Goal: Information Seeking & Learning: Learn about a topic

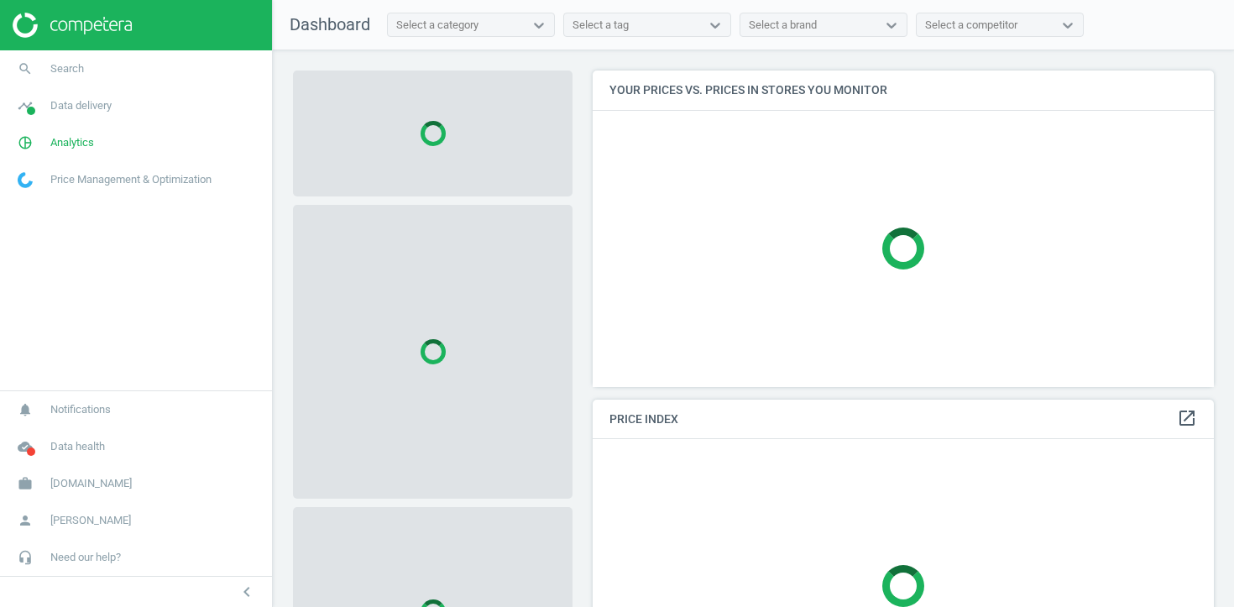
scroll to position [317, 622]
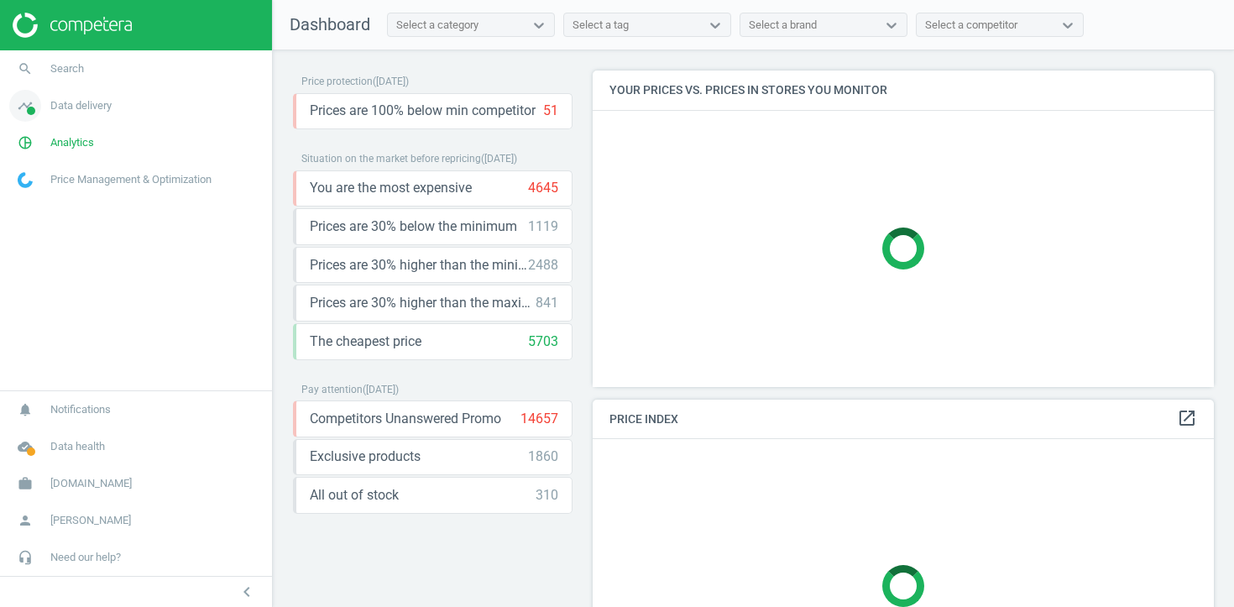
click at [104, 110] on span "Data delivery" at bounding box center [80, 105] width 61 height 15
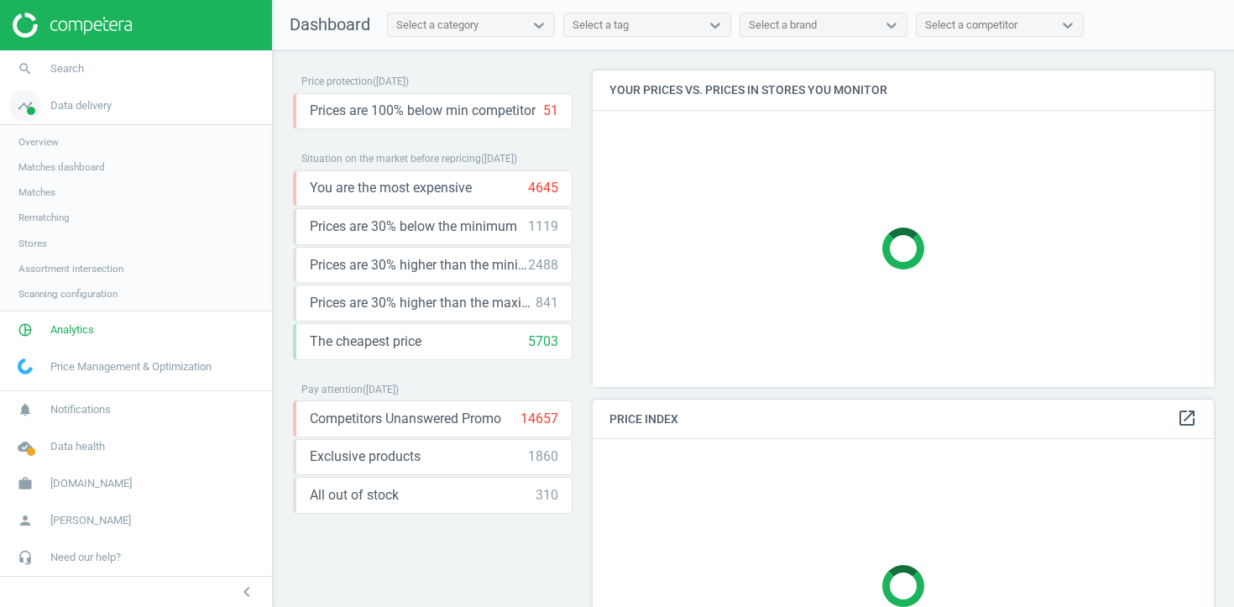
click at [97, 111] on span "Data delivery" at bounding box center [80, 105] width 61 height 15
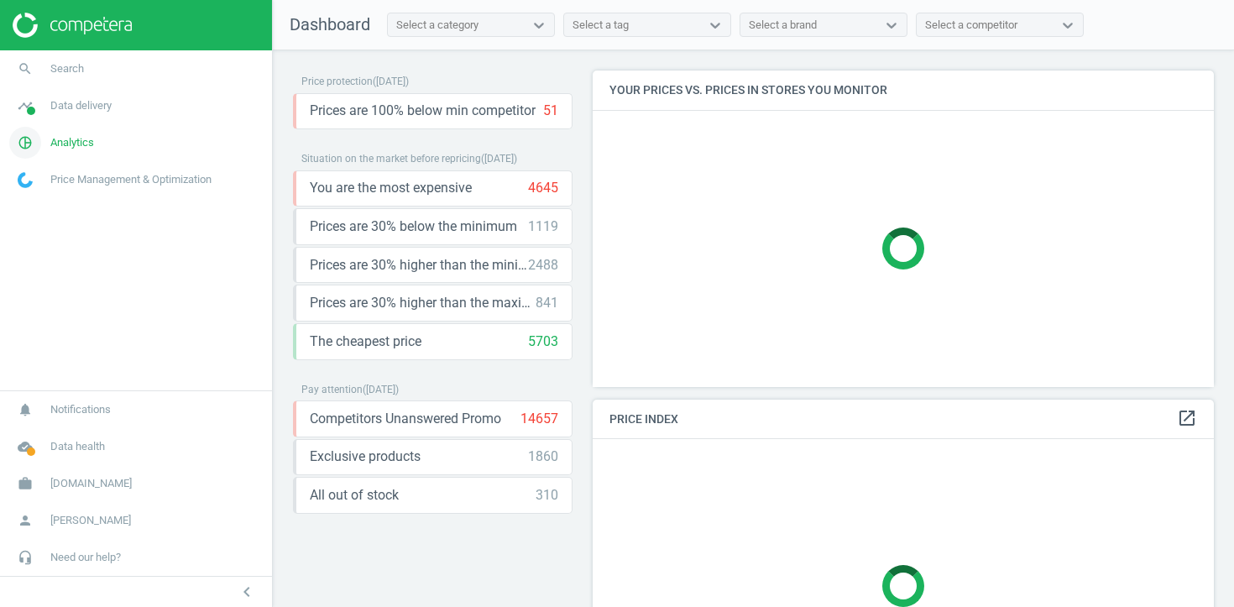
click at [78, 147] on span "Analytics" at bounding box center [72, 142] width 44 height 15
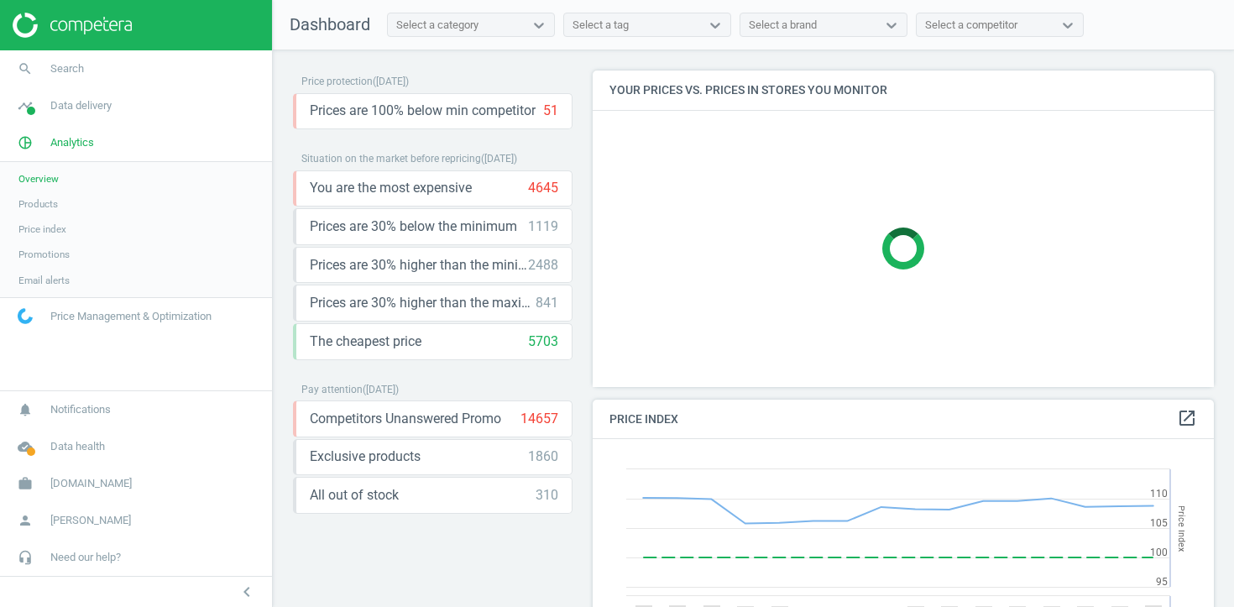
click at [49, 211] on link "Products" at bounding box center [136, 203] width 272 height 25
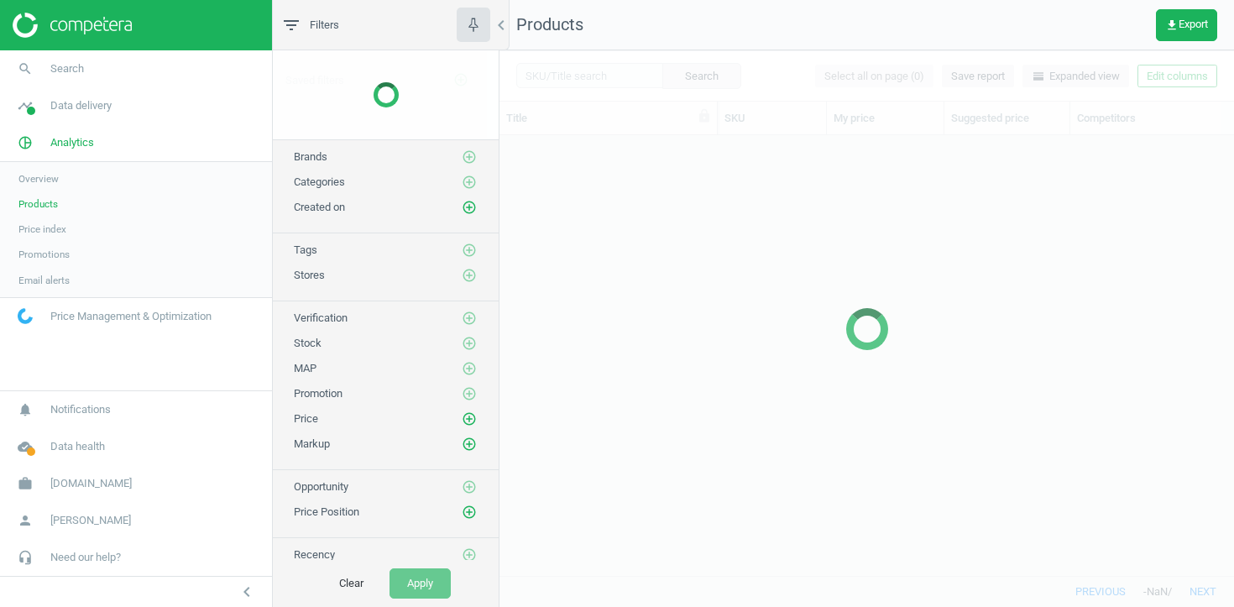
scroll to position [440, 735]
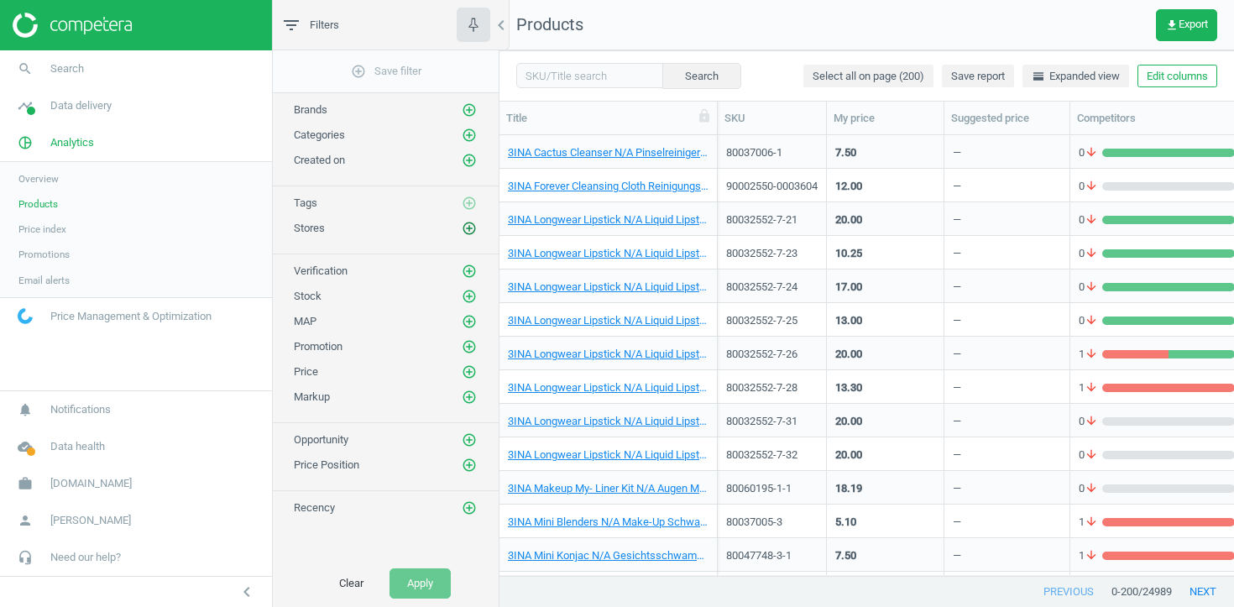
click at [464, 227] on icon "add_circle_outline" at bounding box center [469, 228] width 15 height 15
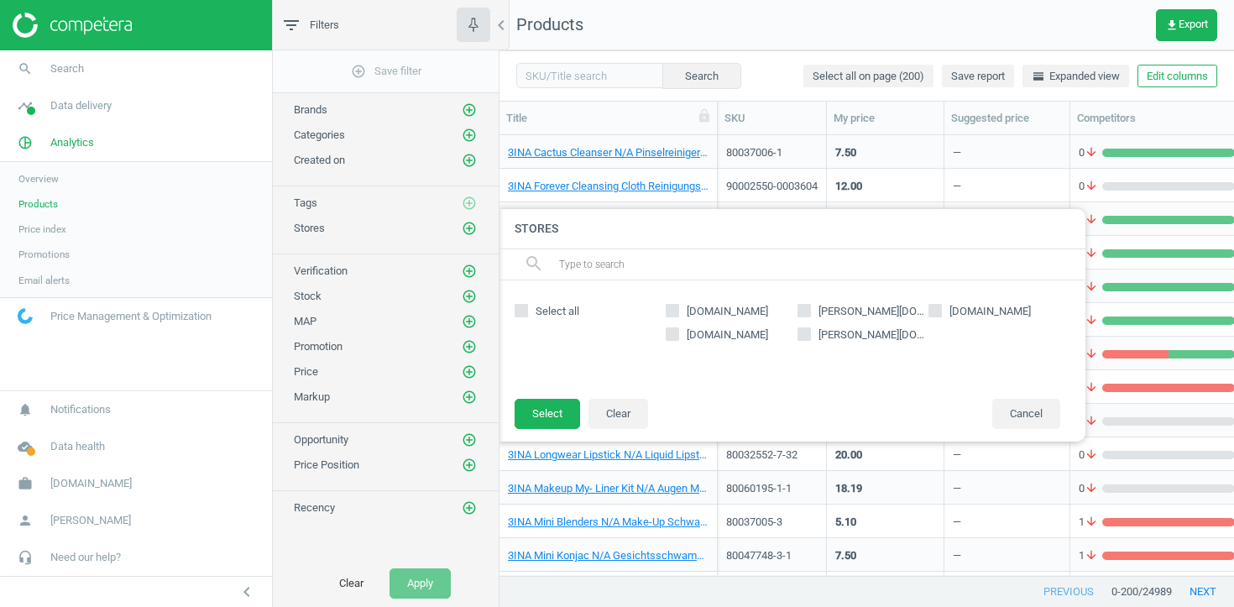
click at [669, 312] on input "[DOMAIN_NAME]" at bounding box center [672, 310] width 11 height 11
checkbox input "true"
click at [567, 407] on button "Select" at bounding box center [547, 414] width 65 height 30
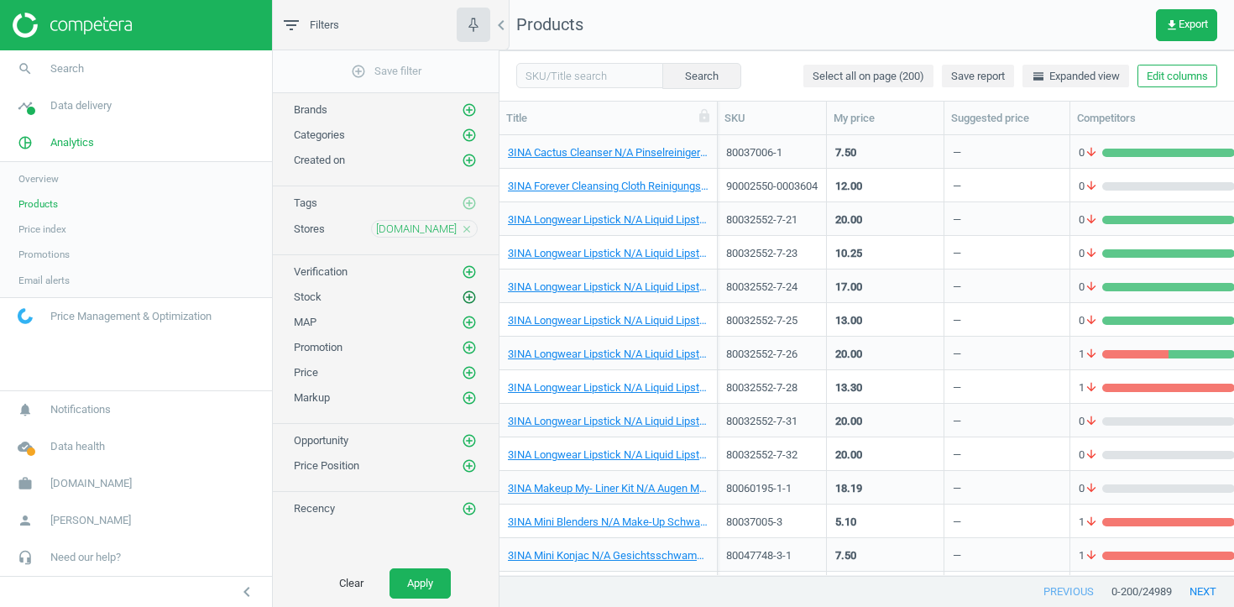
click at [473, 292] on icon "add_circle_outline" at bounding box center [469, 297] width 15 height 15
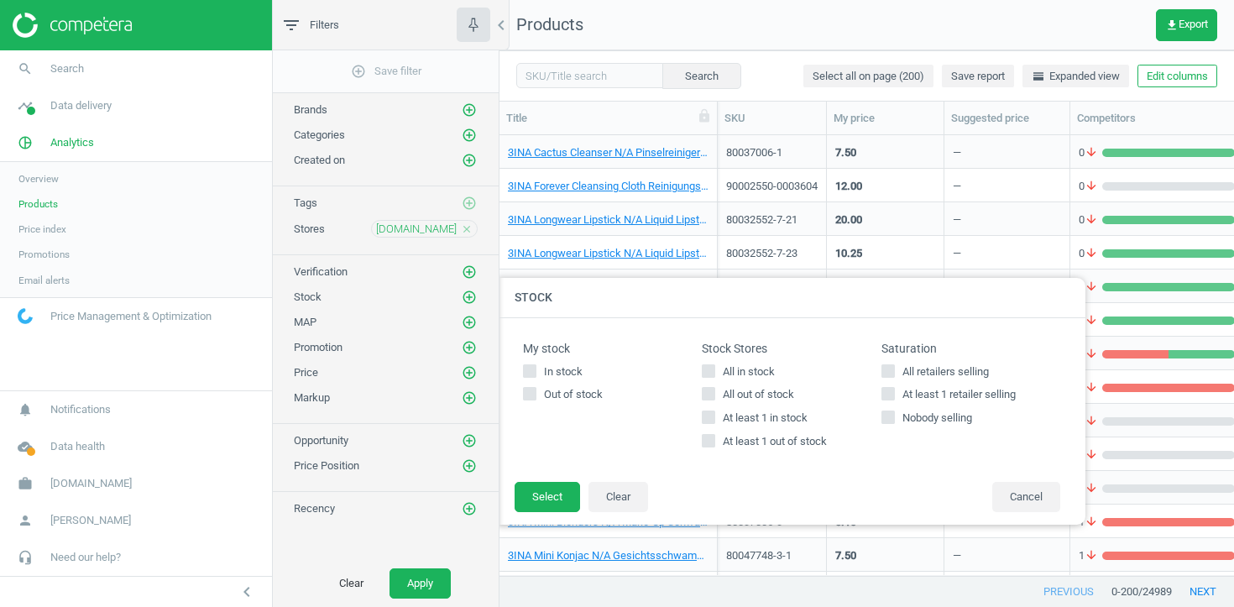
click at [728, 440] on span "At least 1 out of stock" at bounding box center [774, 441] width 111 height 15
click at [714, 440] on input "At least 1 out of stock" at bounding box center [708, 441] width 11 height 11
checkbox input "true"
click at [554, 496] on button "Select" at bounding box center [547, 497] width 65 height 30
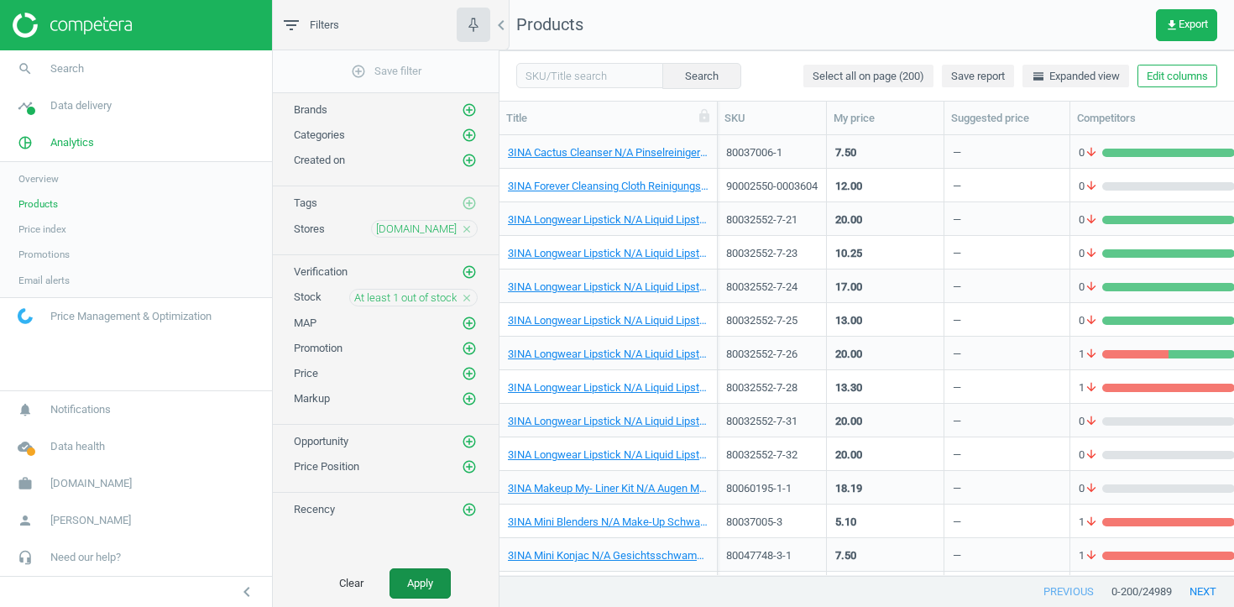
click at [444, 578] on button "Apply" at bounding box center [420, 583] width 61 height 30
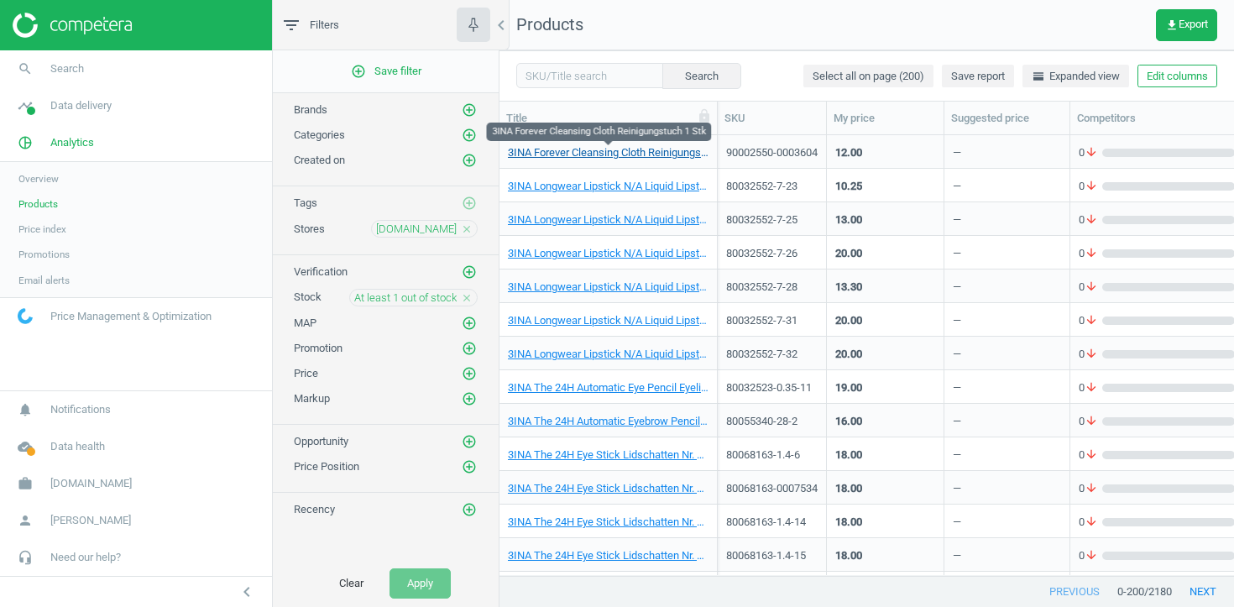
click at [627, 155] on link "3INA Forever Cleansing Cloth Reinigungstuch 1 Stk" at bounding box center [608, 152] width 201 height 15
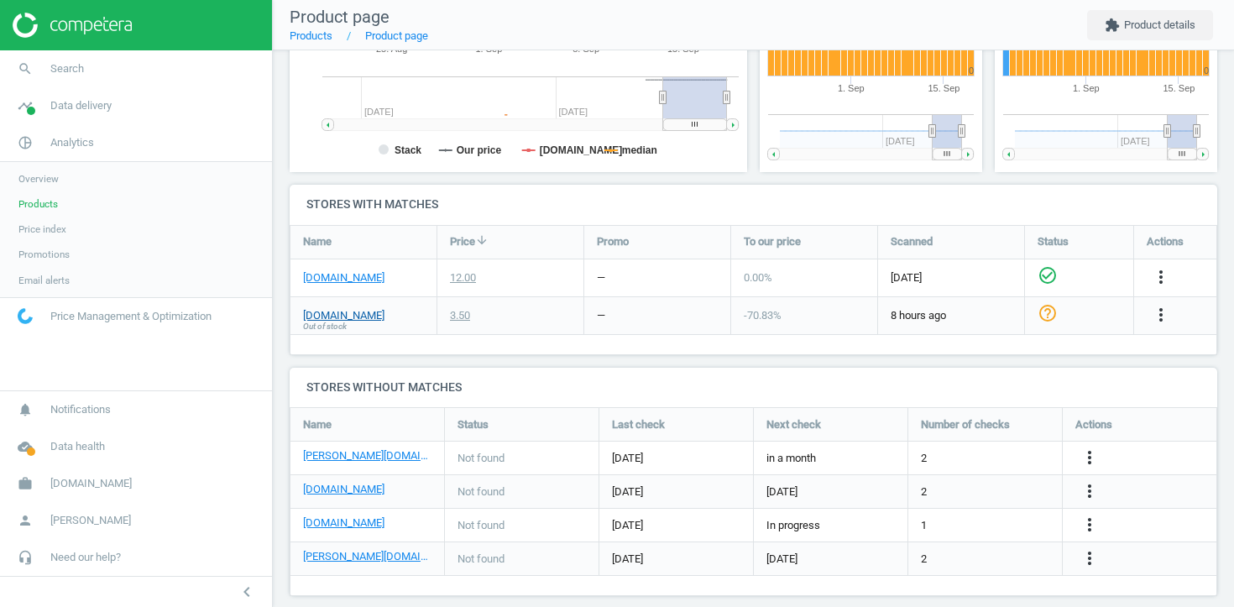
click at [332, 317] on link "[DOMAIN_NAME]" at bounding box center [343, 315] width 81 height 15
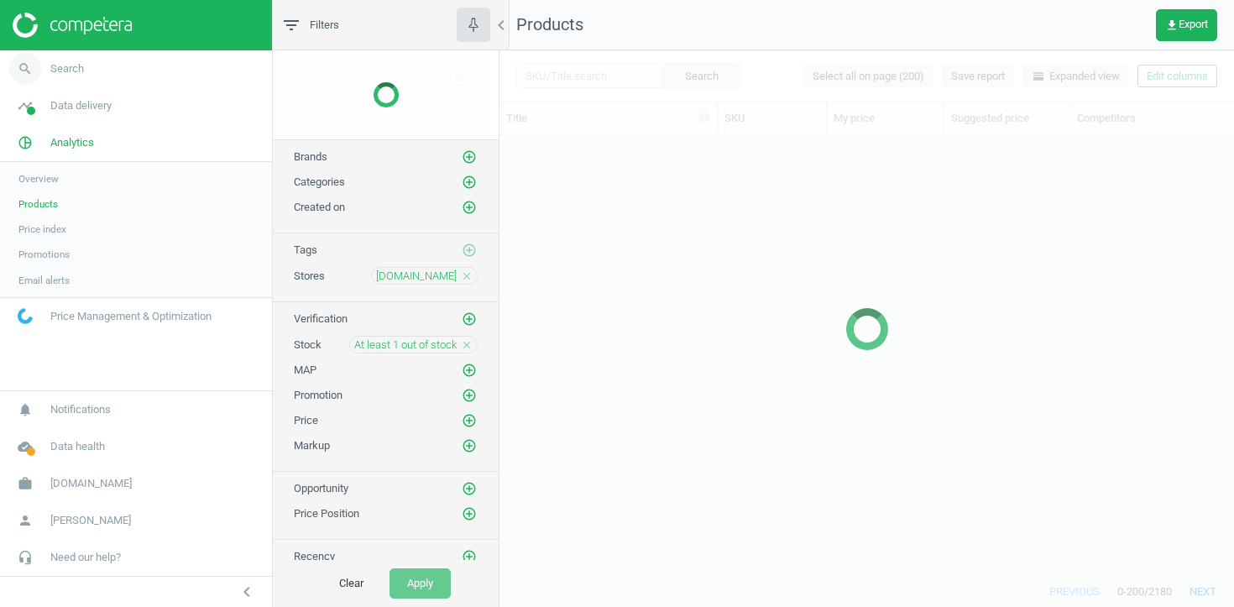
scroll to position [440, 735]
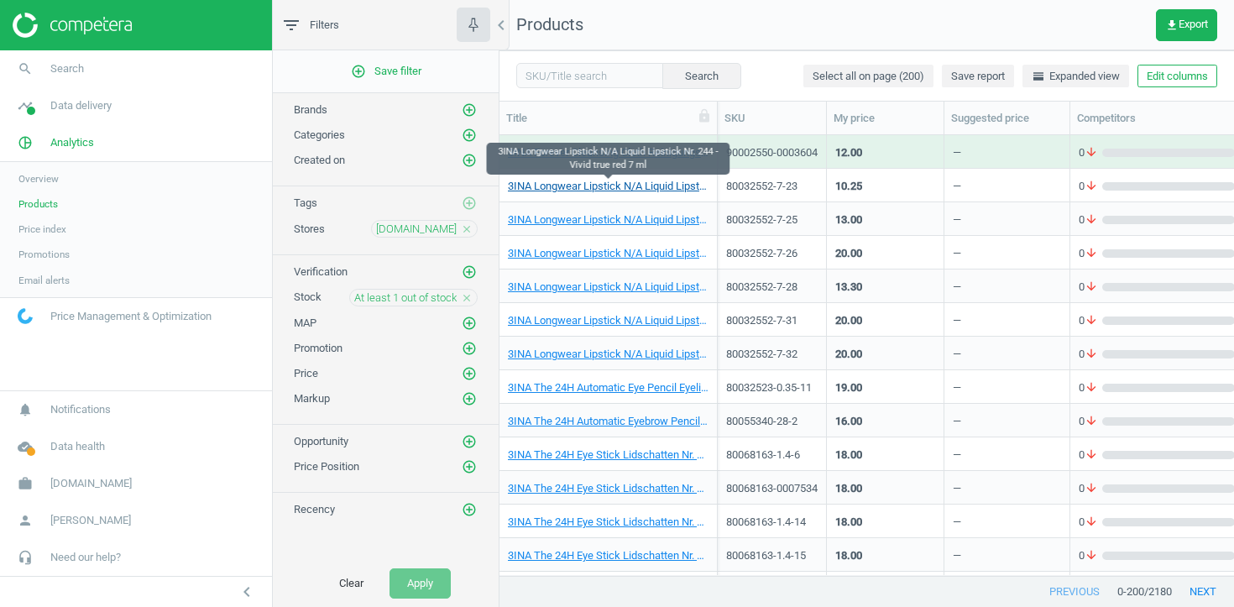
click at [597, 186] on link "3INA Longwear Lipstick N/A Liquid Lipstick Nr. 244 - Vivid true red 7 ml" at bounding box center [608, 186] width 201 height 15
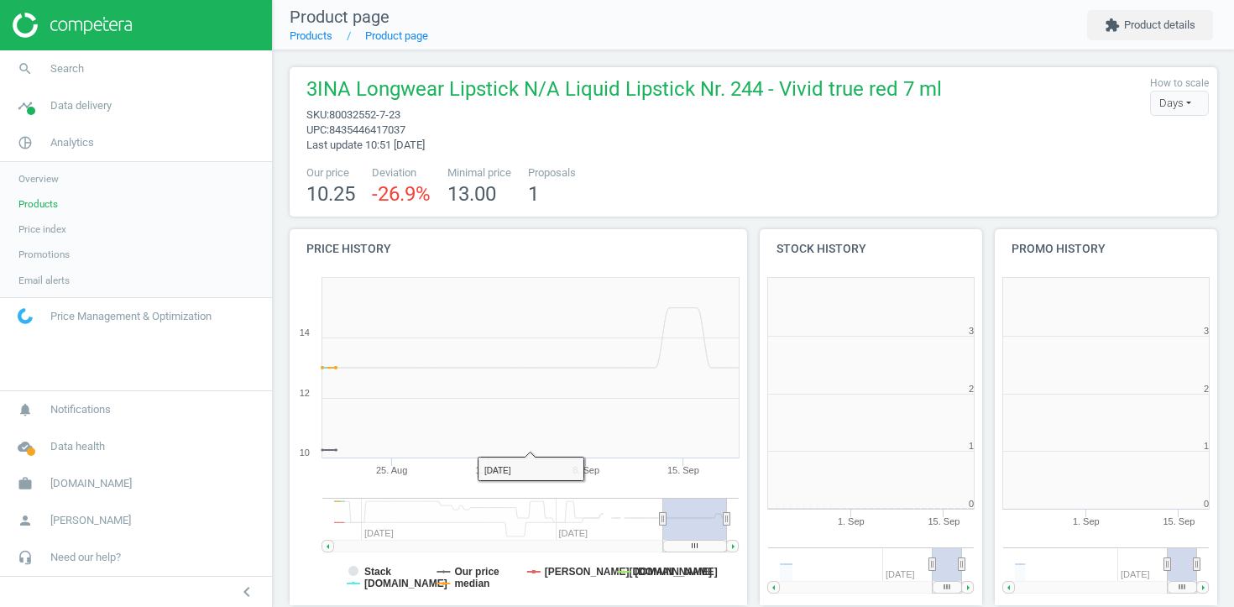
scroll to position [337, 223]
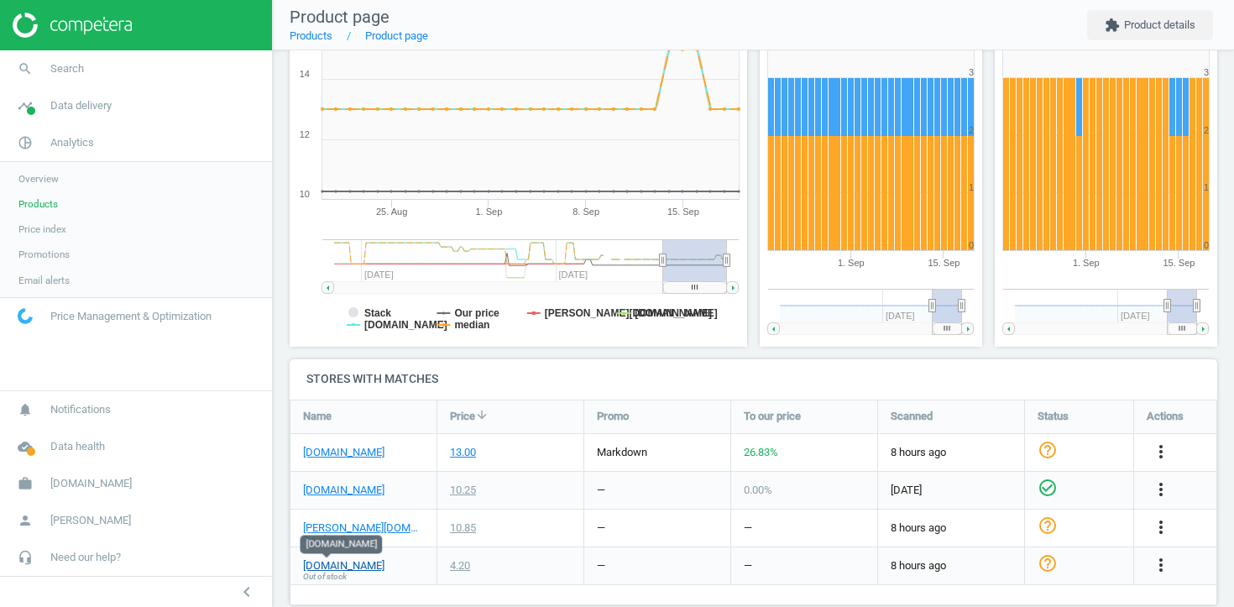
click at [335, 568] on link "[DOMAIN_NAME]" at bounding box center [343, 565] width 81 height 15
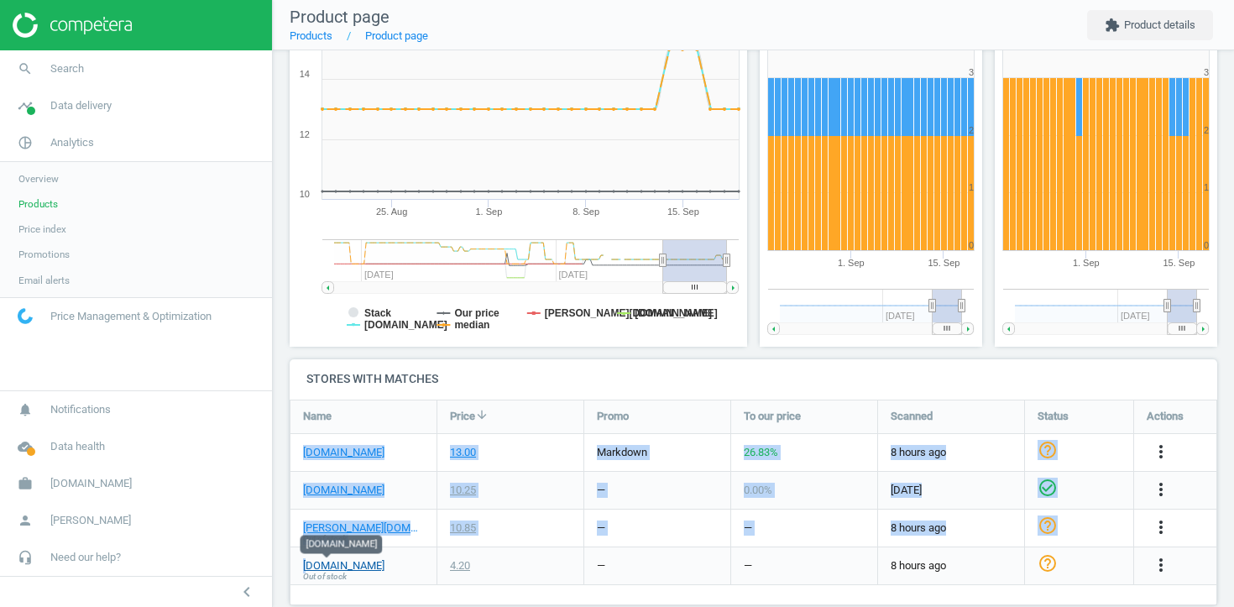
drag, startPoint x: 358, startPoint y: 572, endPoint x: 306, endPoint y: 566, distance: 52.4
click at [306, 566] on div "notino.ch Out of stock" at bounding box center [363, 565] width 146 height 37
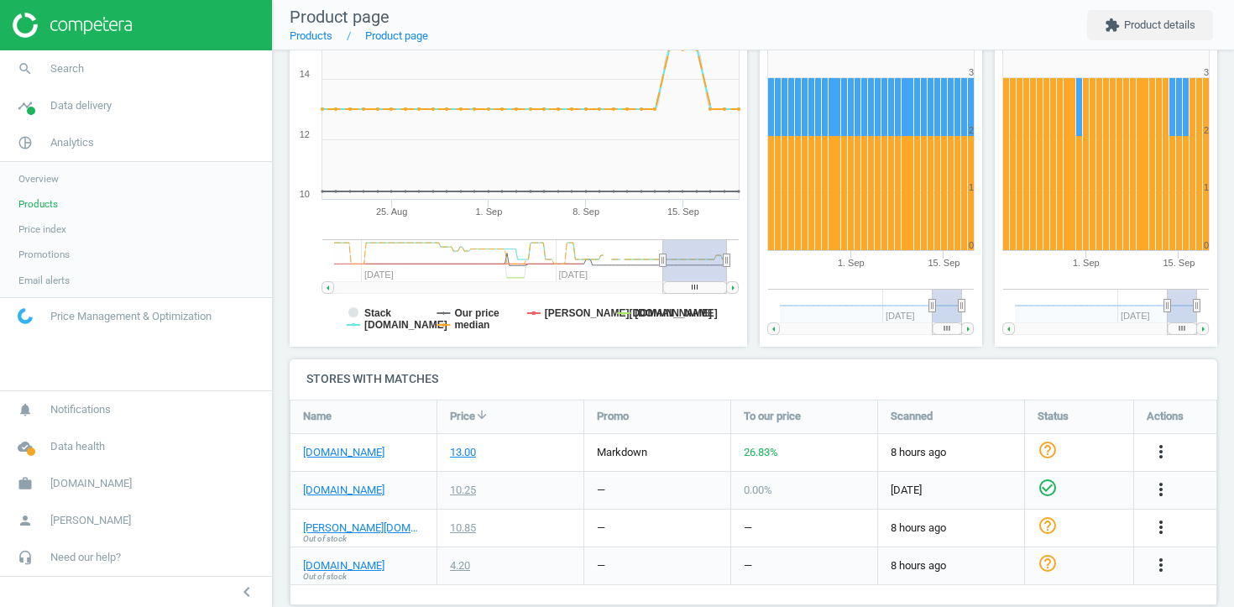
click at [364, 566] on div "notino.ch Out of stock" at bounding box center [363, 565] width 146 height 37
drag, startPoint x: 364, startPoint y: 566, endPoint x: 307, endPoint y: 567, distance: 57.1
click at [307, 567] on div "notino.ch Out of stock" at bounding box center [363, 565] width 146 height 37
copy link "[DOMAIN_NAME]"
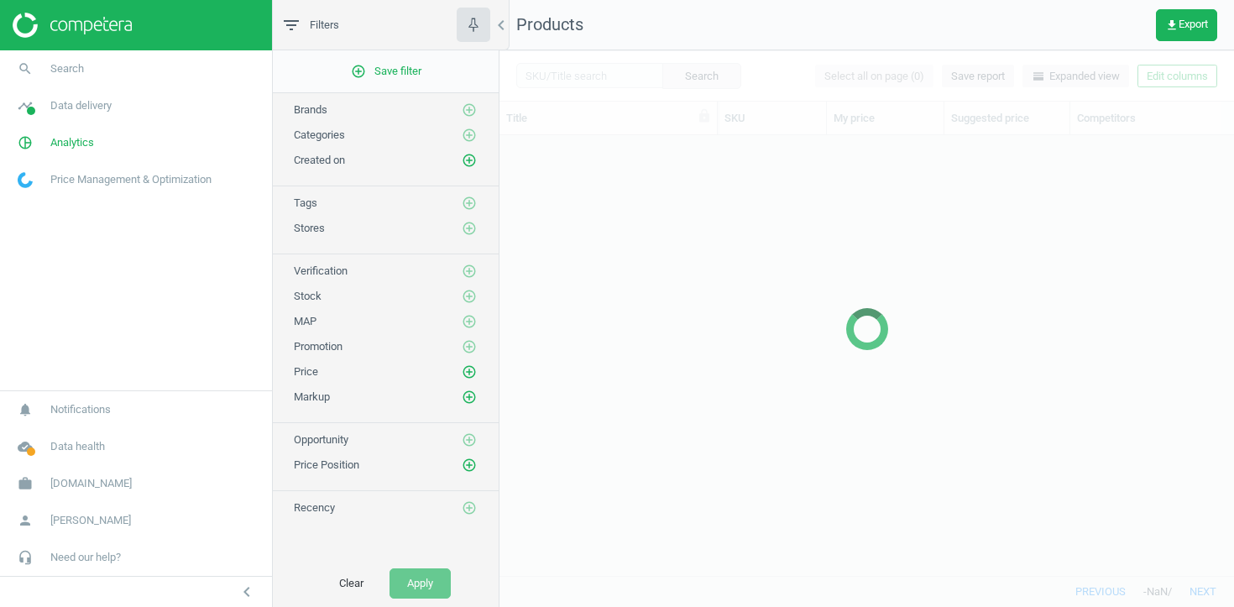
scroll to position [440, 735]
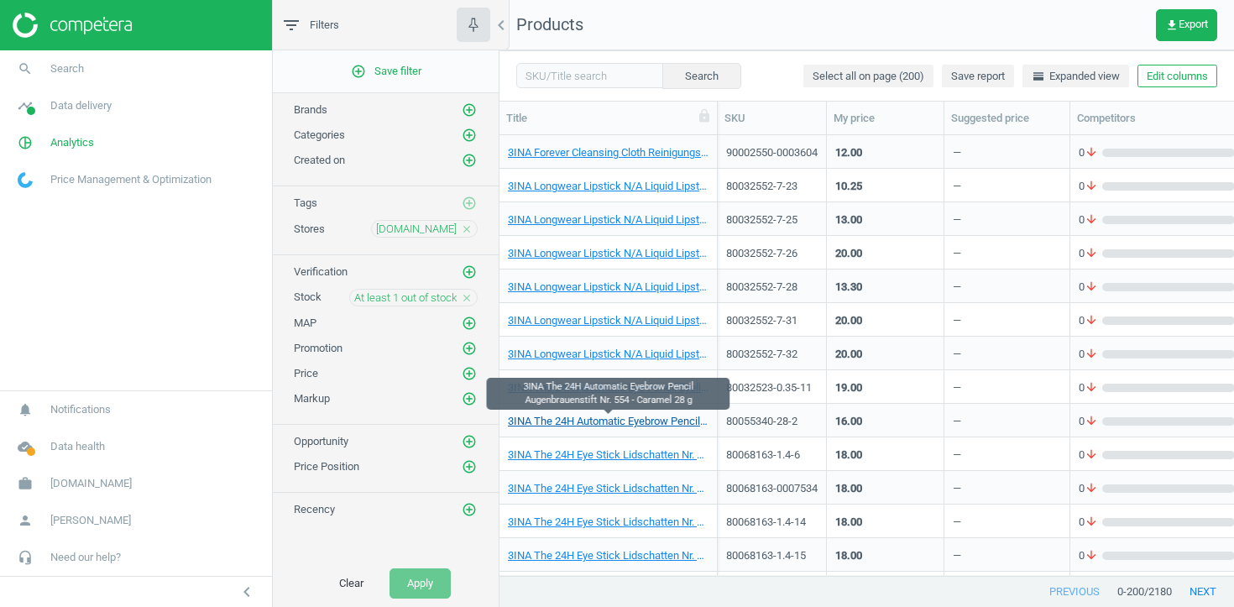
click at [573, 416] on link "3INA The 24H Automatic Eyebrow Pencil Augenbrauenstift Nr. 554 - Caramel 28 g" at bounding box center [608, 421] width 201 height 15
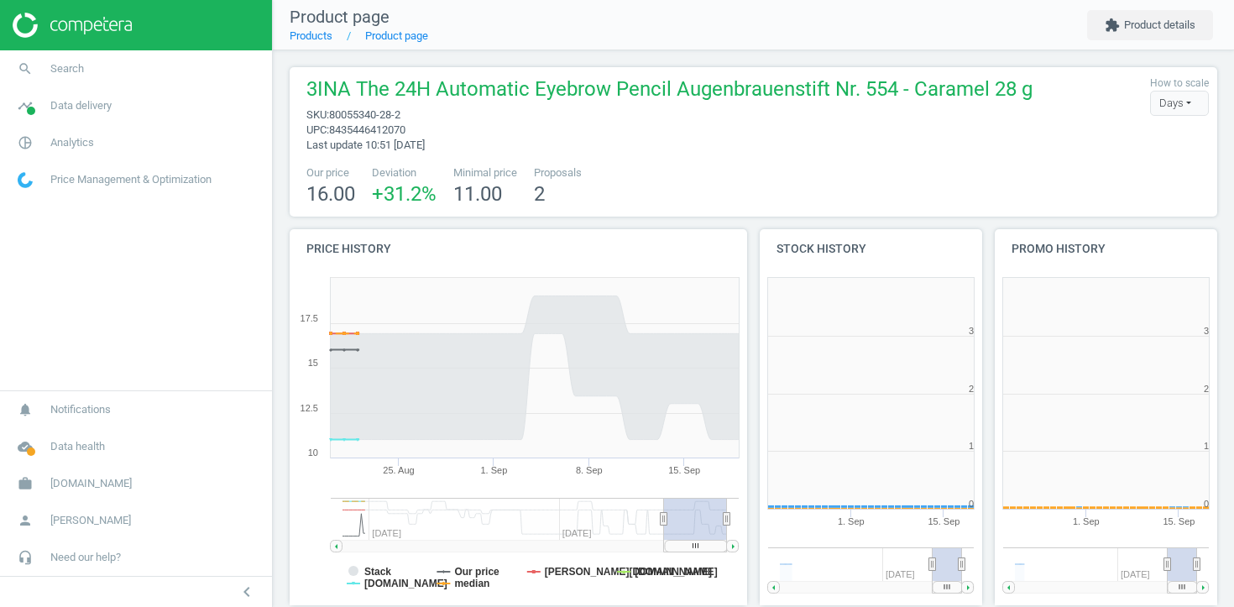
scroll to position [337, 223]
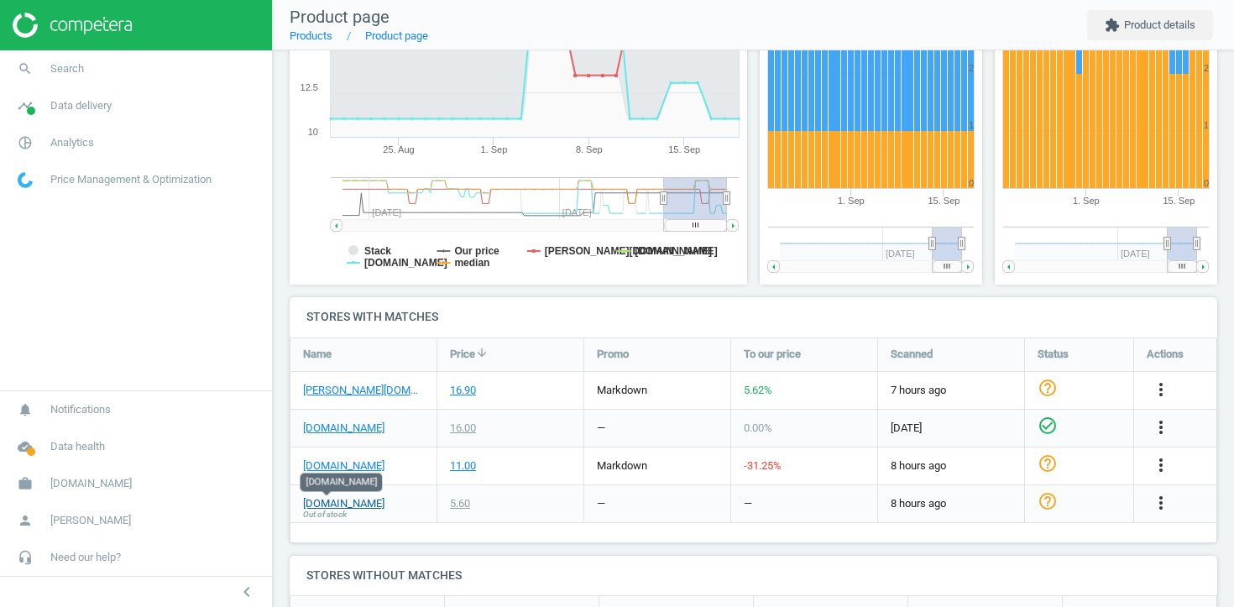
click at [337, 505] on link "[DOMAIN_NAME]" at bounding box center [343, 503] width 81 height 15
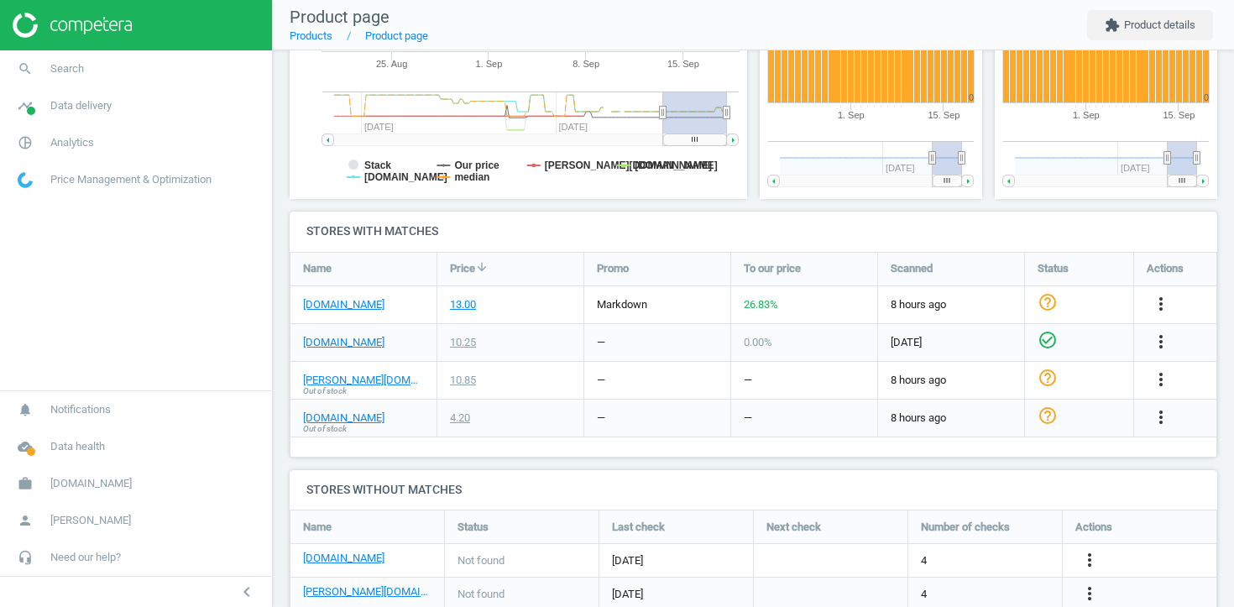
scroll to position [460, 0]
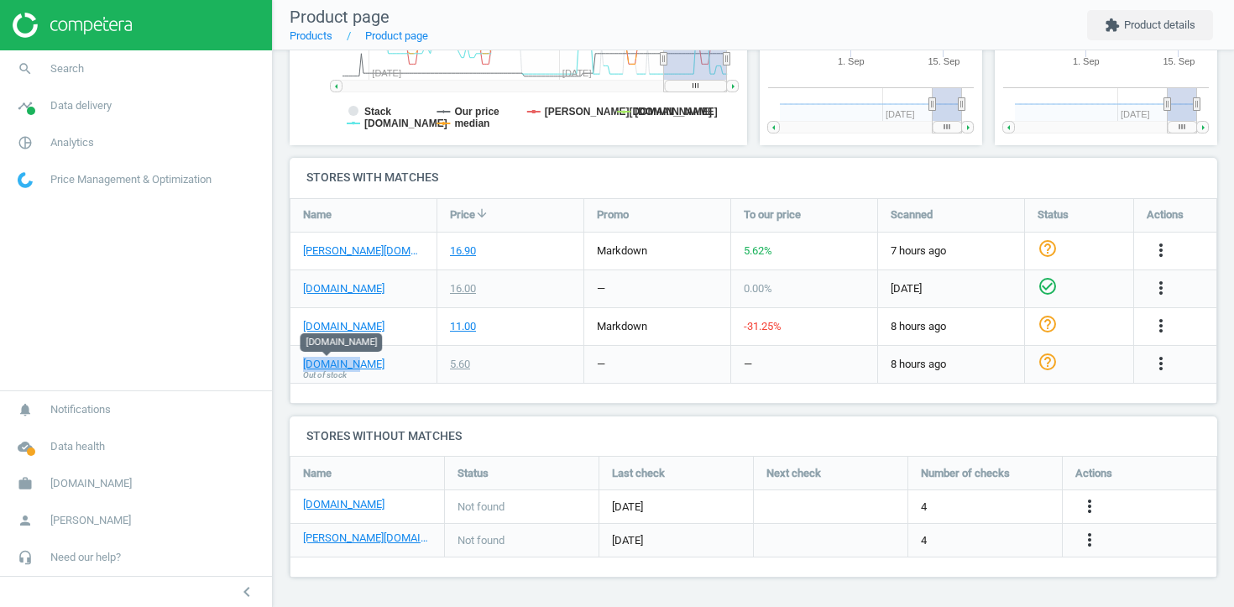
drag, startPoint x: 375, startPoint y: 363, endPoint x: 297, endPoint y: 369, distance: 78.4
click at [297, 369] on div "notino.ch Out of stock" at bounding box center [363, 364] width 146 height 37
copy link "[DOMAIN_NAME]"
click at [322, 365] on link "[DOMAIN_NAME]" at bounding box center [343, 364] width 81 height 15
click at [322, 366] on link "[DOMAIN_NAME]" at bounding box center [343, 364] width 81 height 15
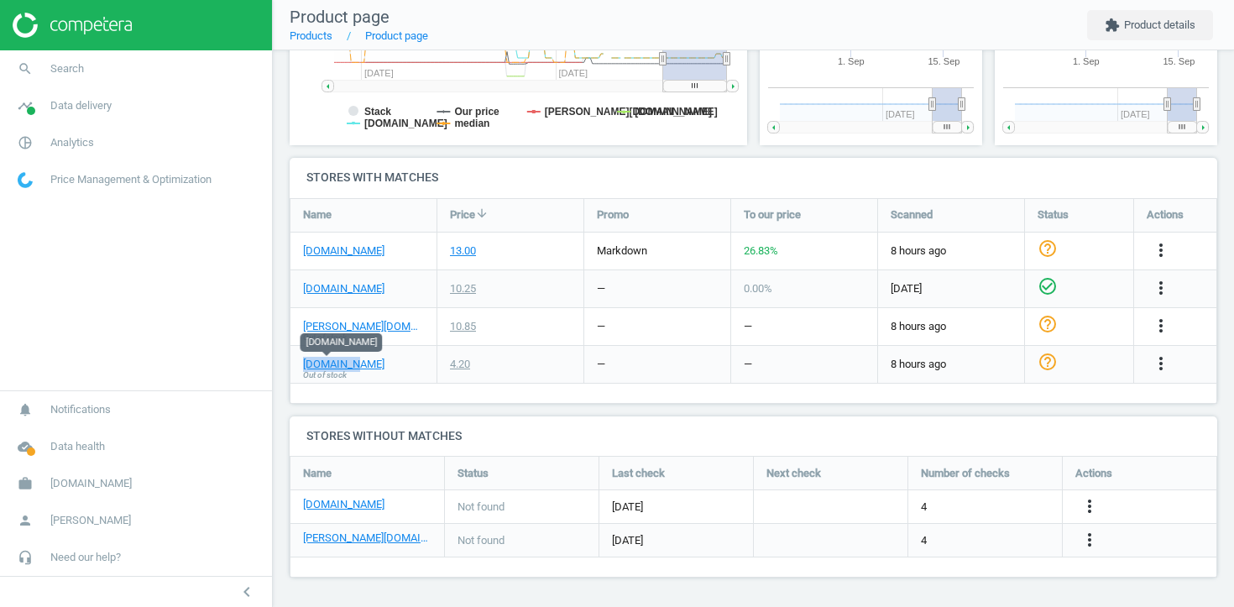
drag, startPoint x: 363, startPoint y: 363, endPoint x: 302, endPoint y: 365, distance: 60.5
click at [302, 365] on div "notino.ch Out of stock" at bounding box center [363, 364] width 146 height 37
copy link "[DOMAIN_NAME]"
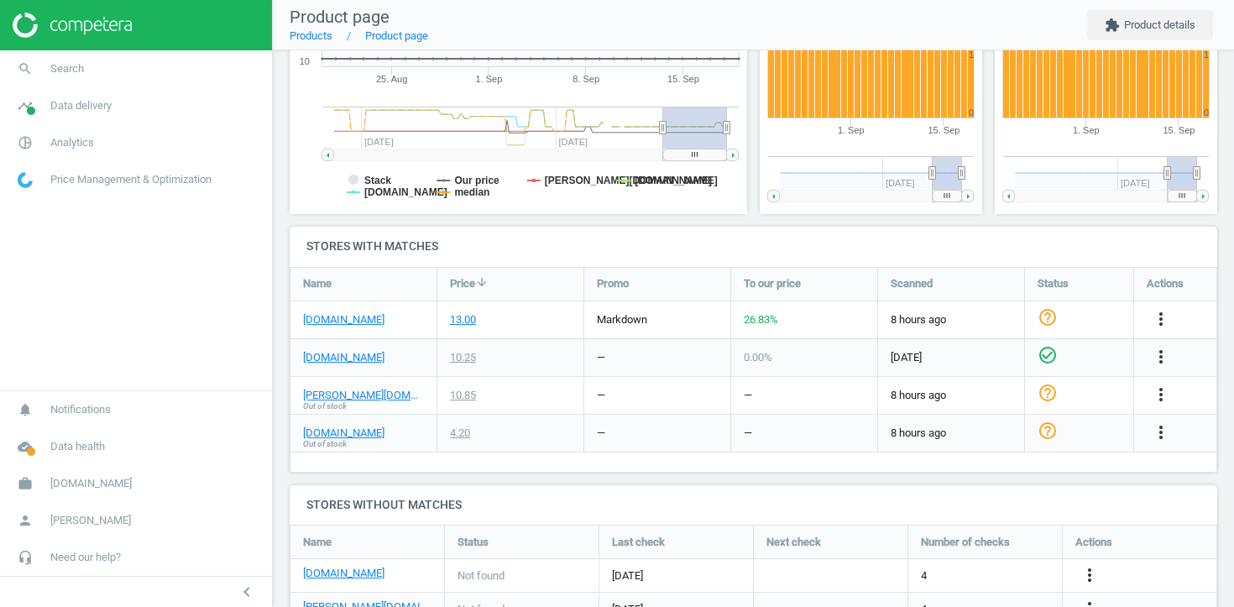
scroll to position [460, 0]
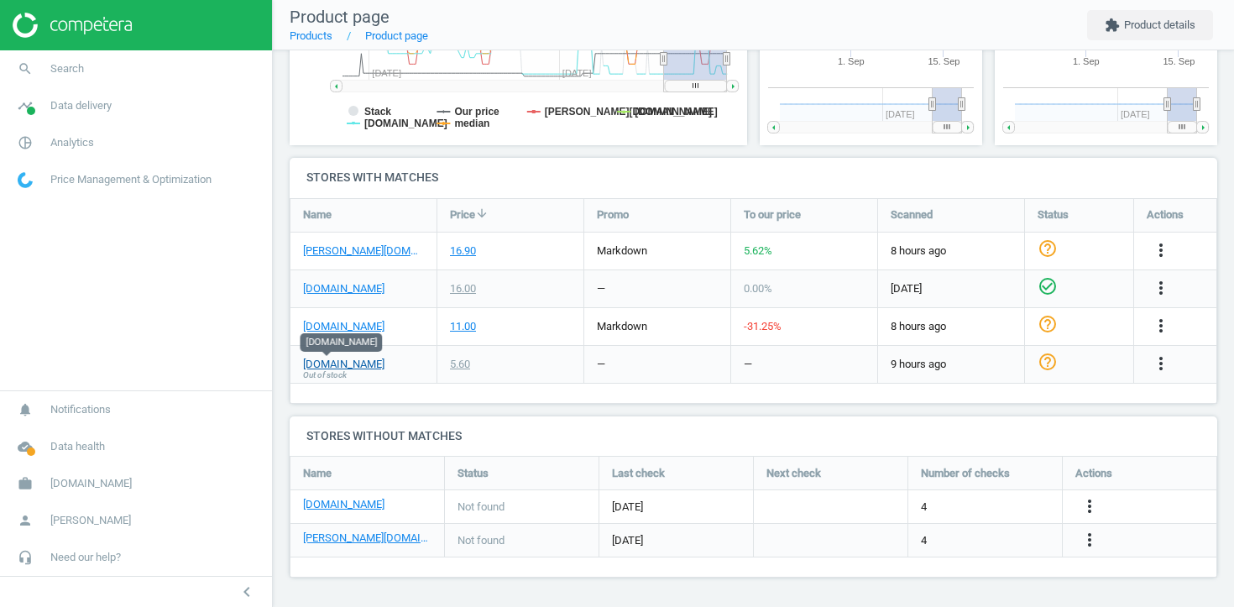
click at [325, 367] on link "[DOMAIN_NAME]" at bounding box center [343, 364] width 81 height 15
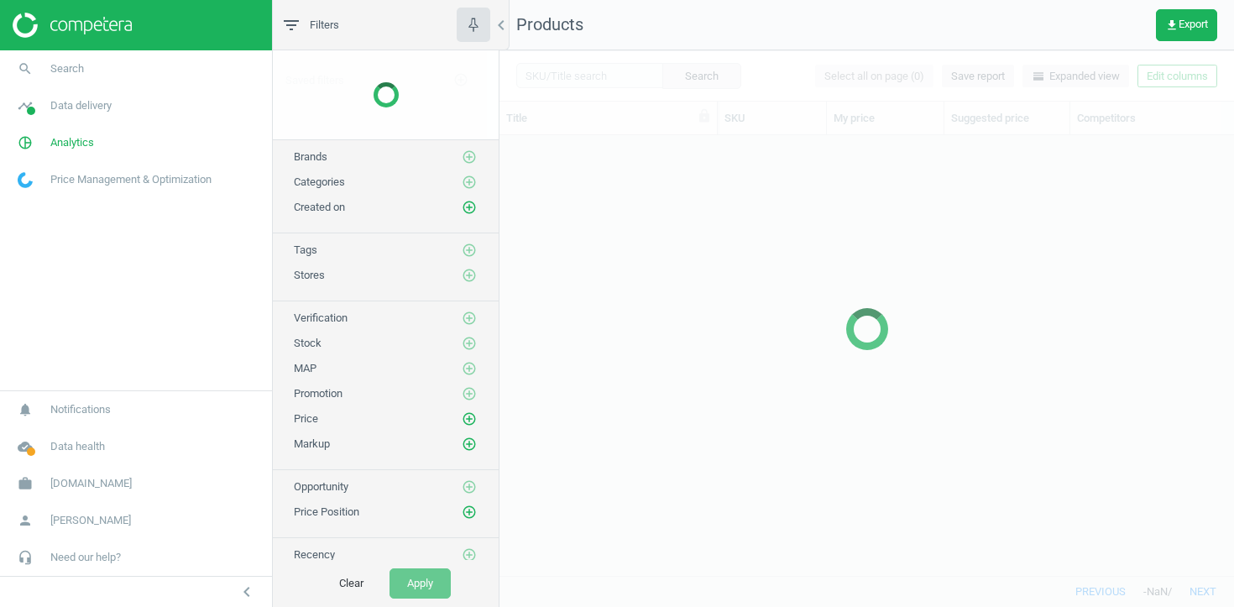
scroll to position [440, 735]
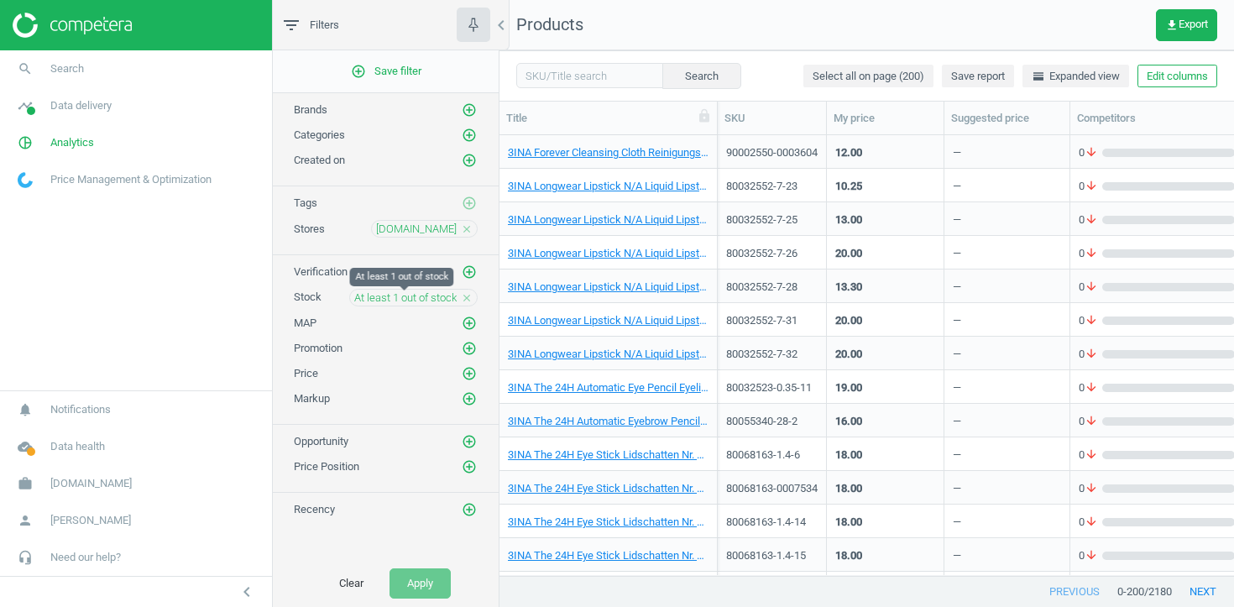
click at [449, 296] on span "At least 1 out of stock" at bounding box center [405, 297] width 102 height 15
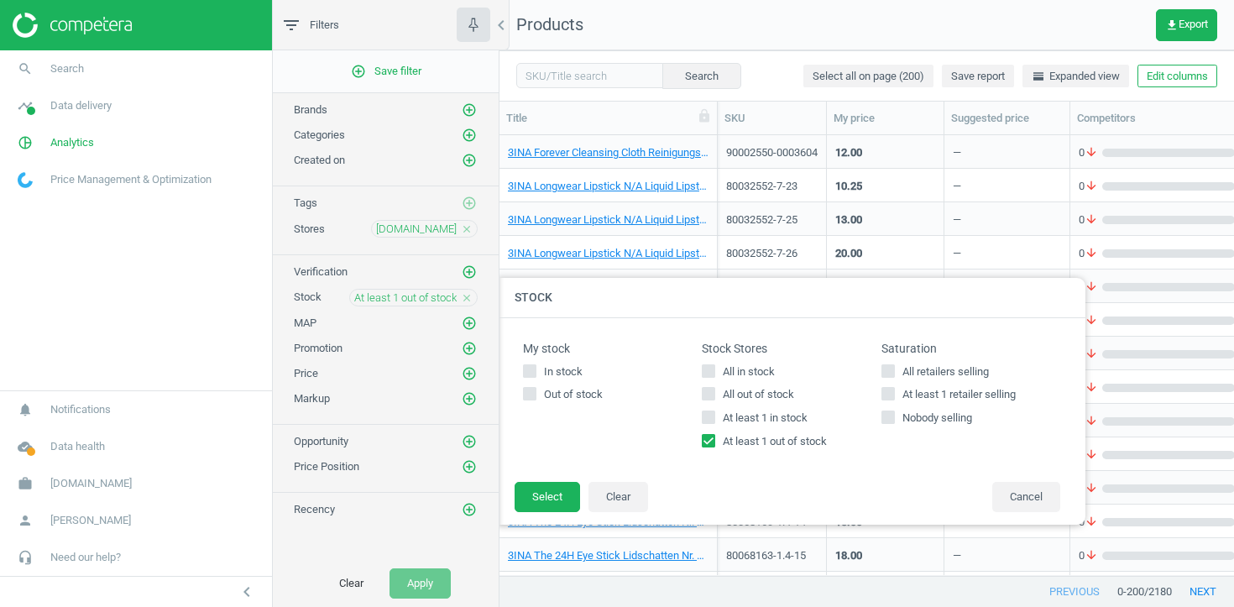
click at [464, 301] on icon "close" at bounding box center [467, 298] width 12 height 12
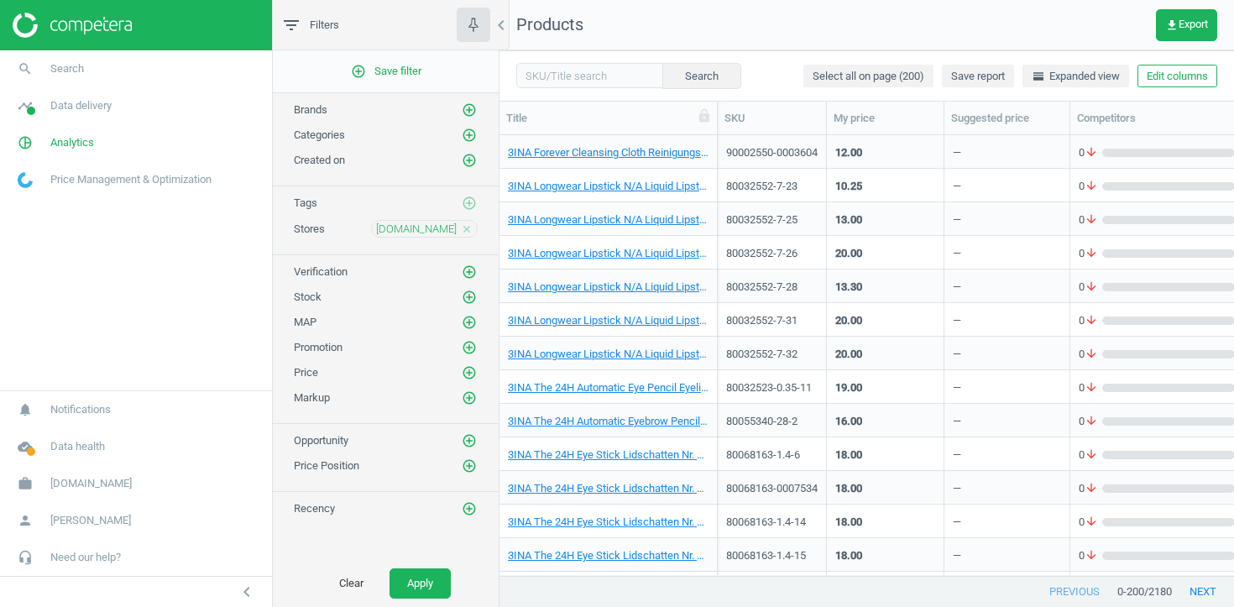
click at [472, 356] on div "Price add_circle_outline" at bounding box center [386, 368] width 226 height 25
click at [471, 353] on icon "add_circle_outline" at bounding box center [469, 347] width 15 height 15
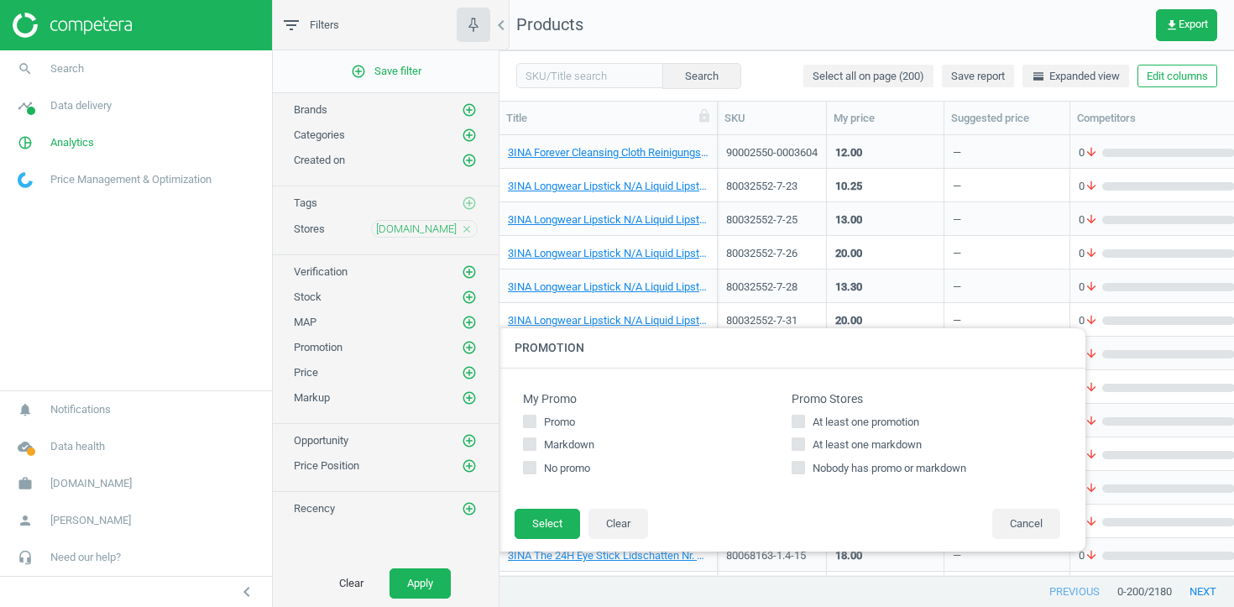
click at [788, 416] on label "Promo" at bounding box center [657, 422] width 269 height 15
click at [536, 416] on input "Promo" at bounding box center [530, 421] width 11 height 11
checkbox input "true"
click at [564, 509] on footer "Select Clear Cancel" at bounding box center [792, 530] width 588 height 44
click at [536, 532] on button "Select" at bounding box center [547, 524] width 65 height 30
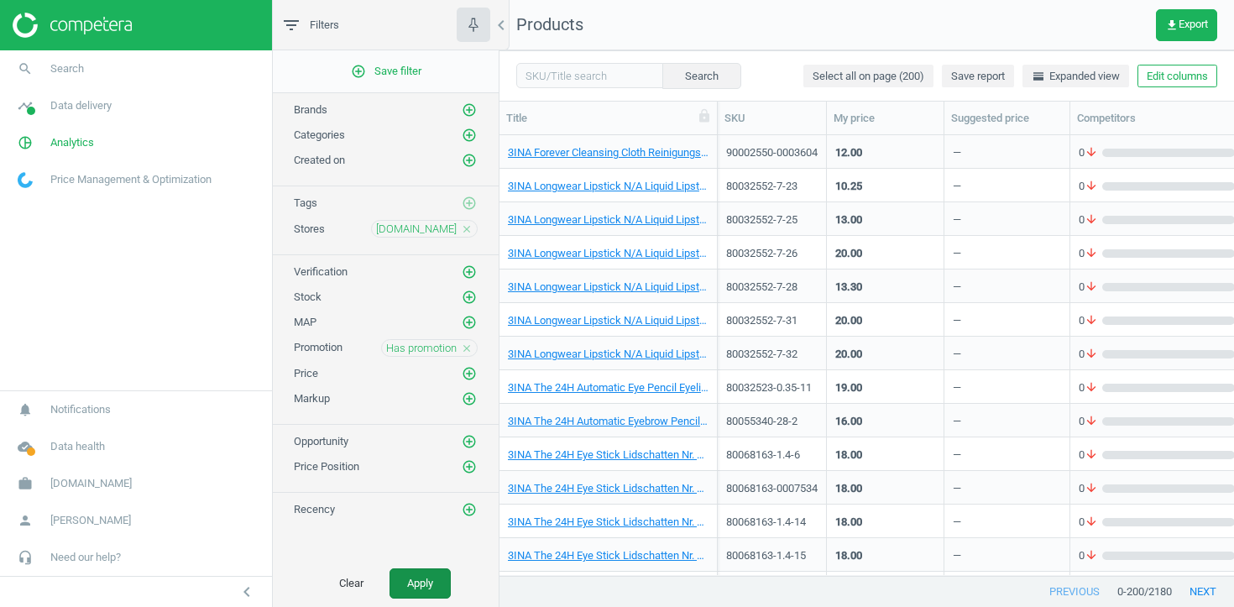
click at [416, 581] on button "Apply" at bounding box center [420, 583] width 61 height 30
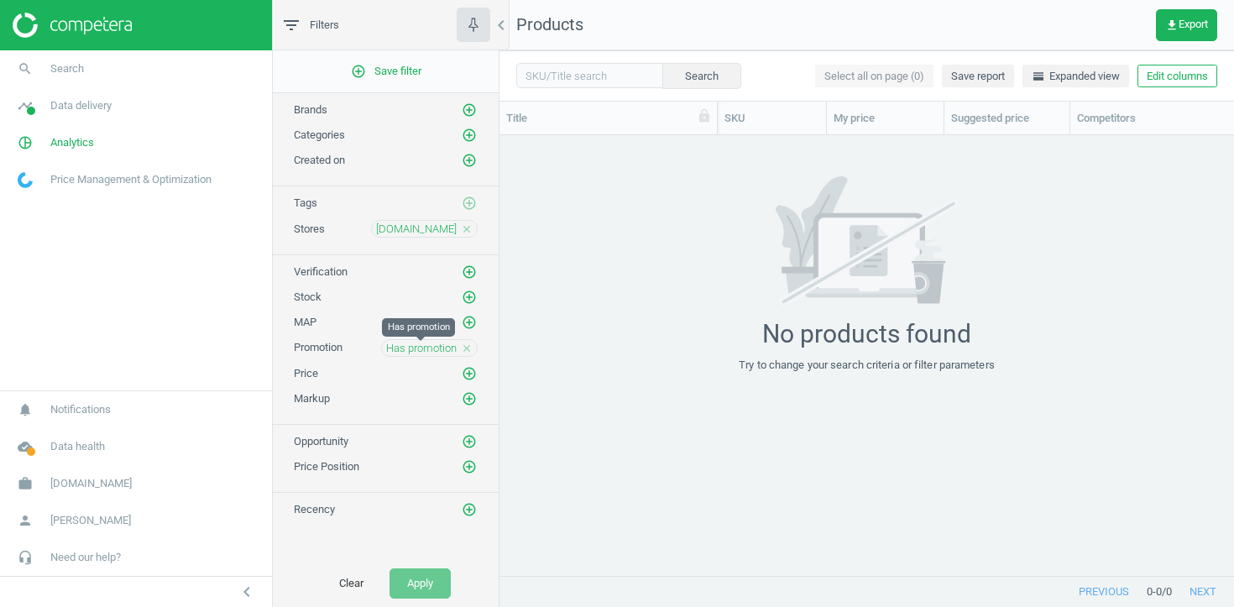
click at [440, 344] on span "Has promotion" at bounding box center [421, 348] width 71 height 15
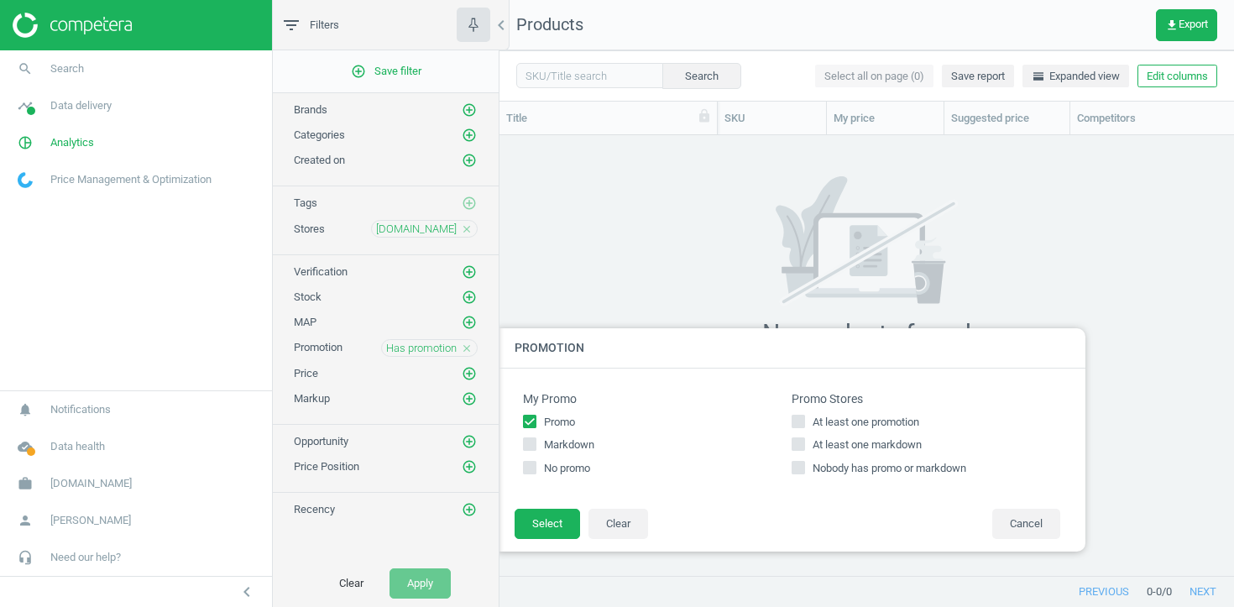
click at [536, 421] on icon at bounding box center [529, 421] width 13 height 13
click at [536, 421] on input "Promo" at bounding box center [530, 421] width 11 height 11
checkbox input "false"
click at [799, 426] on input "At least one promotion" at bounding box center [798, 421] width 11 height 11
checkbox input "true"
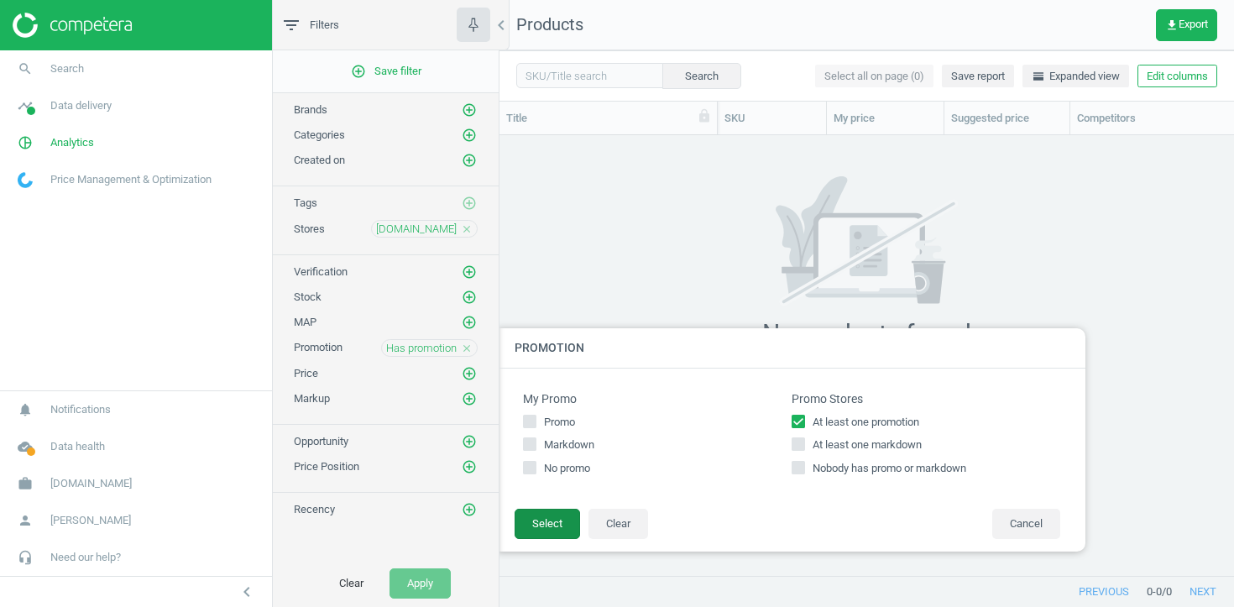
click at [522, 520] on button "Select" at bounding box center [547, 524] width 65 height 30
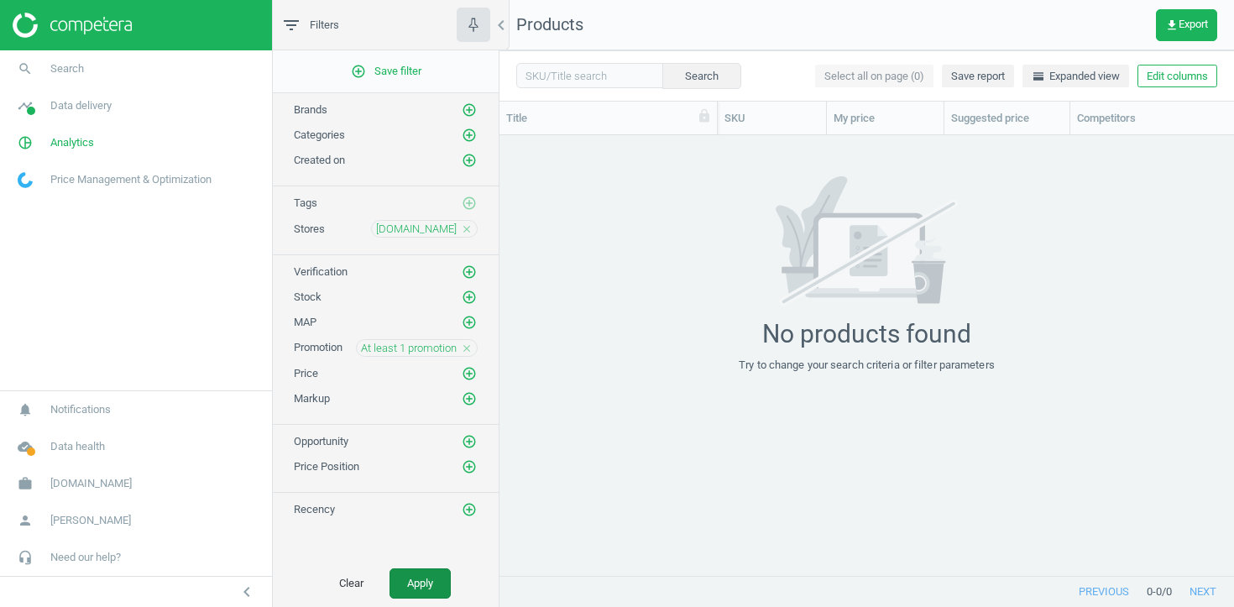
click at [410, 574] on button "Apply" at bounding box center [420, 583] width 61 height 30
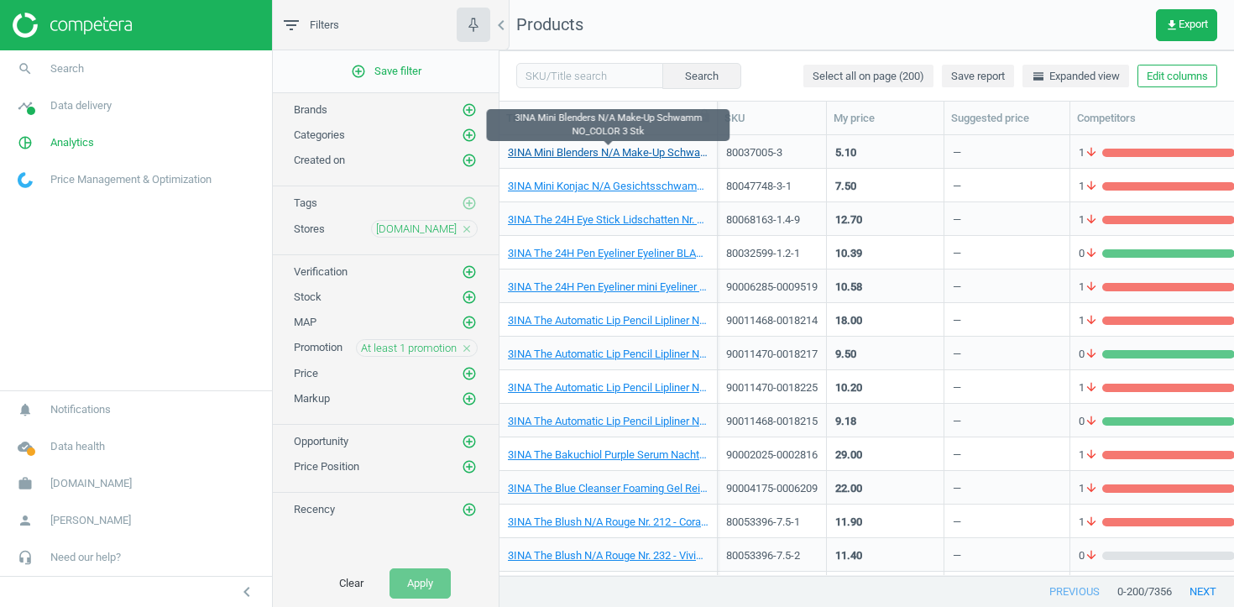
click at [629, 157] on link "3INA Mini Blenders N/A Make-Up Schwamm NO_COLOR 3 Stk" at bounding box center [608, 152] width 201 height 15
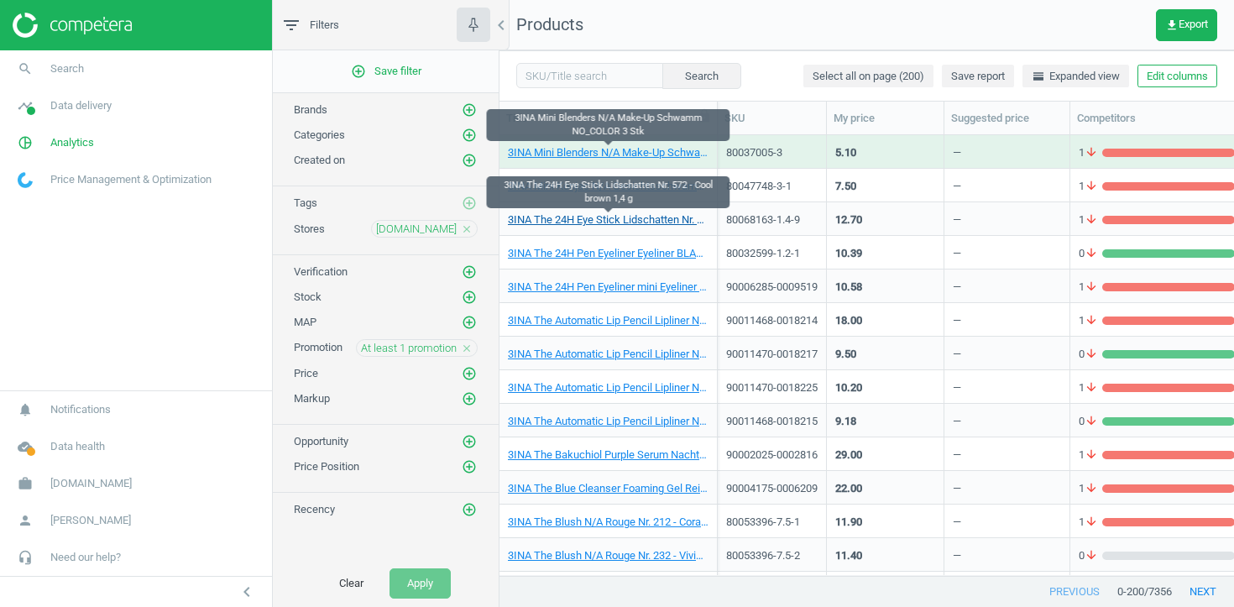
click at [623, 218] on link "3INA The 24H Eye Stick Lidschatten Nr. 572 - Cool brown 1,4 g" at bounding box center [608, 219] width 201 height 15
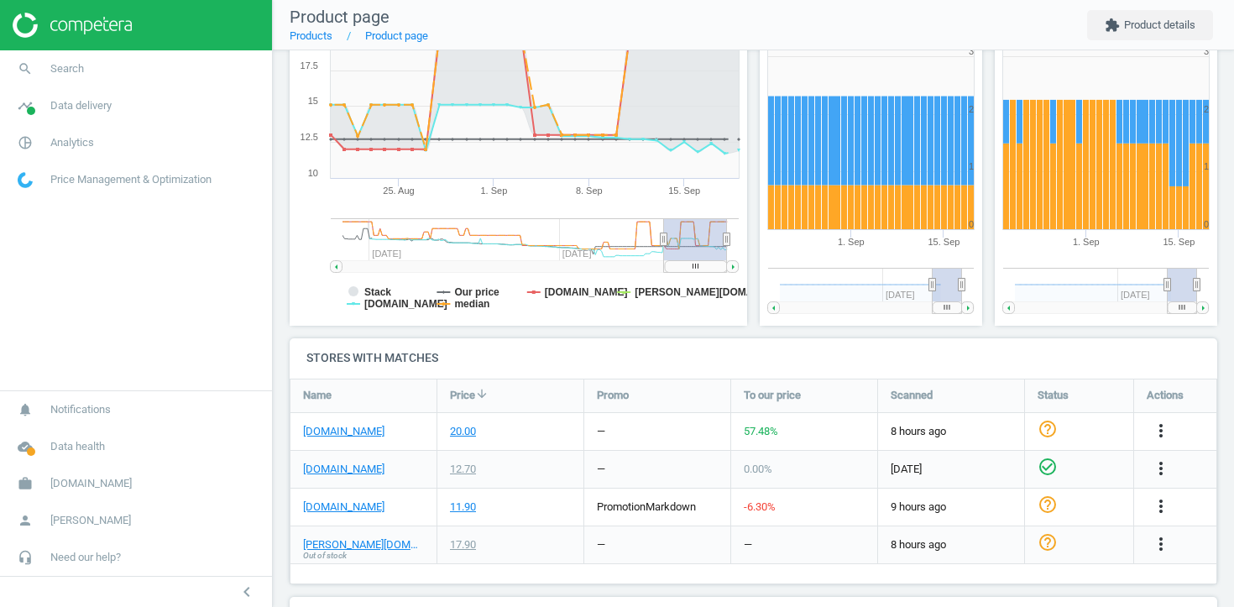
scroll to position [280, 0]
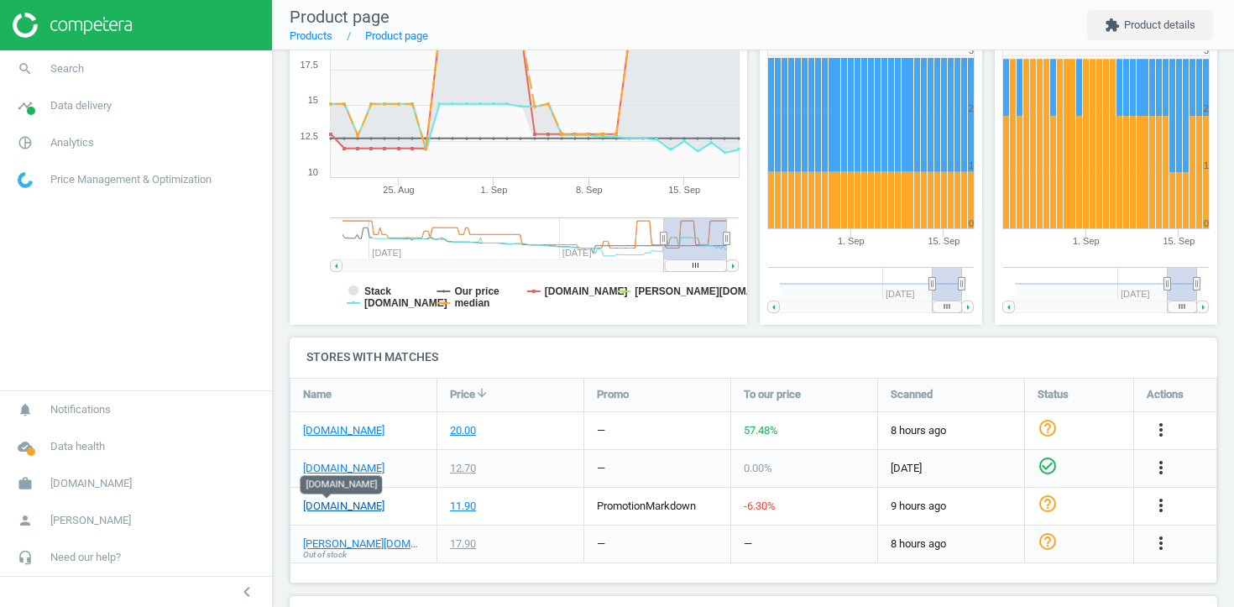
click at [322, 509] on link "[DOMAIN_NAME]" at bounding box center [343, 506] width 81 height 15
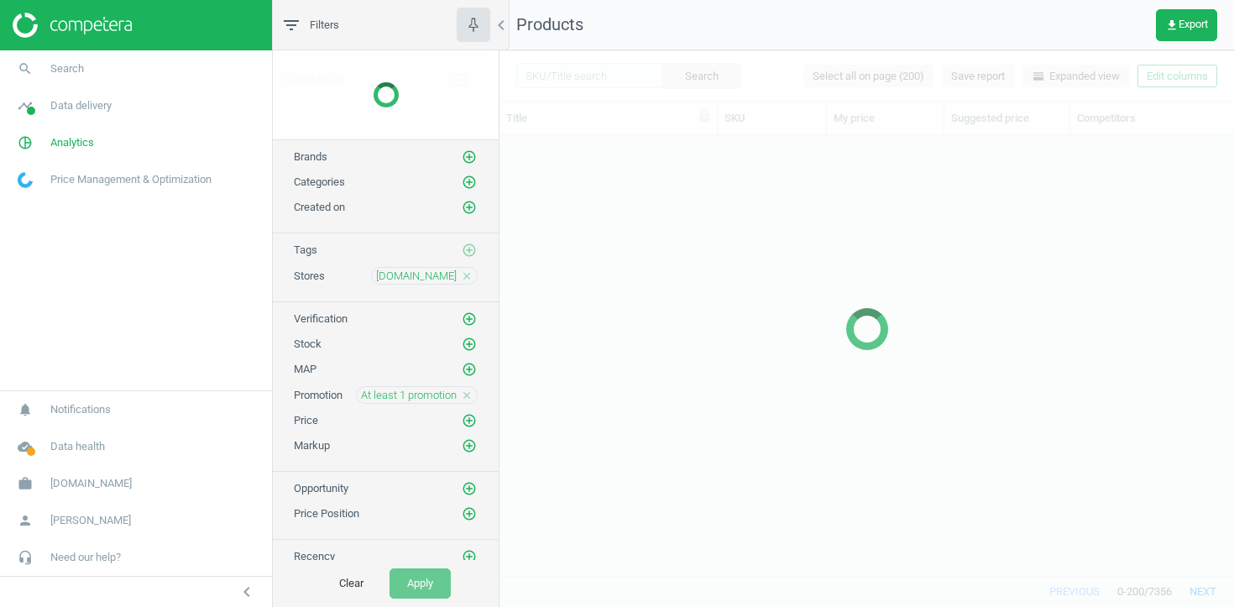
scroll to position [440, 735]
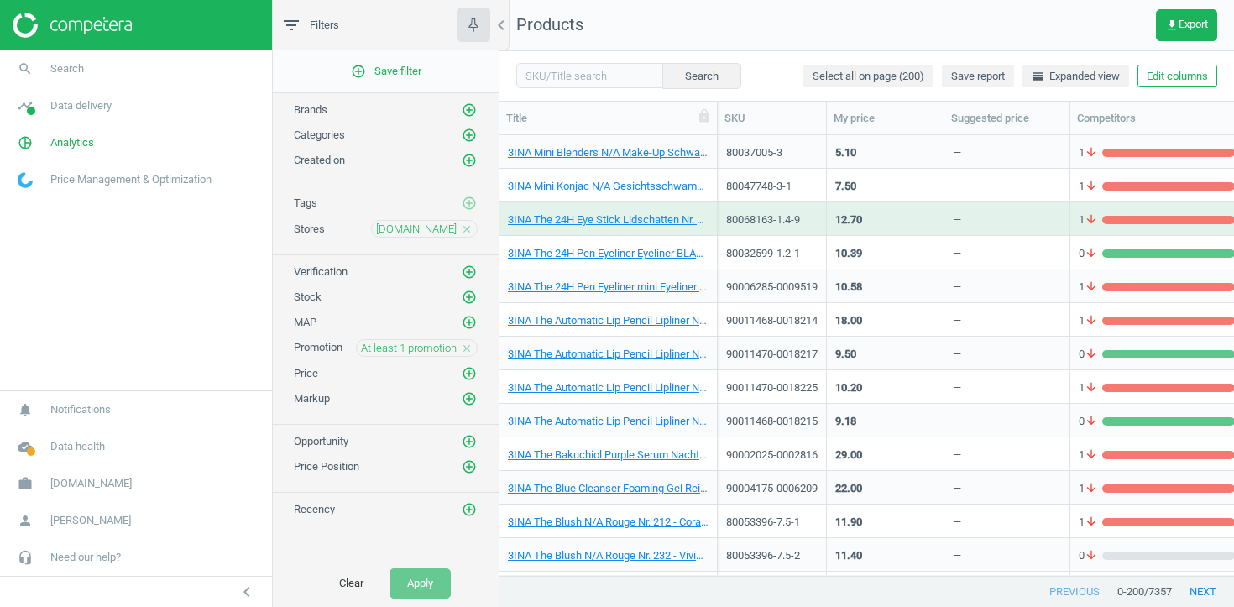
click at [1174, 74] on button "Edit columns" at bounding box center [1177, 77] width 80 height 24
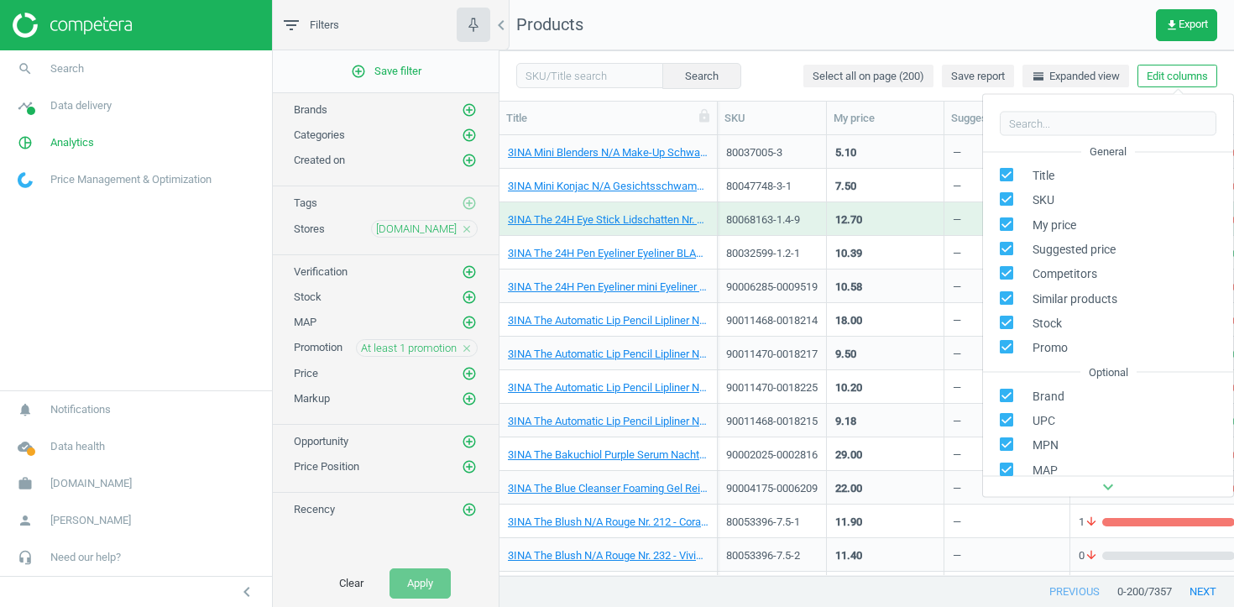
scroll to position [154, 0]
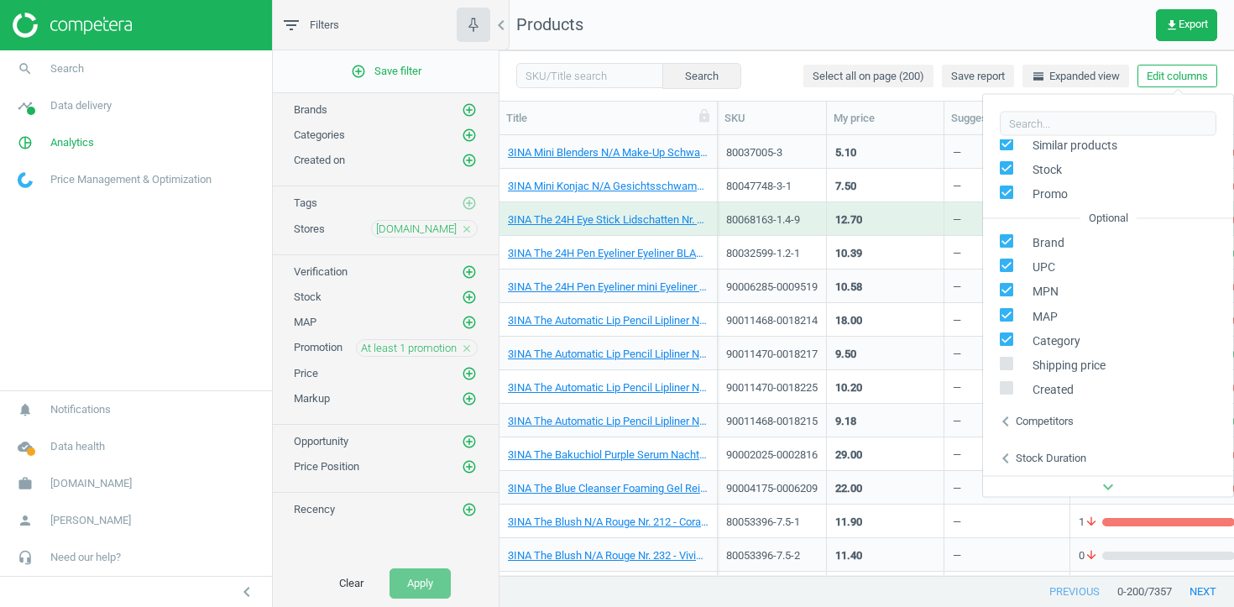
click at [468, 230] on icon "close" at bounding box center [467, 229] width 12 height 12
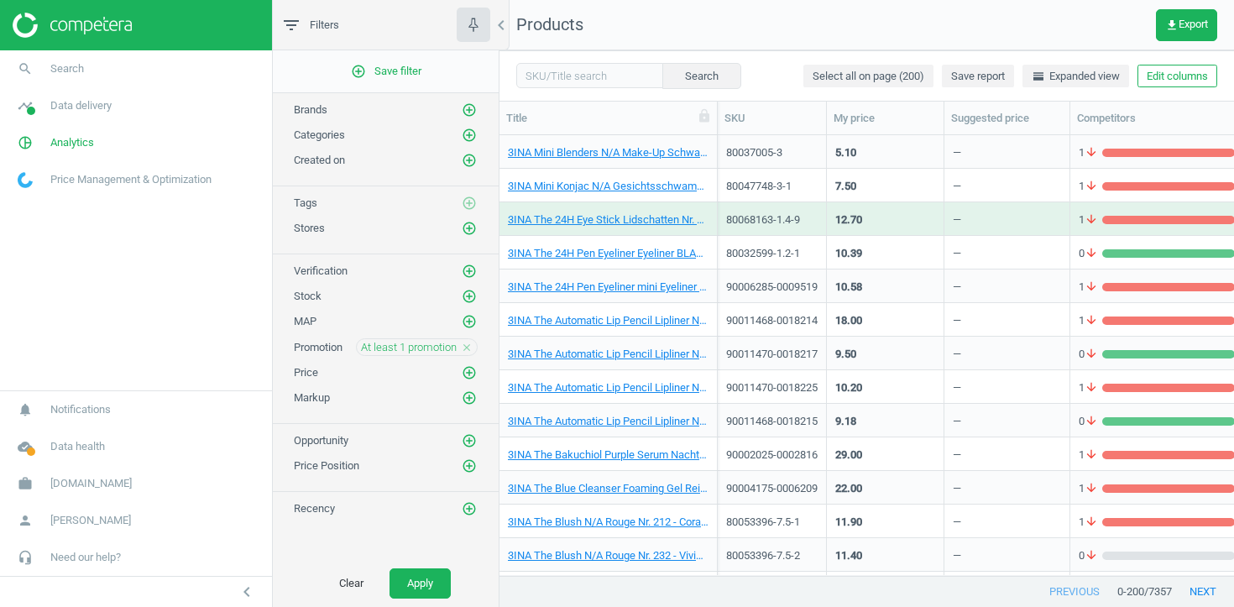
click at [468, 230] on icon "add_circle_outline" at bounding box center [469, 228] width 15 height 15
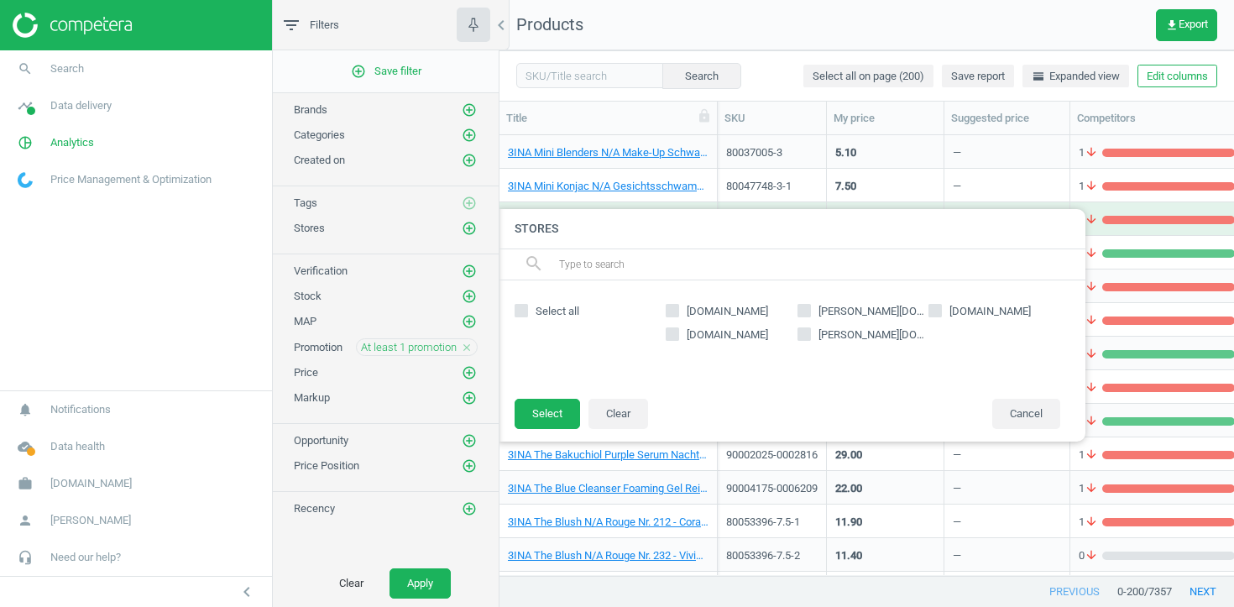
click at [825, 310] on span "[PERSON_NAME][DOMAIN_NAME]" at bounding box center [872, 311] width 114 height 15
click at [809, 310] on input "[PERSON_NAME][DOMAIN_NAME]" at bounding box center [803, 310] width 11 height 11
checkbox input "true"
click at [556, 416] on button "Select" at bounding box center [547, 414] width 65 height 30
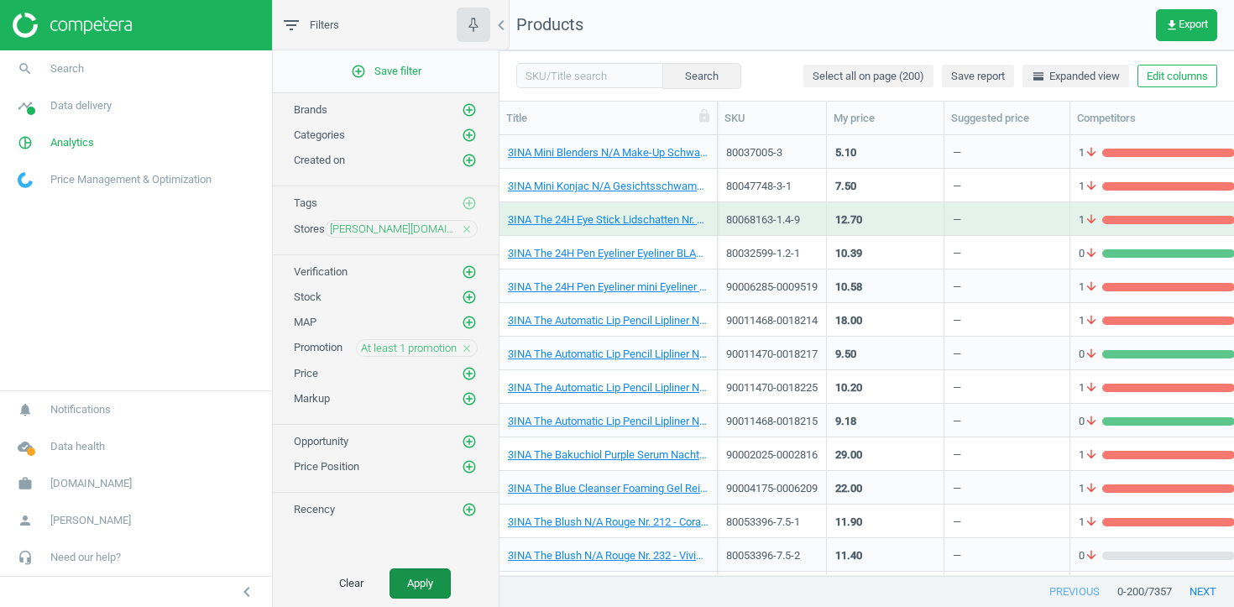
click at [416, 579] on button "Apply" at bounding box center [420, 583] width 61 height 30
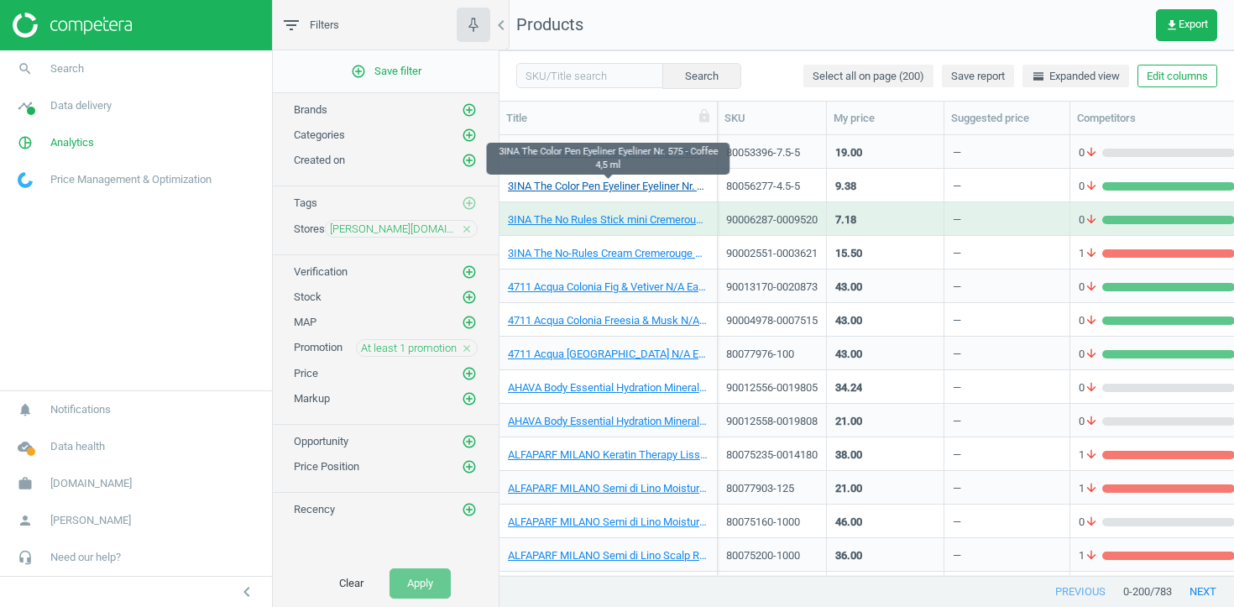
click at [606, 189] on link "3INA The Color Pen Eyeliner Eyeliner Nr. 575 - Coffee 4,5 ml" at bounding box center [608, 186] width 201 height 15
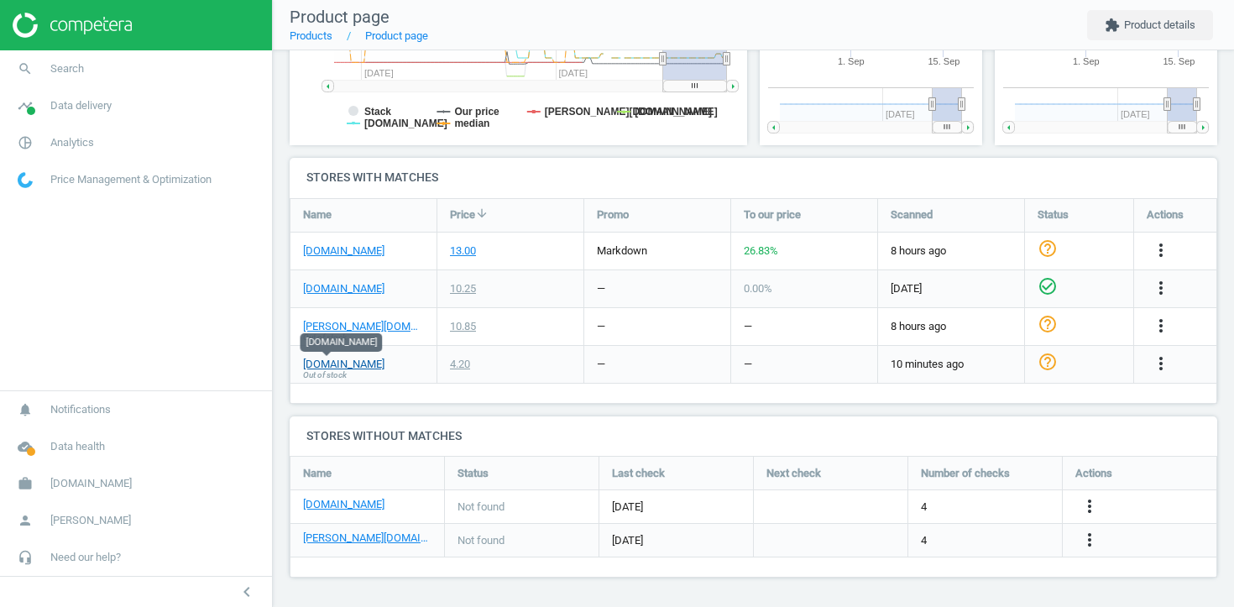
click at [334, 363] on link "[DOMAIN_NAME]" at bounding box center [343, 364] width 81 height 15
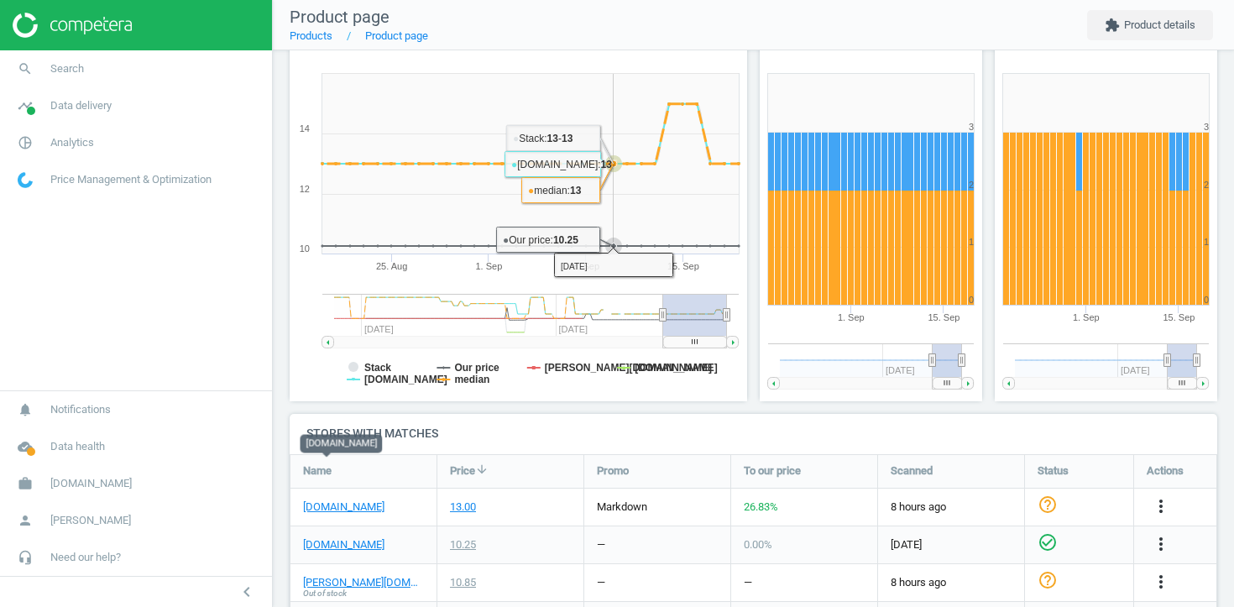
scroll to position [460, 0]
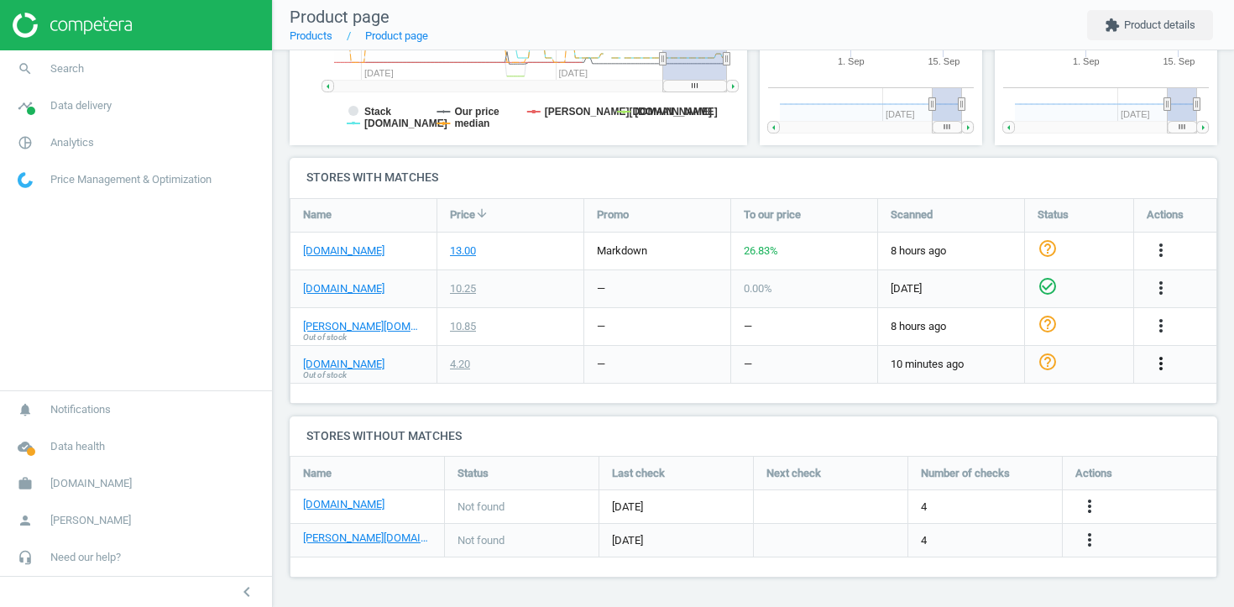
click at [1169, 364] on icon "more_vert" at bounding box center [1161, 363] width 20 height 20
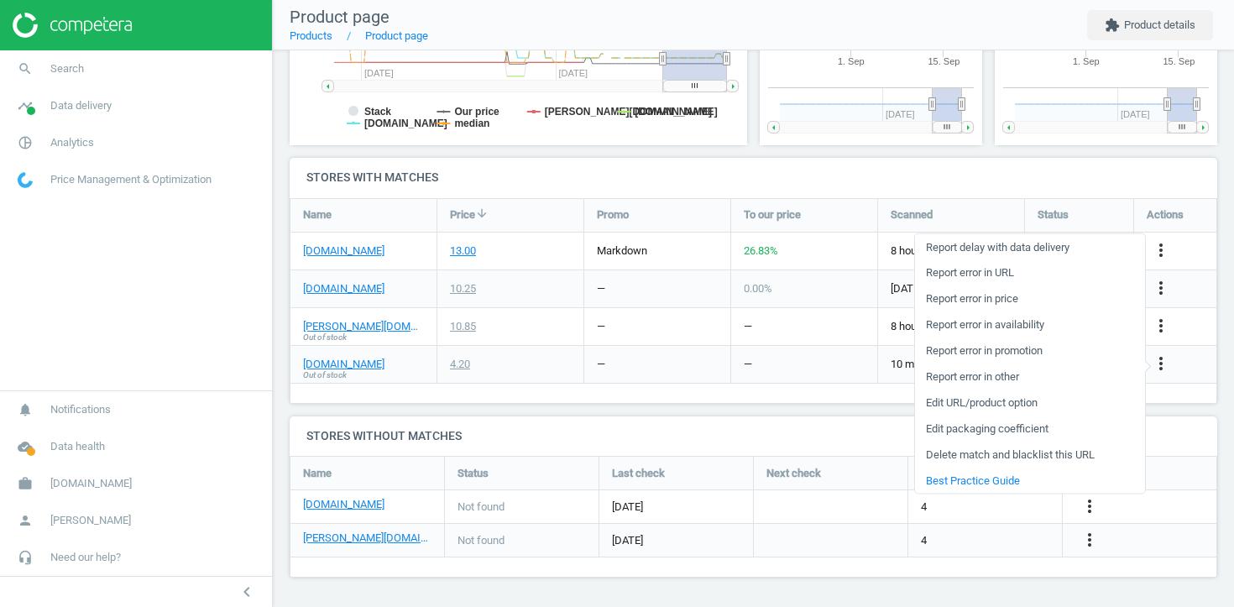
click at [1053, 327] on link "Report error in availability" at bounding box center [1030, 324] width 230 height 26
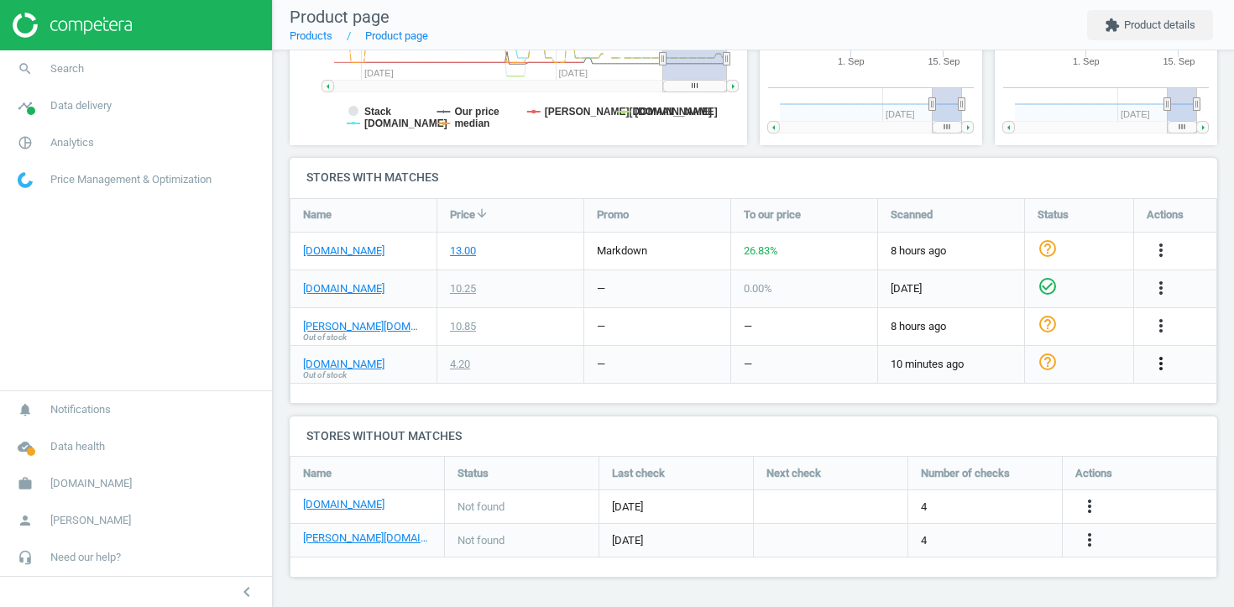
click at [1162, 358] on icon "more_vert" at bounding box center [1161, 363] width 20 height 20
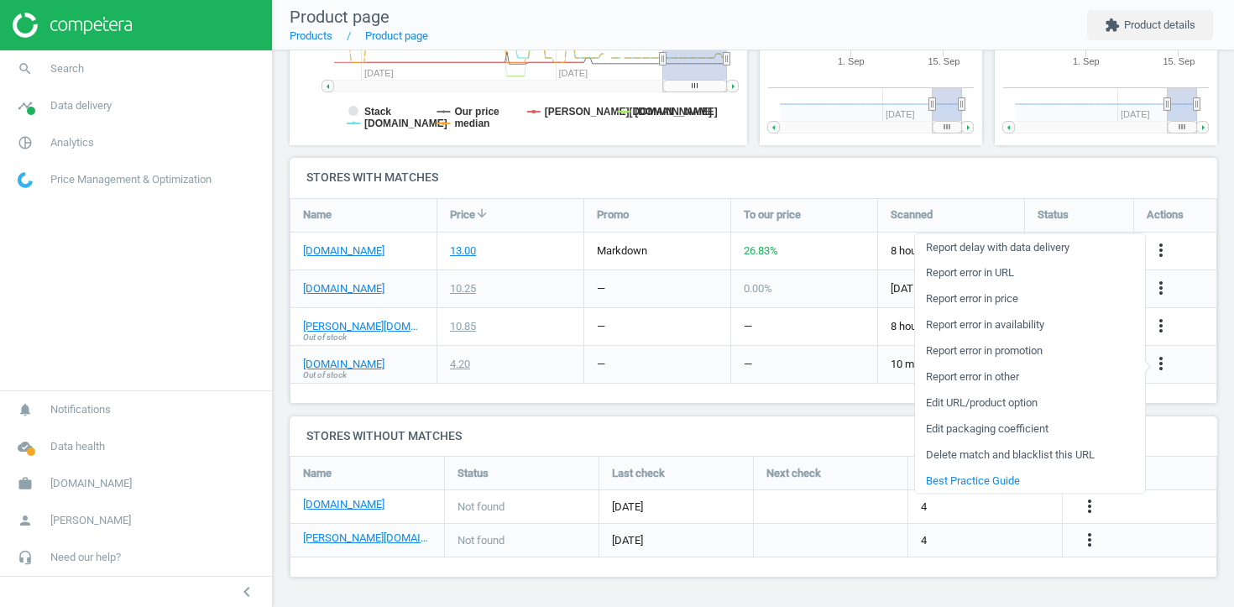
click at [1025, 404] on link "Edit URL/product option" at bounding box center [1030, 403] width 230 height 26
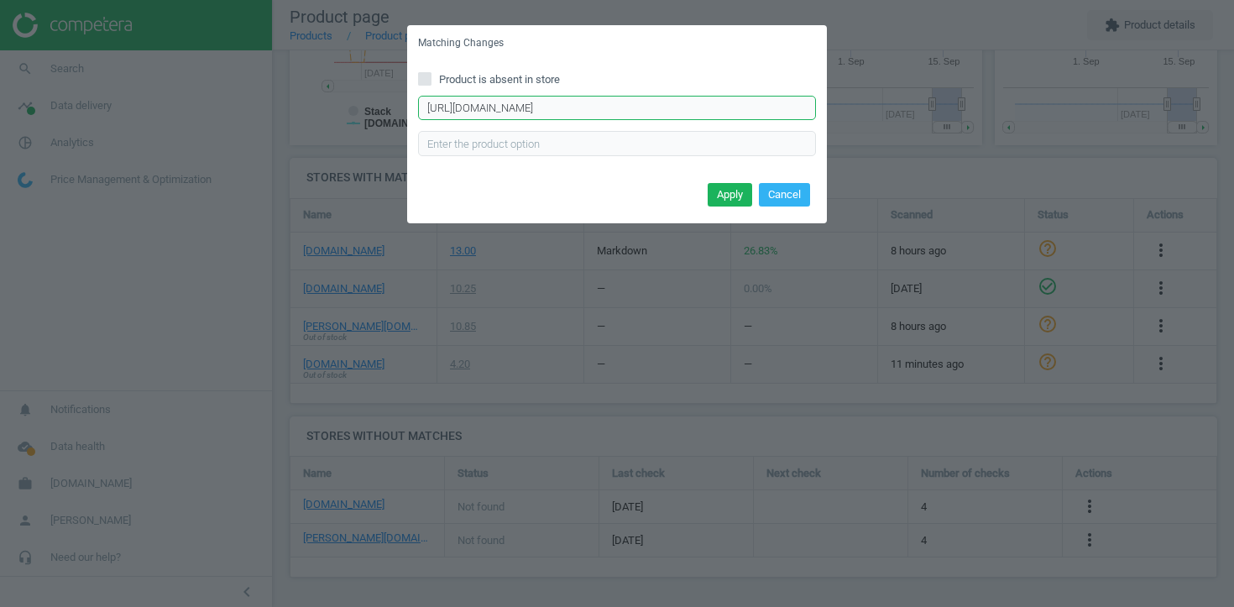
click at [672, 108] on input "[URL][DOMAIN_NAME]" at bounding box center [617, 108] width 398 height 25
click at [740, 102] on input "[URL][DOMAIN_NAME]" at bounding box center [617, 108] width 398 height 25
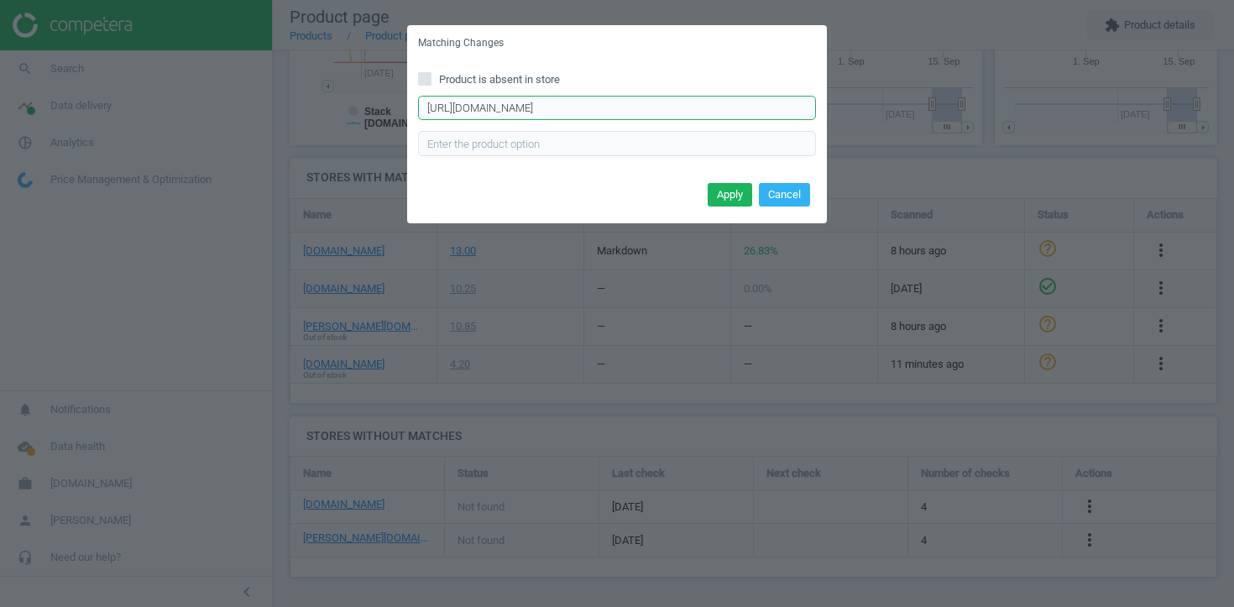
click at [740, 102] on input "[URL][DOMAIN_NAME]" at bounding box center [617, 108] width 398 height 25
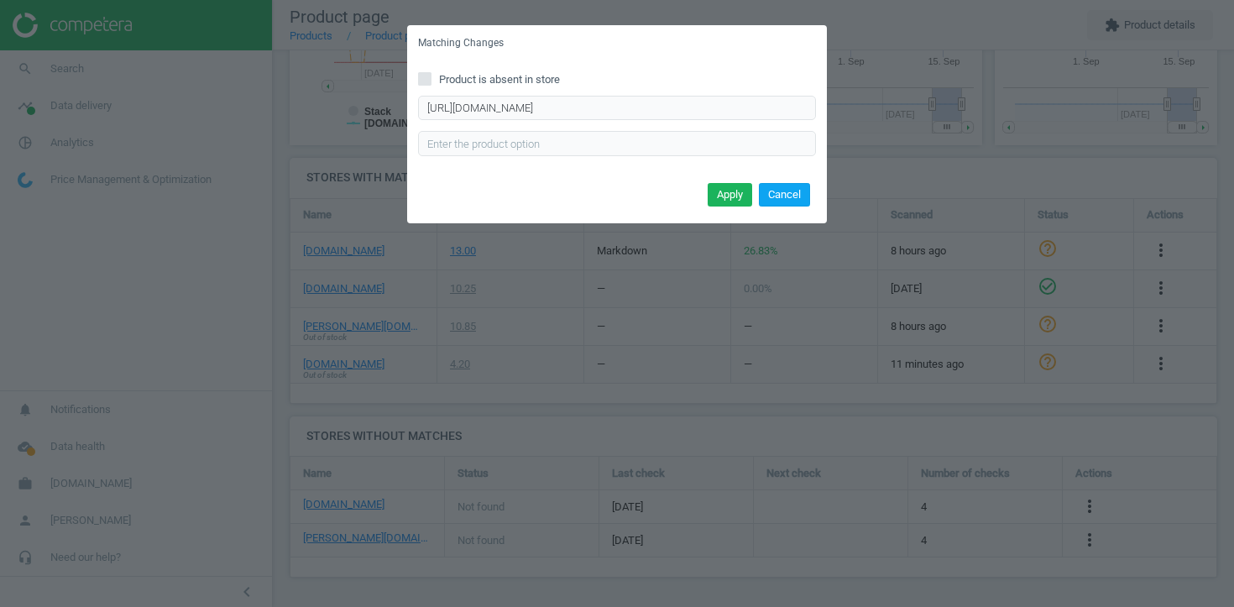
click at [787, 203] on button "Cancel" at bounding box center [784, 195] width 51 height 24
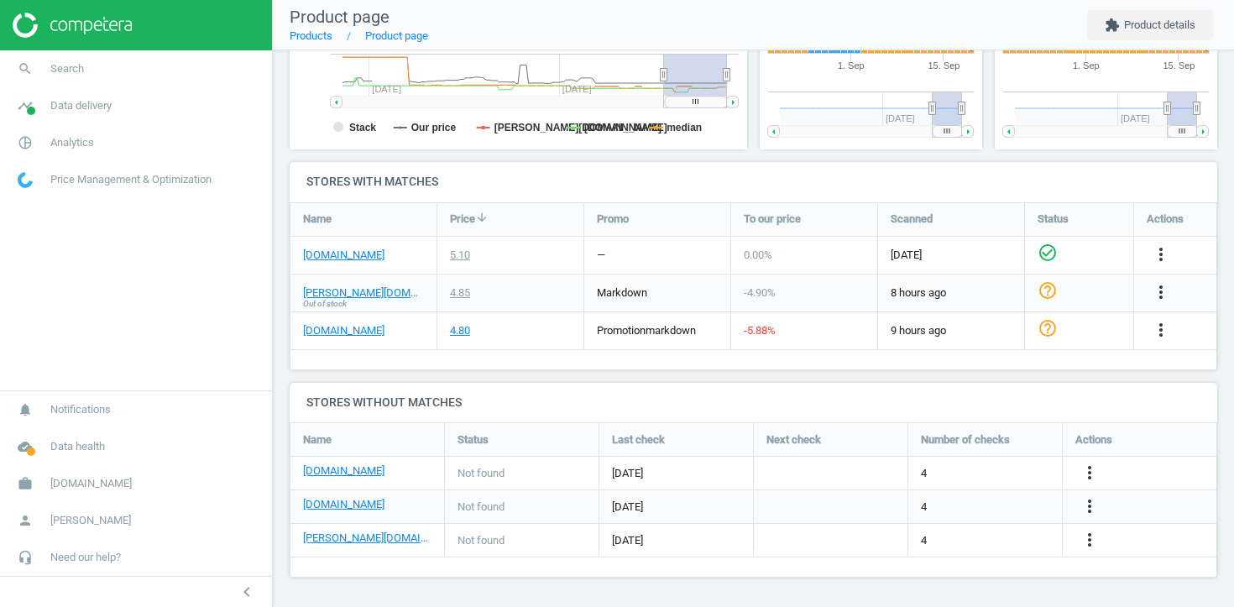
scroll to position [443, 0]
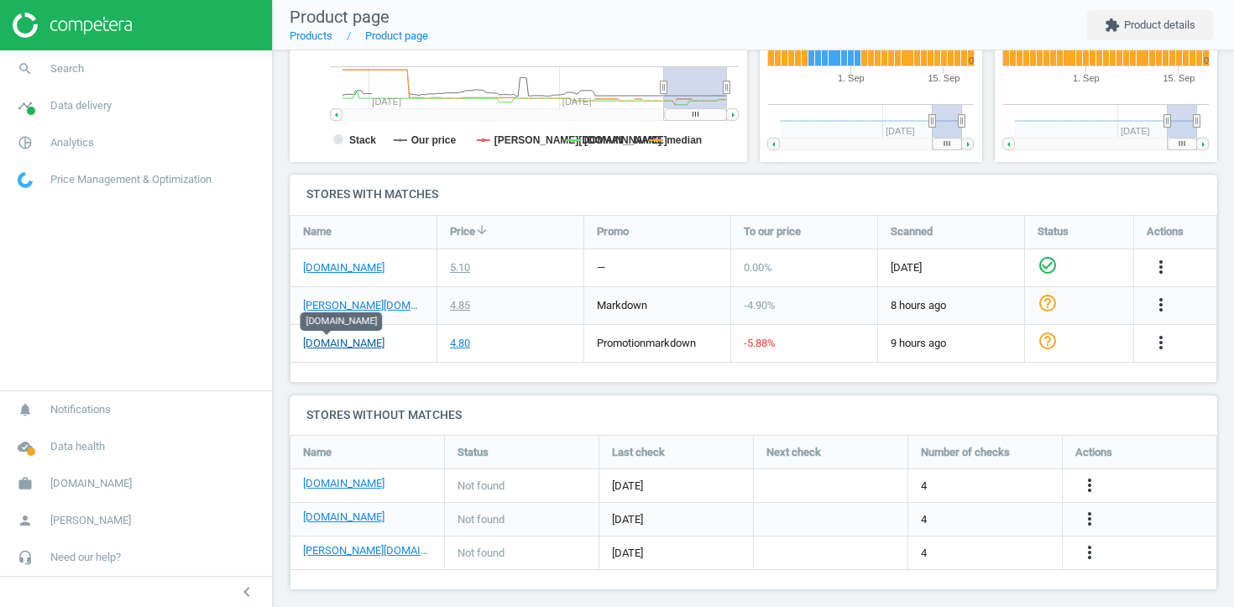
click at [322, 342] on link "[DOMAIN_NAME]" at bounding box center [343, 343] width 81 height 15
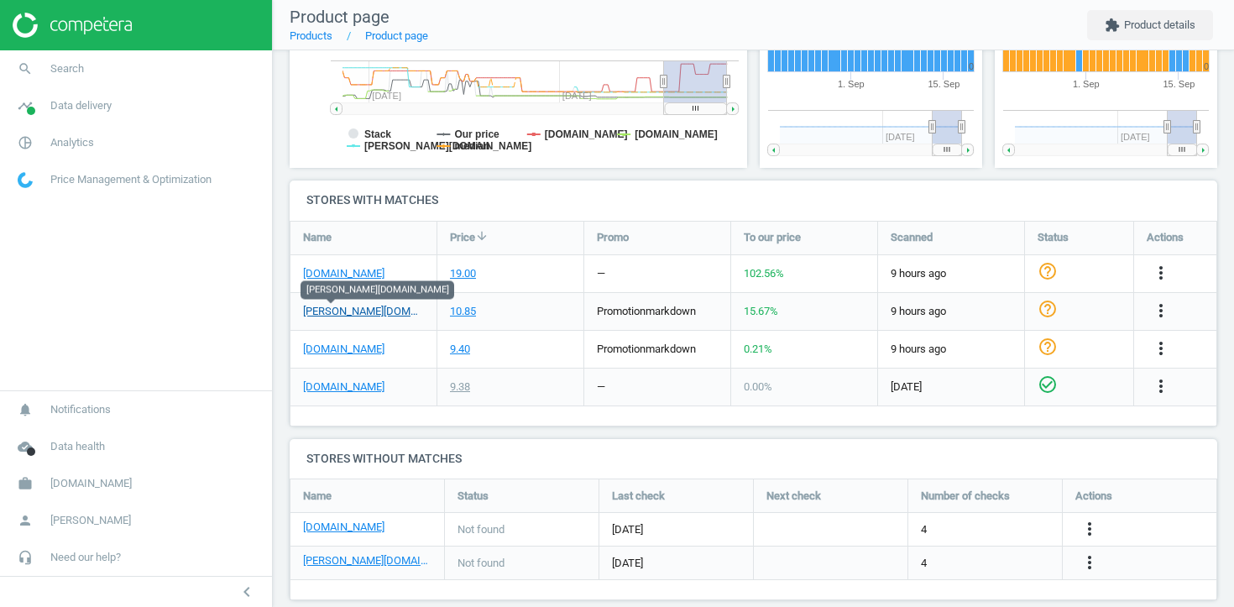
click at [336, 312] on link "[PERSON_NAME][DOMAIN_NAME]" at bounding box center [363, 311] width 121 height 15
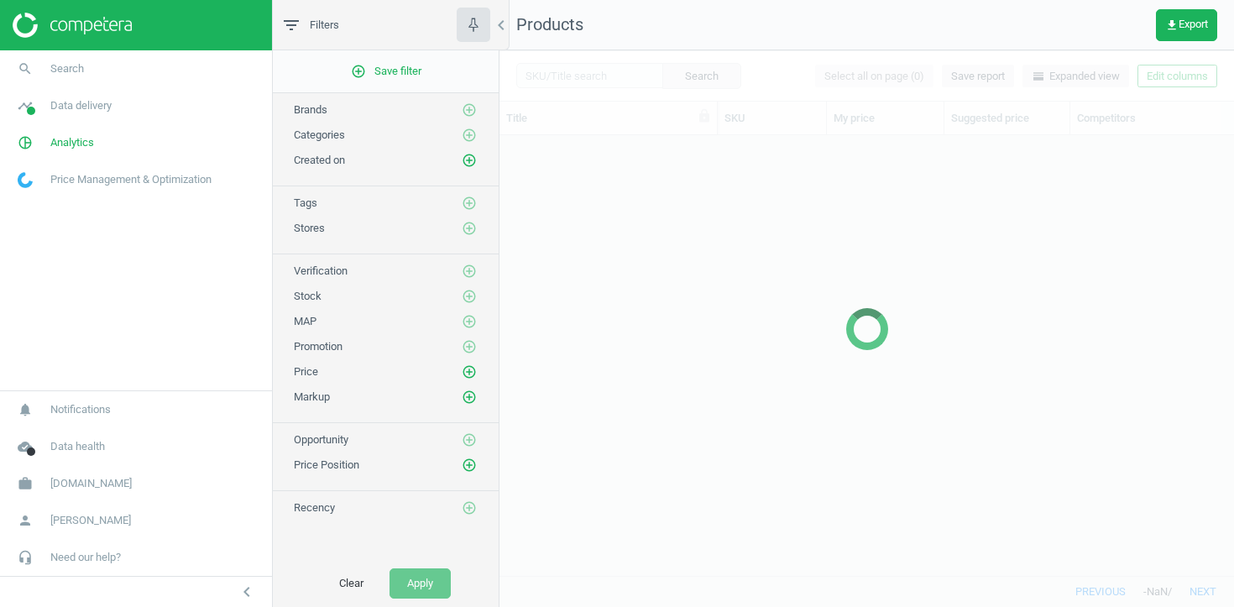
scroll to position [440, 735]
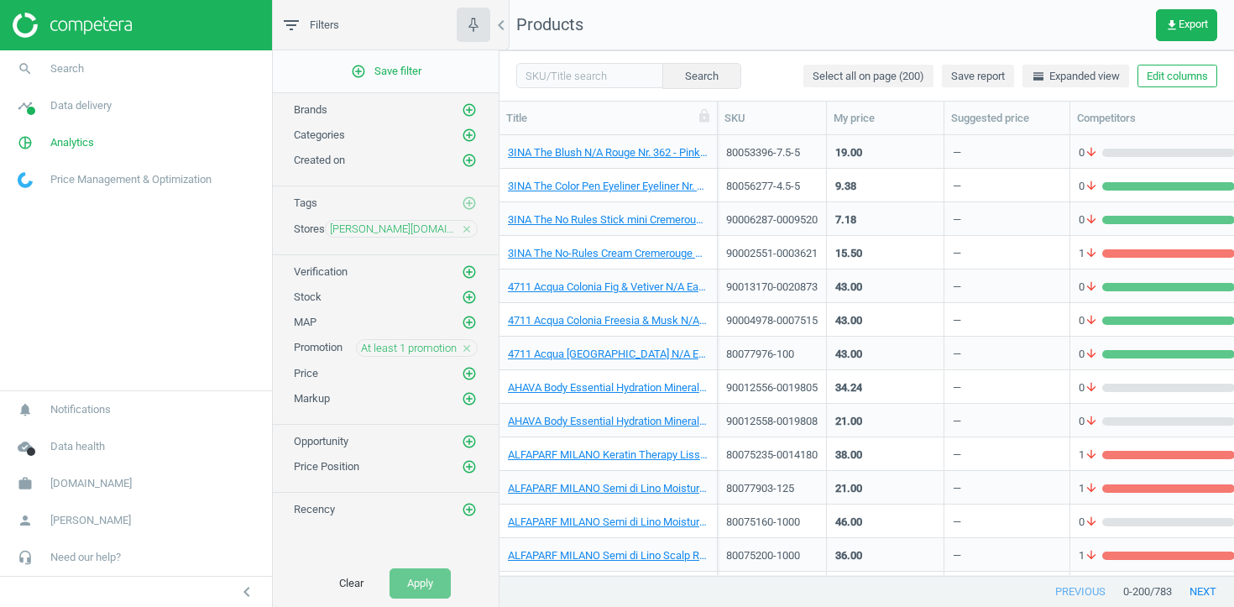
click at [469, 348] on icon "close" at bounding box center [467, 348] width 12 height 12
click at [469, 348] on icon "add_circle_outline" at bounding box center [469, 347] width 15 height 15
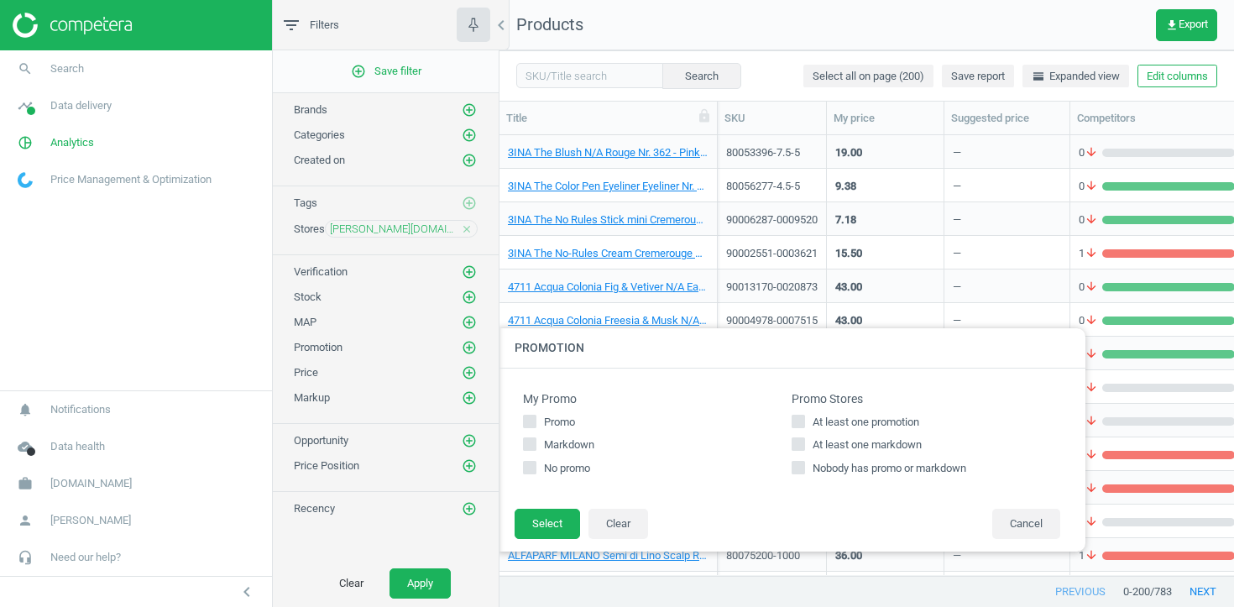
click at [469, 348] on icon "add_circle_outline" at bounding box center [469, 347] width 15 height 15
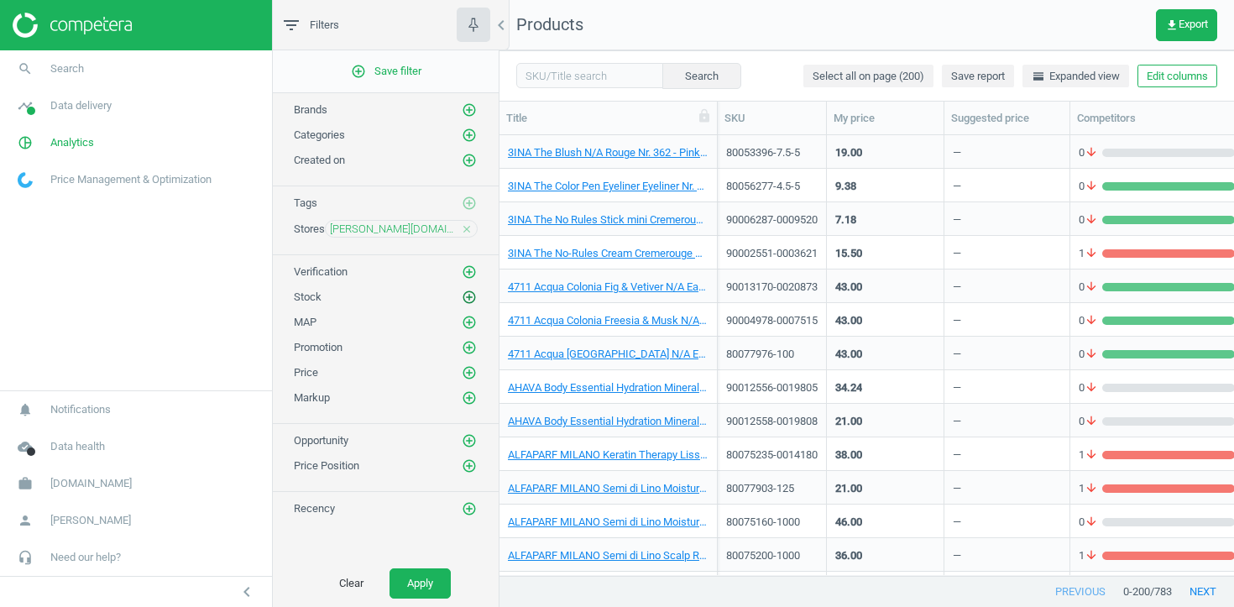
click at [473, 298] on icon "add_circle_outline" at bounding box center [469, 297] width 15 height 15
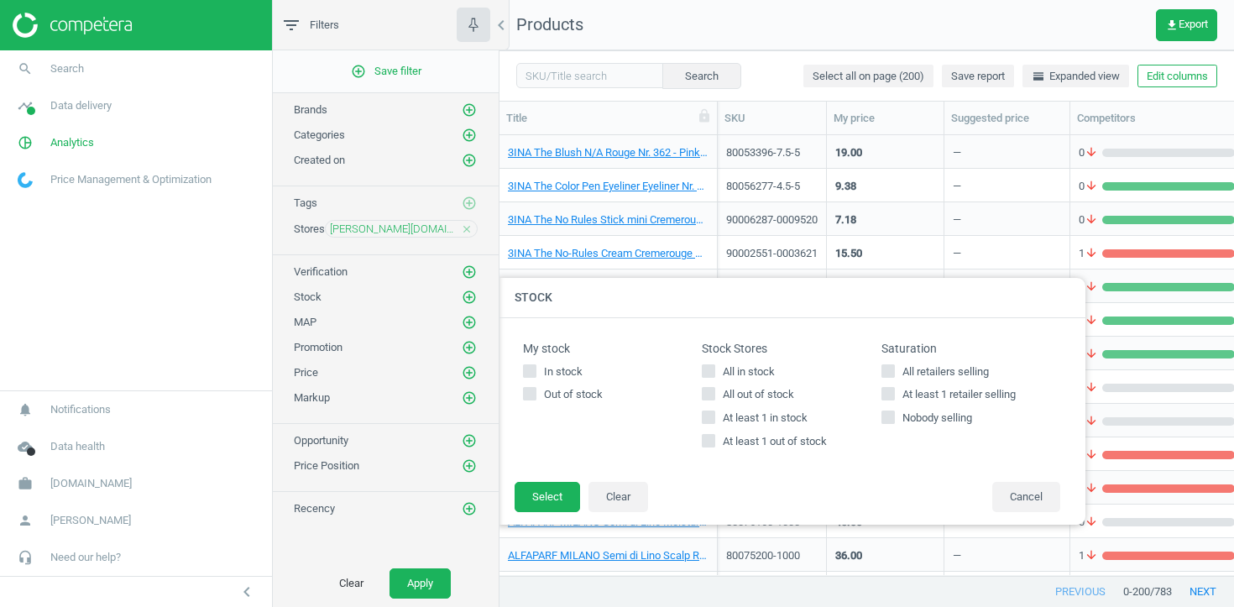
click at [740, 442] on span "At least 1 out of stock" at bounding box center [774, 441] width 111 height 15
click at [714, 442] on input "At least 1 out of stock" at bounding box center [708, 441] width 11 height 11
checkbox input "true"
click at [570, 503] on button "Select" at bounding box center [547, 497] width 65 height 30
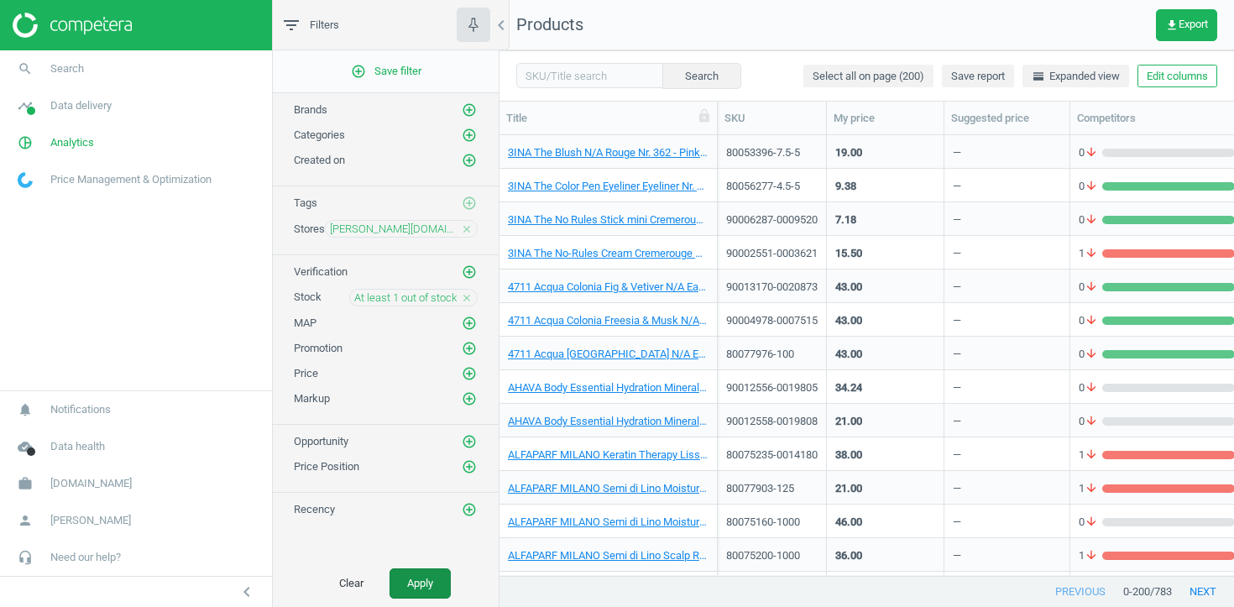
click at [432, 592] on button "Apply" at bounding box center [420, 583] width 61 height 30
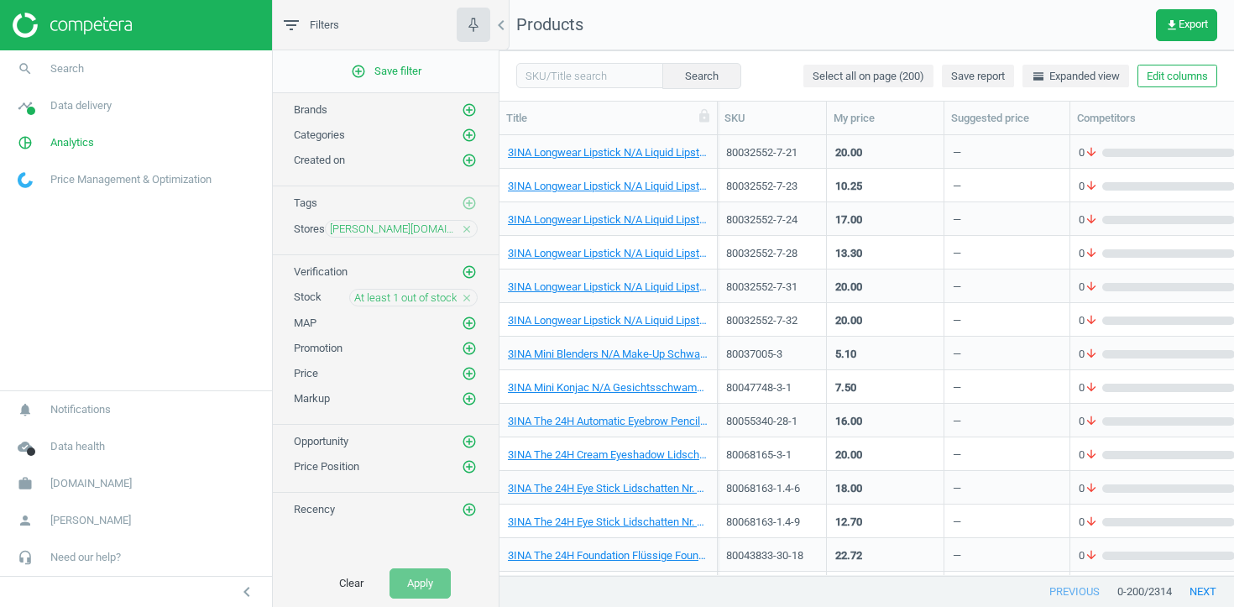
click at [669, 161] on div "3INA Longwear Lipstick N/A Liquid Lipstick Nr. 114 - Light brown 7 ml" at bounding box center [608, 155] width 201 height 21
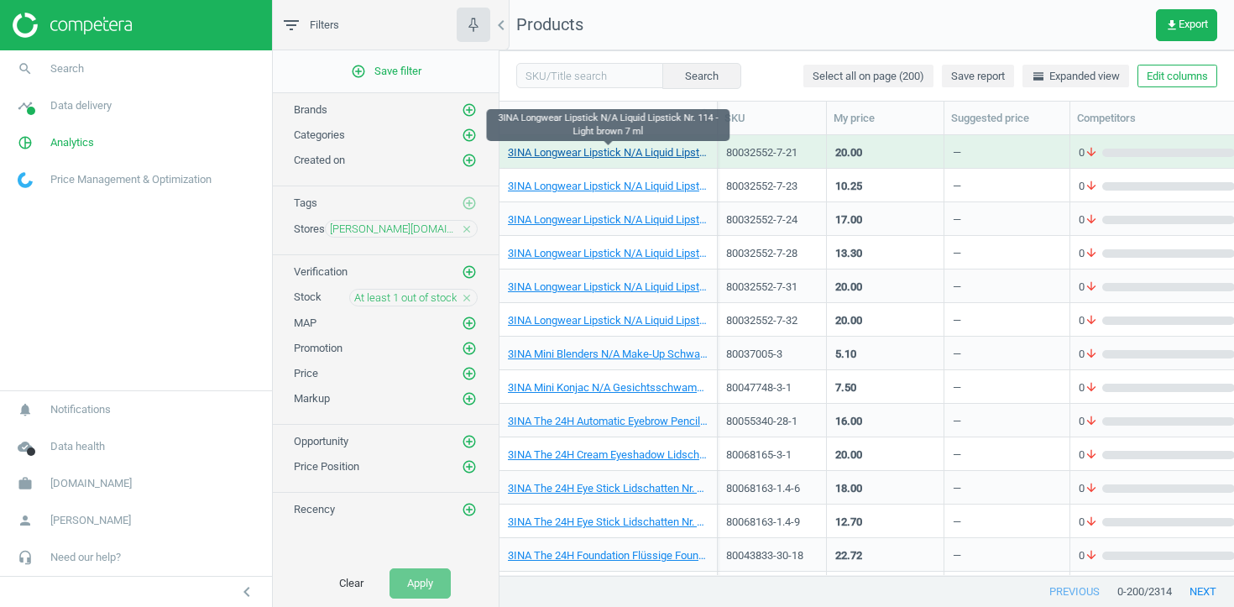
click at [667, 156] on link "3INA Longwear Lipstick N/A Liquid Lipstick Nr. 114 - Light brown 7 ml" at bounding box center [608, 152] width 201 height 15
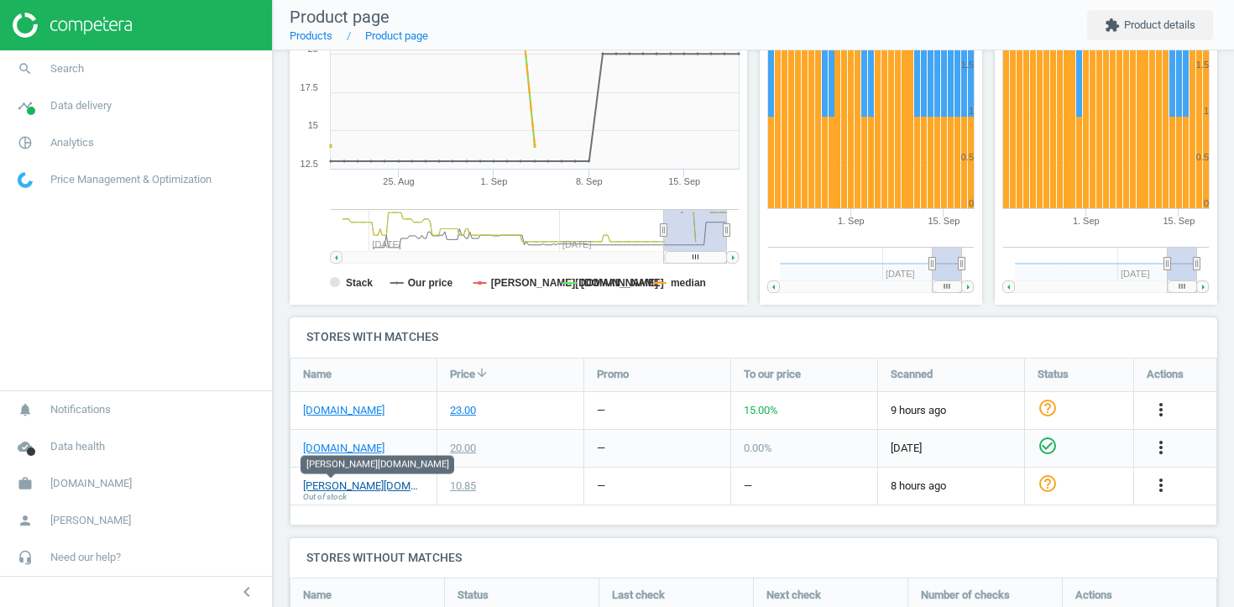
click at [350, 486] on link "[PERSON_NAME][DOMAIN_NAME]" at bounding box center [363, 485] width 121 height 15
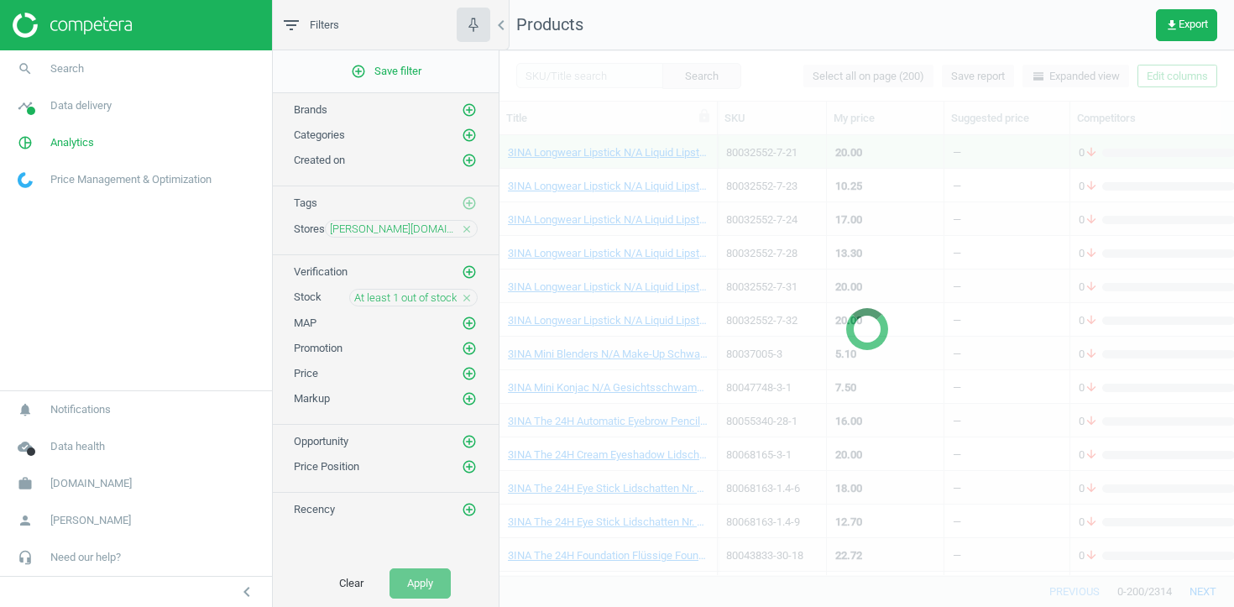
scroll to position [440, 735]
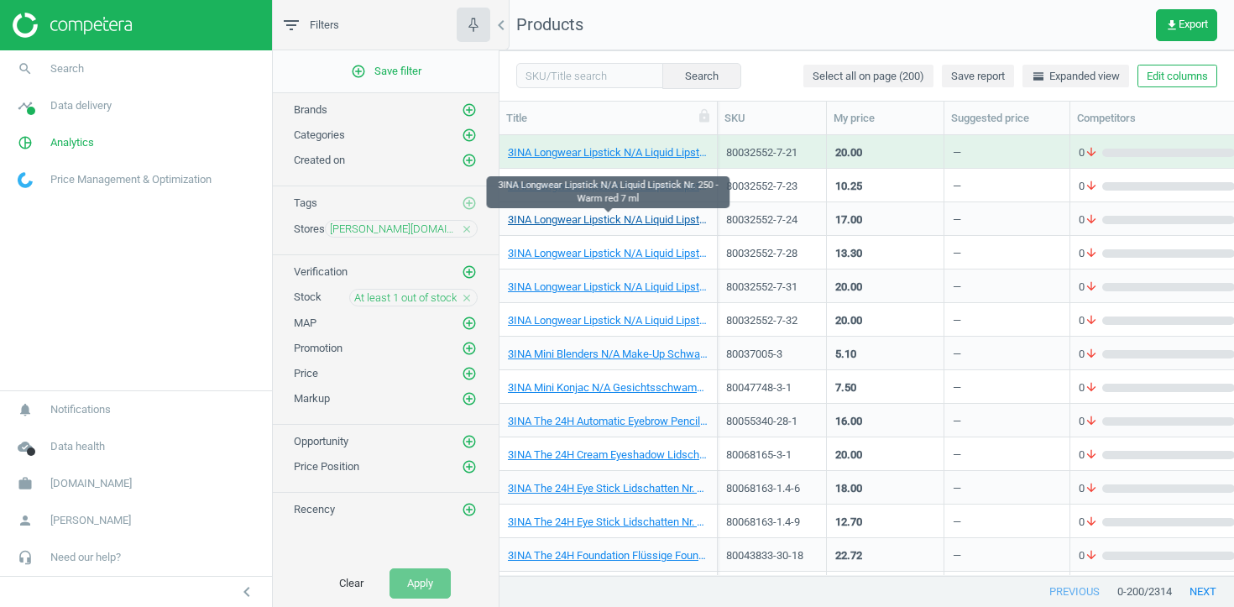
click at [604, 221] on link "3INA Longwear Lipstick N/A Liquid Lipstick Nr. 250 - Warm red 7 ml" at bounding box center [608, 219] width 201 height 15
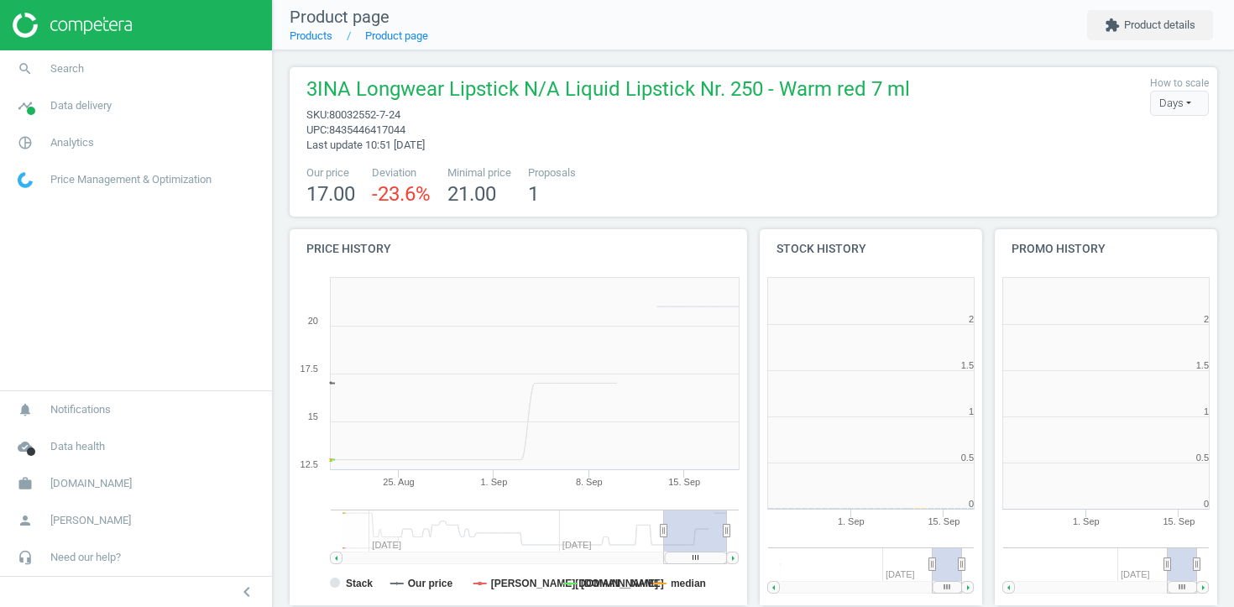
scroll to position [337, 223]
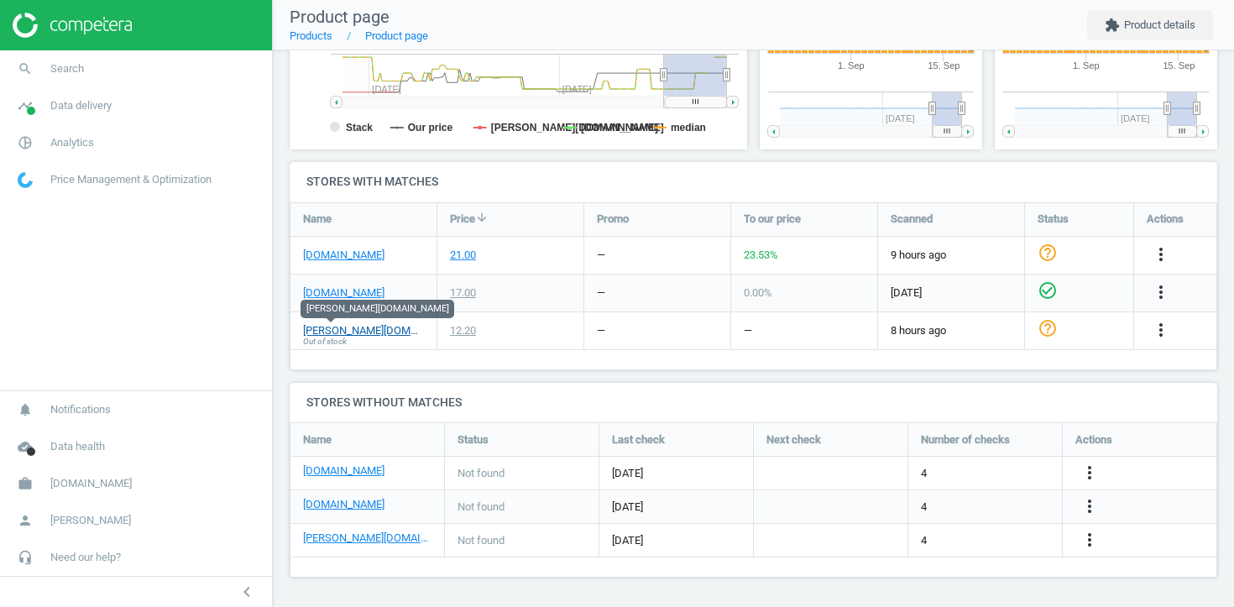
click at [343, 332] on link "[PERSON_NAME][DOMAIN_NAME]" at bounding box center [363, 330] width 121 height 15
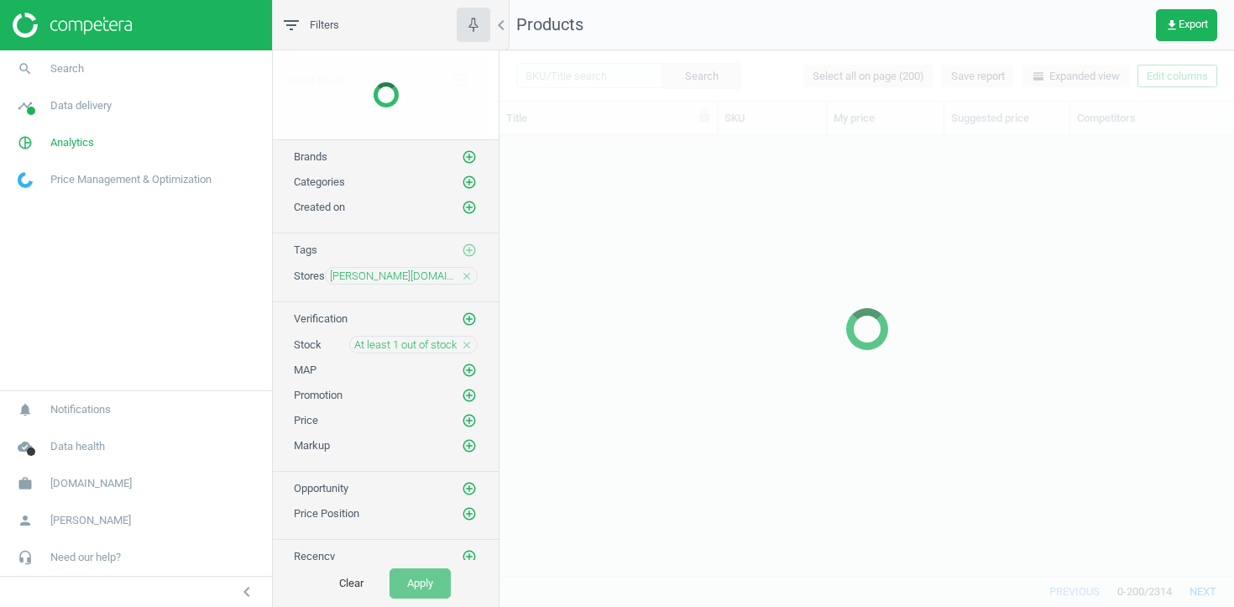
scroll to position [440, 735]
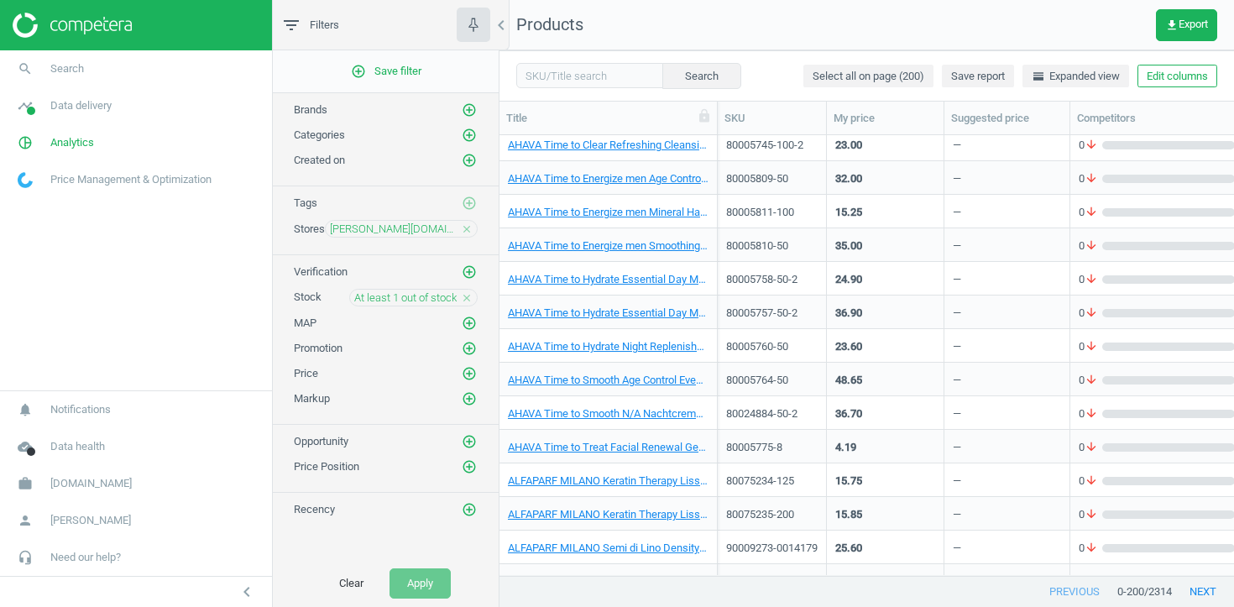
click at [564, 359] on div "AHAVA Time to Hydrate Night Replenisher normale/trockene Haut Nachtcreme 50 ml" at bounding box center [608, 349] width 201 height 21
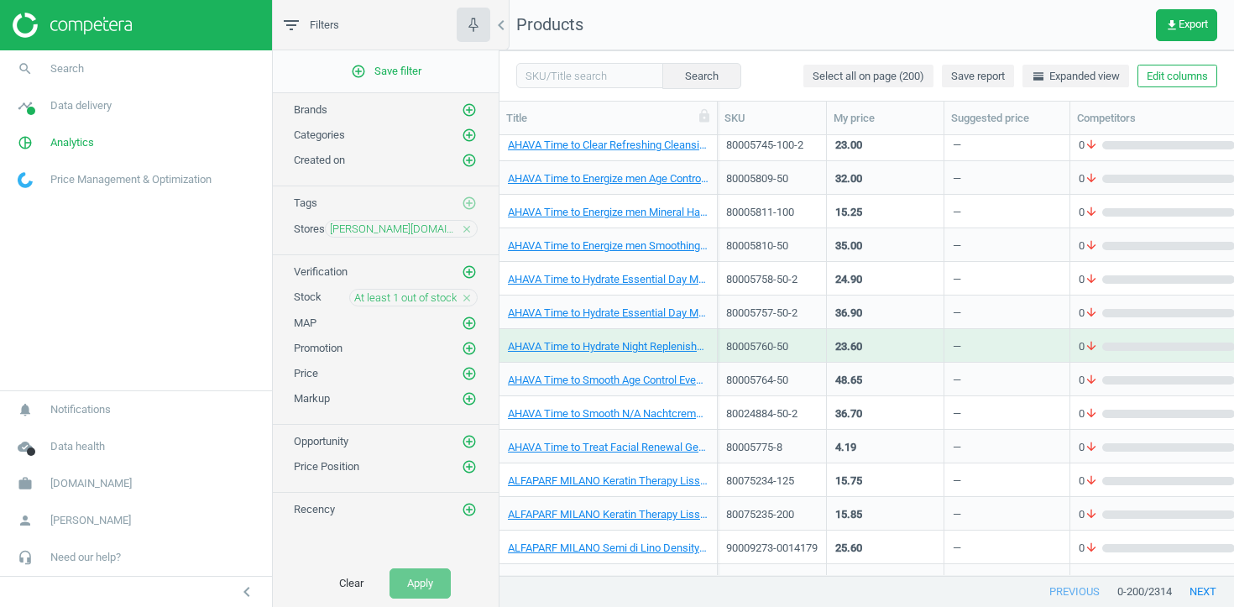
click at [575, 333] on div "AHAVA Time to Hydrate Night Replenisher normale/trockene Haut Nachtcreme 50 ml" at bounding box center [608, 345] width 201 height 29
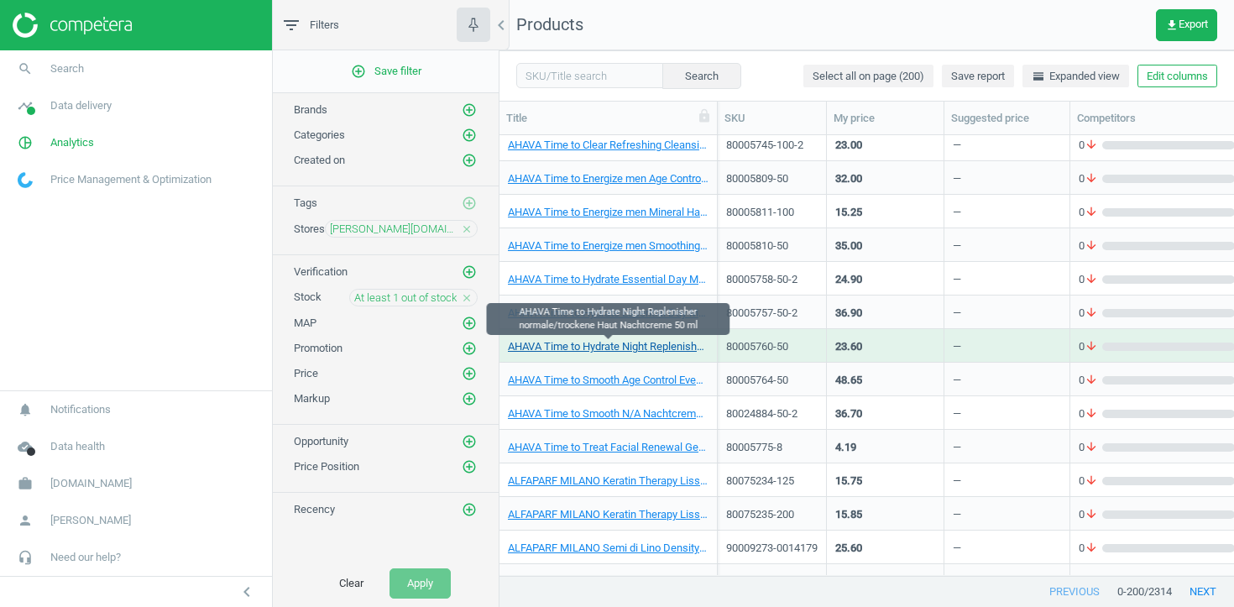
click at [574, 353] on link "AHAVA Time to Hydrate Night Replenisher normale/trockene Haut Nachtcreme 50 ml" at bounding box center [608, 346] width 201 height 15
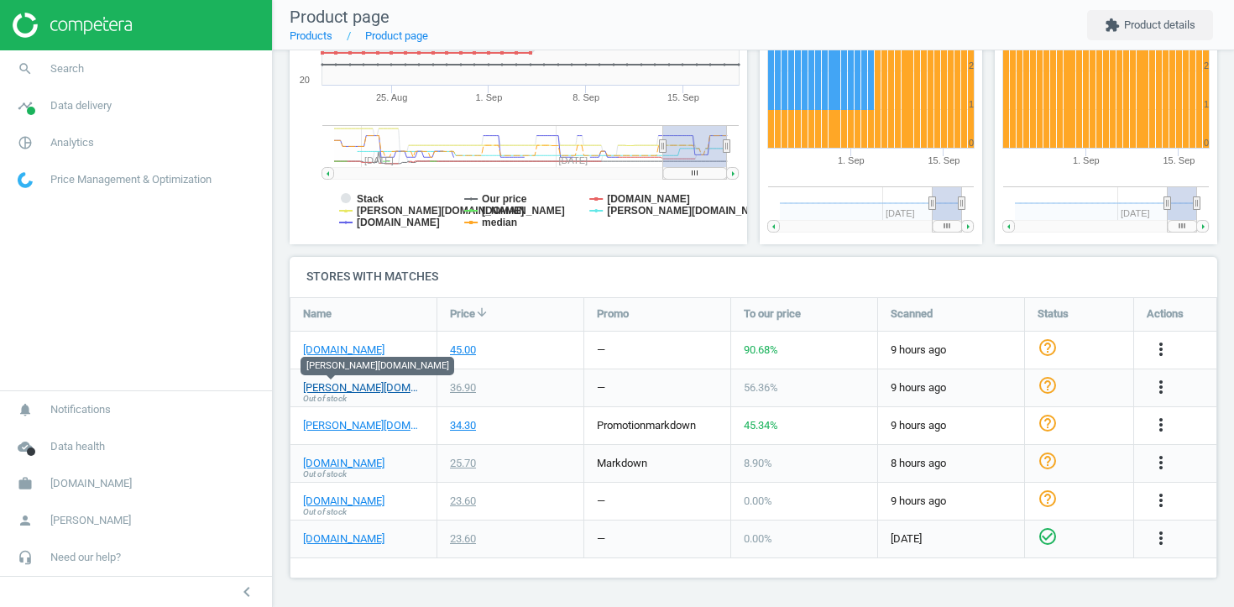
click at [333, 387] on link "[PERSON_NAME][DOMAIN_NAME]" at bounding box center [363, 387] width 121 height 15
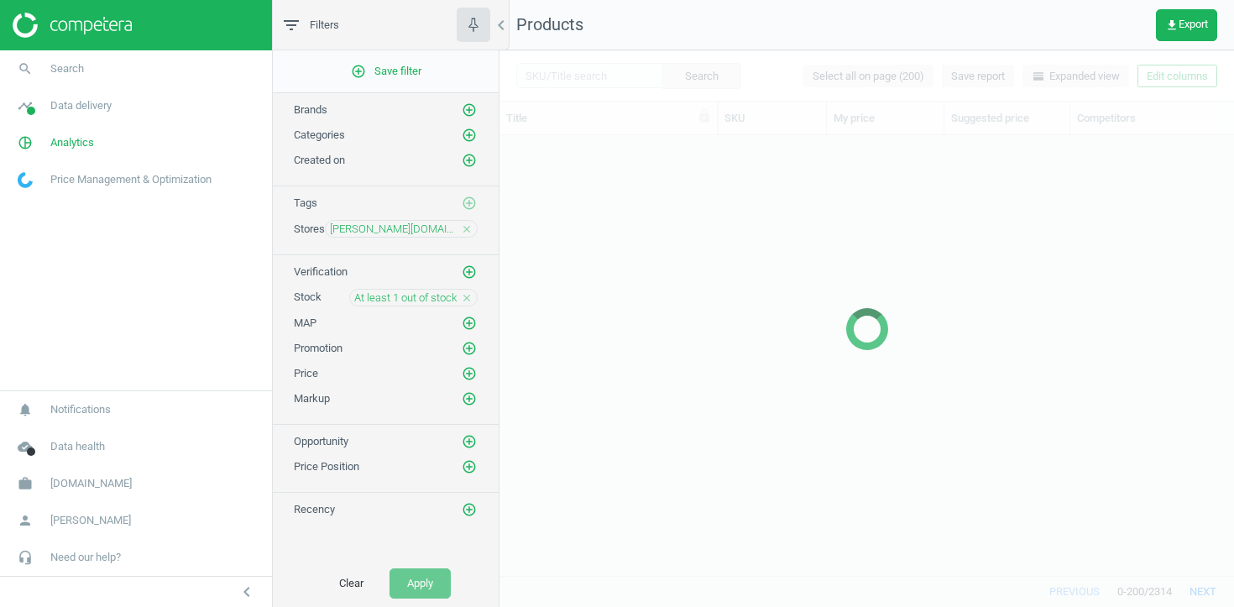
scroll to position [2515, 0]
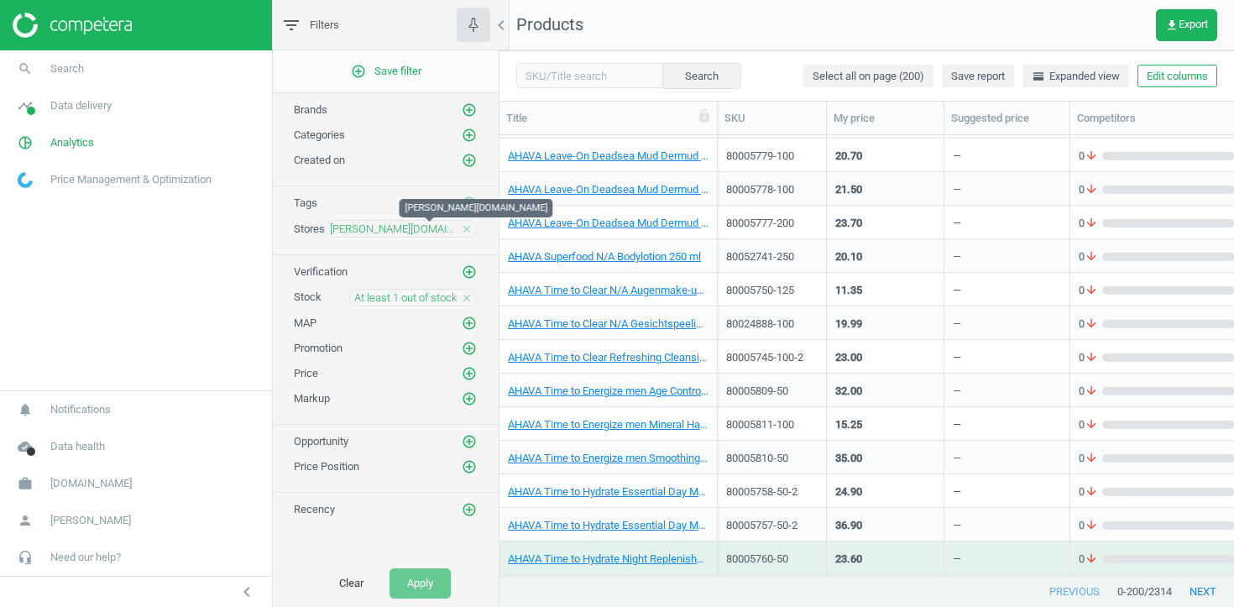
click at [433, 227] on span "[PERSON_NAME][DOMAIN_NAME]" at bounding box center [393, 229] width 127 height 15
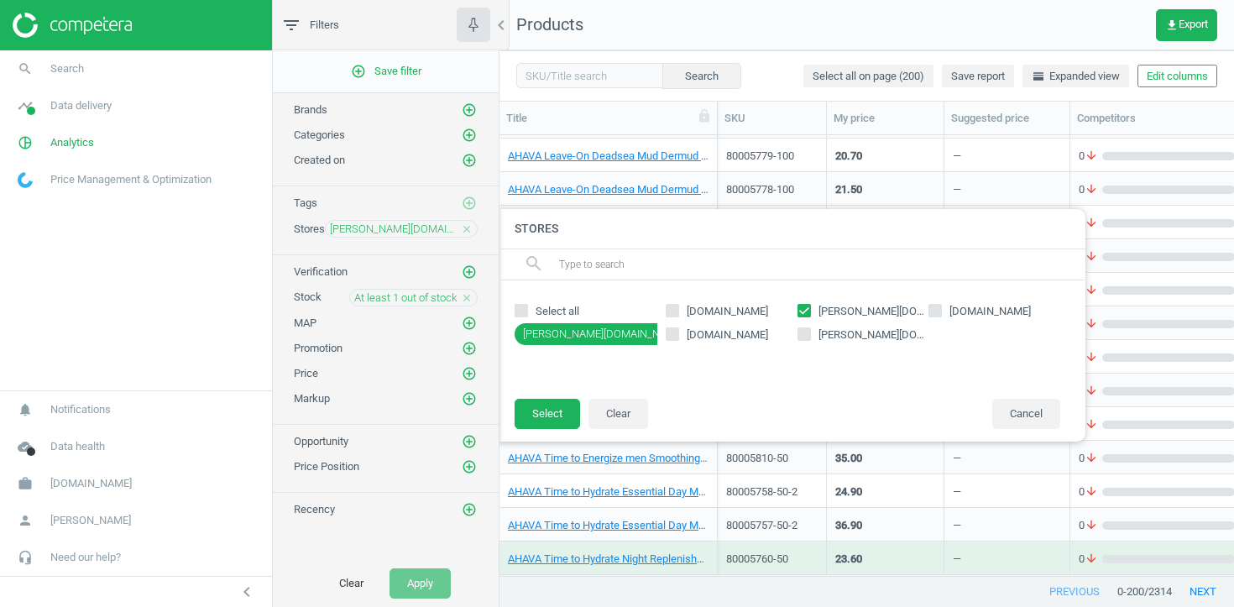
click at [809, 316] on input "[PERSON_NAME][DOMAIN_NAME]" at bounding box center [803, 310] width 11 height 11
checkbox input "false"
click at [947, 305] on span "[DOMAIN_NAME]" at bounding box center [990, 311] width 88 height 15
click at [941, 305] on input "[DOMAIN_NAME]" at bounding box center [935, 310] width 11 height 11
checkbox input "true"
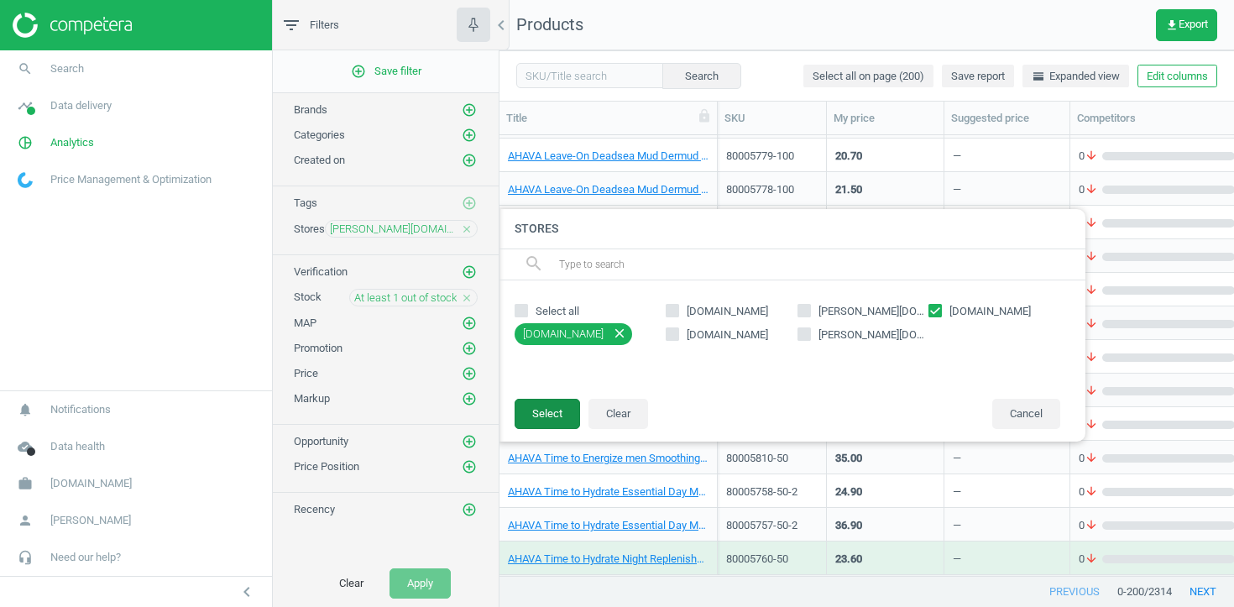
click at [560, 405] on button "Select" at bounding box center [547, 414] width 65 height 30
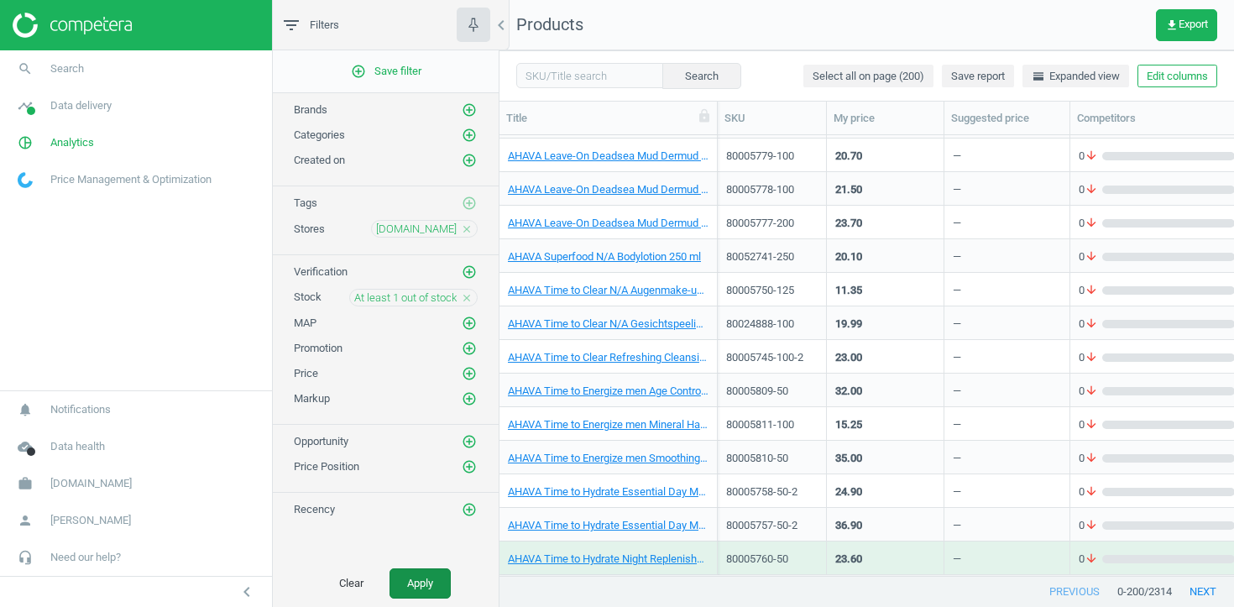
click at [405, 589] on button "Apply" at bounding box center [420, 583] width 61 height 30
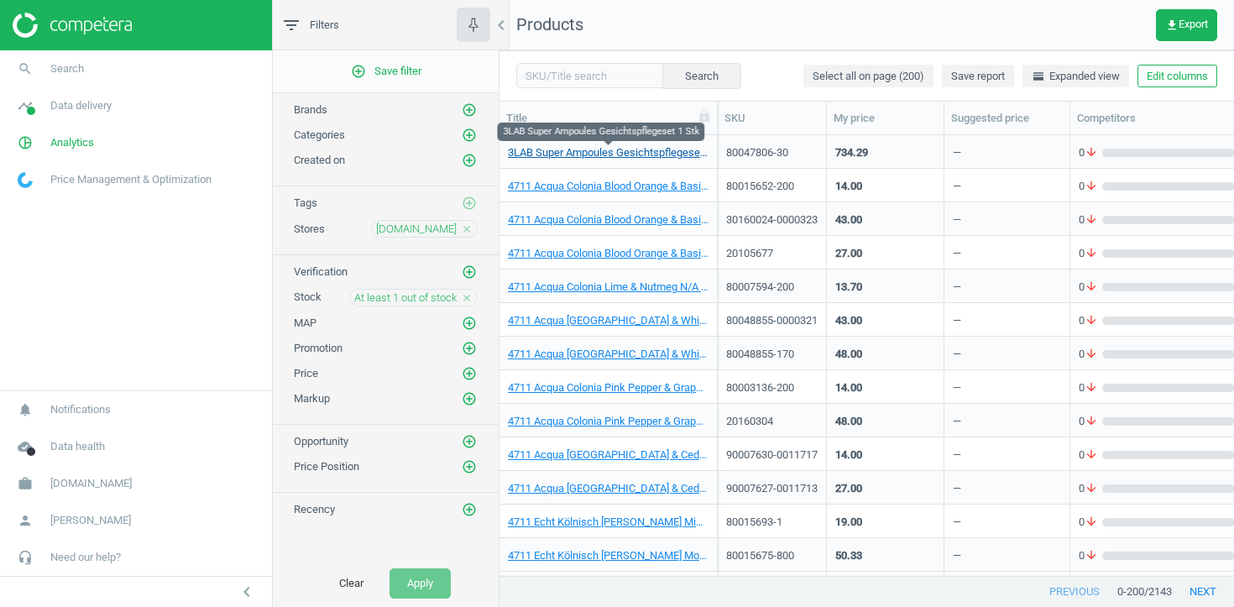
click at [601, 150] on link "3LAB Super Ampoules Gesichtspflegeset 1 Stk" at bounding box center [608, 152] width 201 height 15
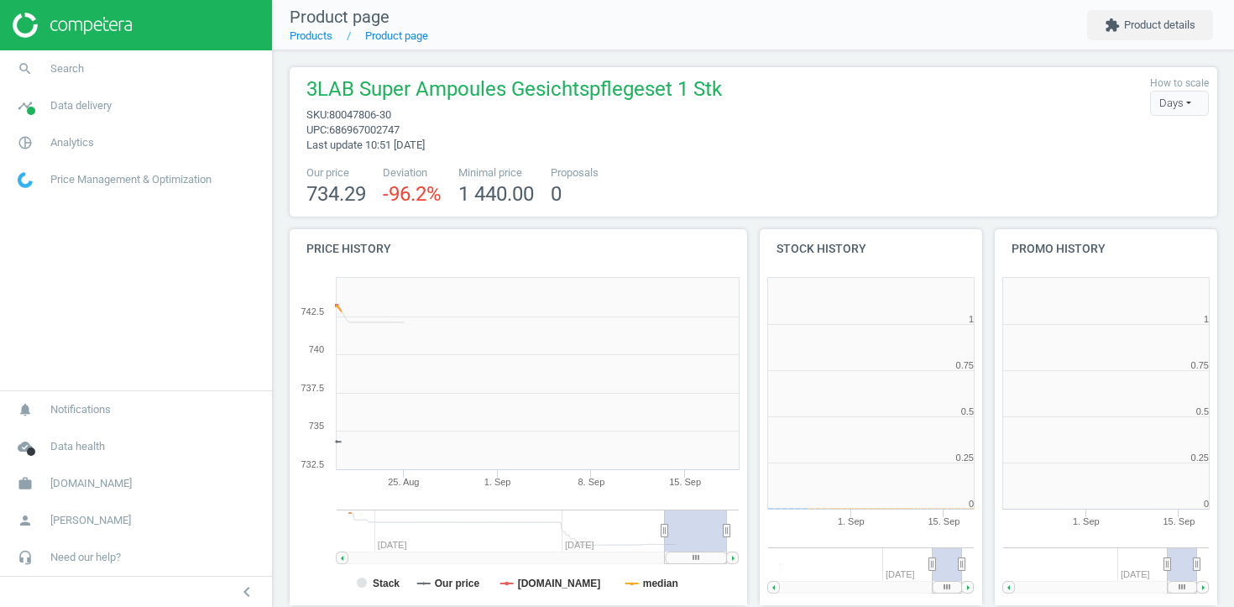
scroll to position [337, 223]
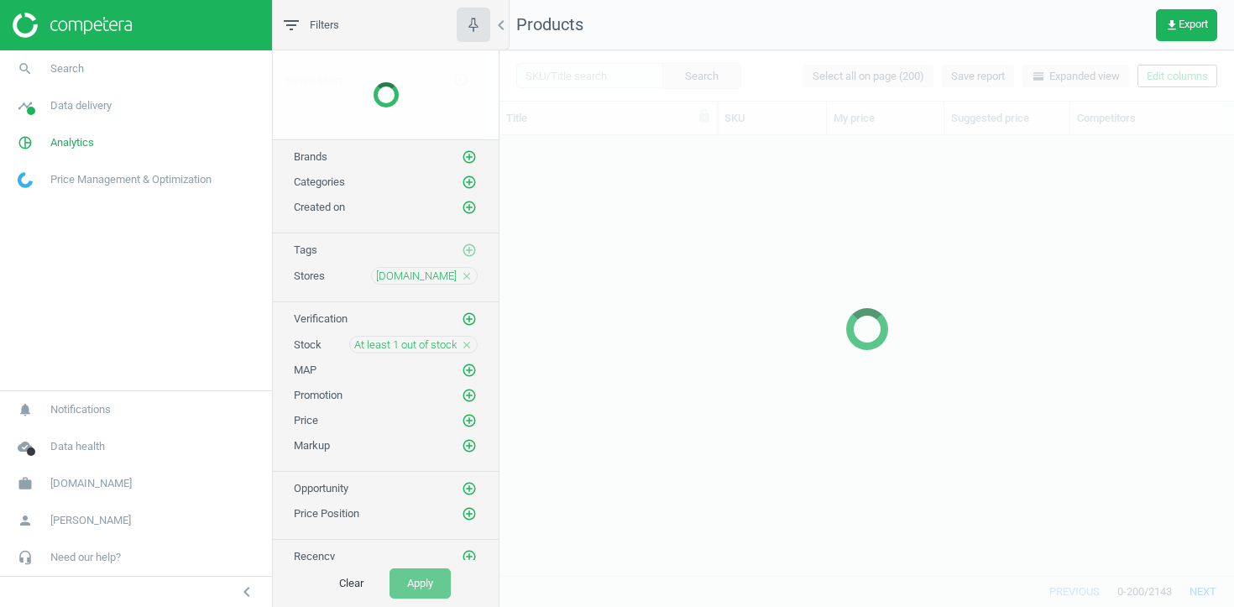
scroll to position [440, 735]
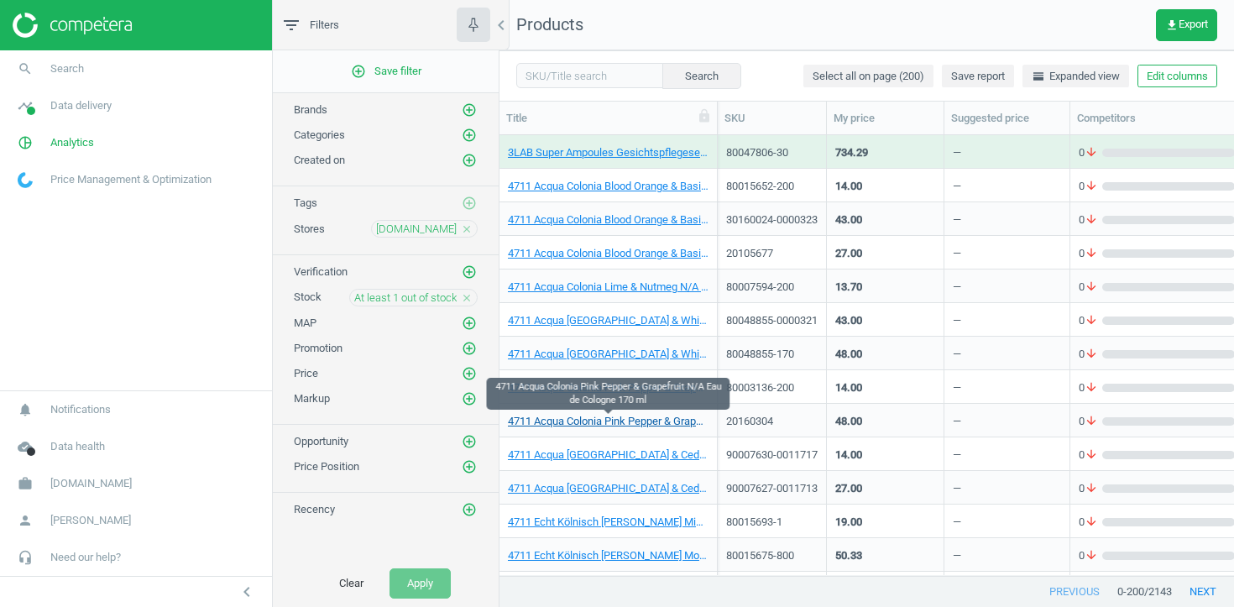
click at [607, 426] on link "4711 Acqua Colonia Pink Pepper & Grapefruit N/A Eau de Cologne 170 ml" at bounding box center [608, 421] width 201 height 15
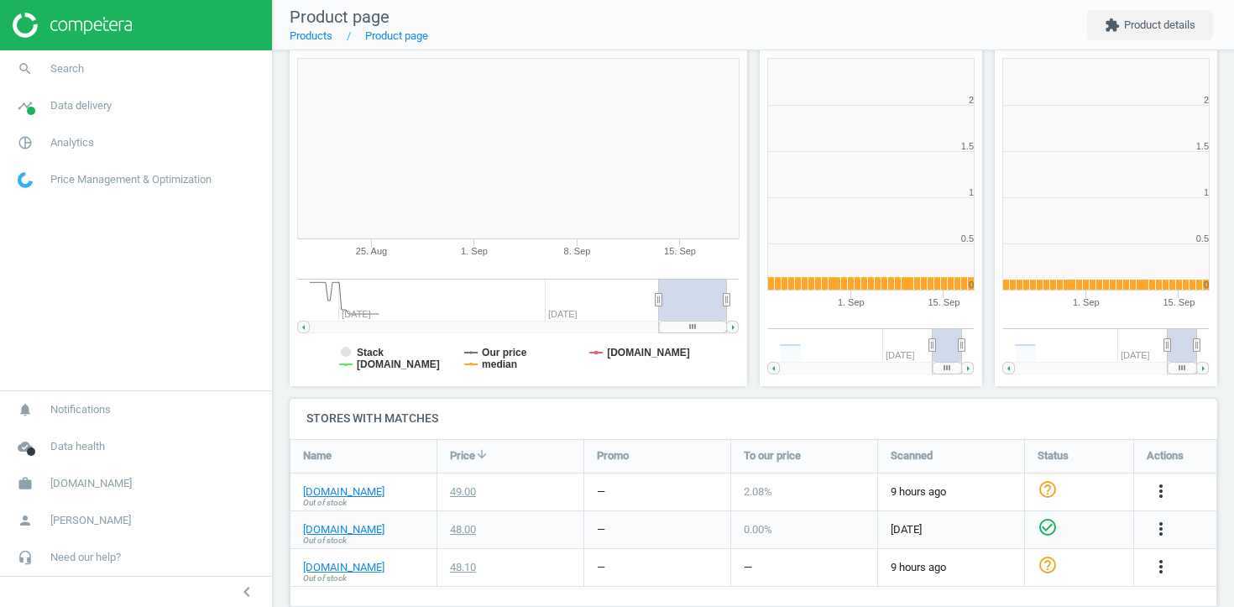
scroll to position [337, 458]
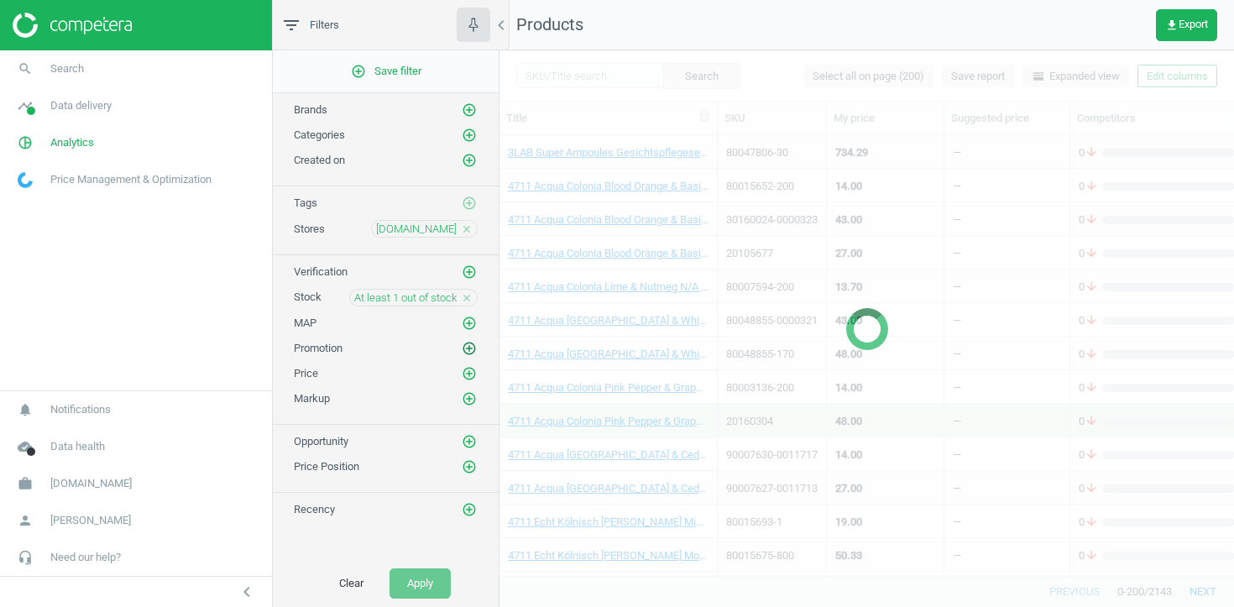
click at [471, 345] on icon "add_circle_outline" at bounding box center [469, 348] width 15 height 15
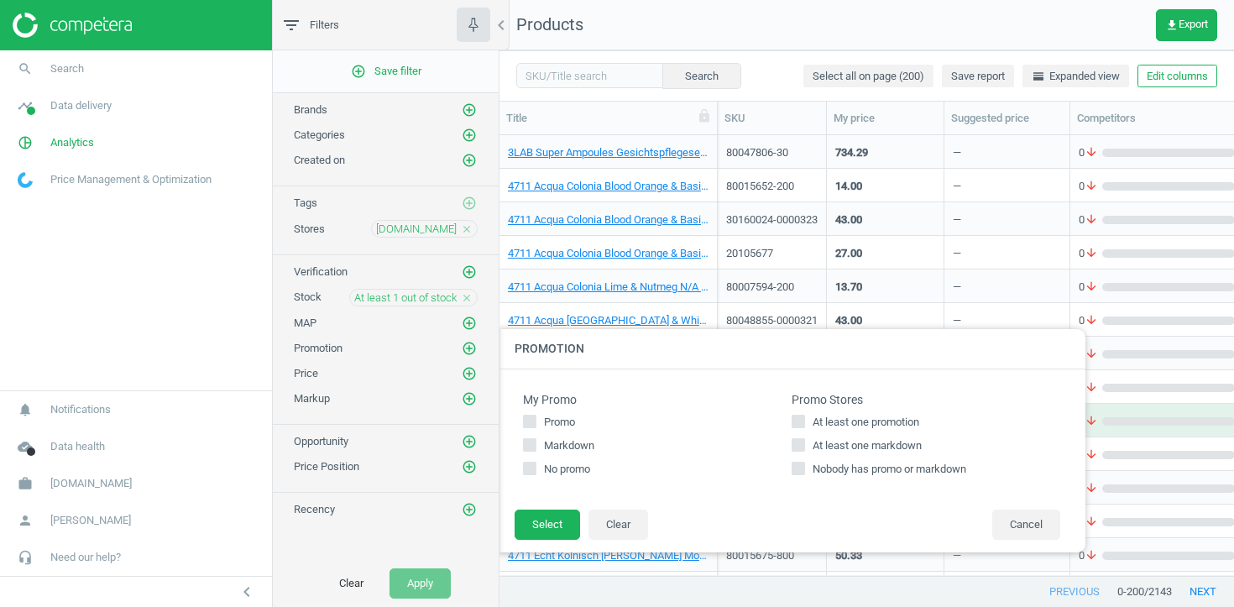
click at [852, 421] on span "At least one promotion" at bounding box center [865, 422] width 113 height 15
click at [804, 421] on input "At least one promotion" at bounding box center [798, 421] width 11 height 11
checkbox input "true"
click at [852, 433] on div "At least one promotion At least one markdown Nobody has promo or markdown" at bounding box center [926, 446] width 269 height 62
click at [852, 450] on span "At least one markdown" at bounding box center [867, 445] width 116 height 15
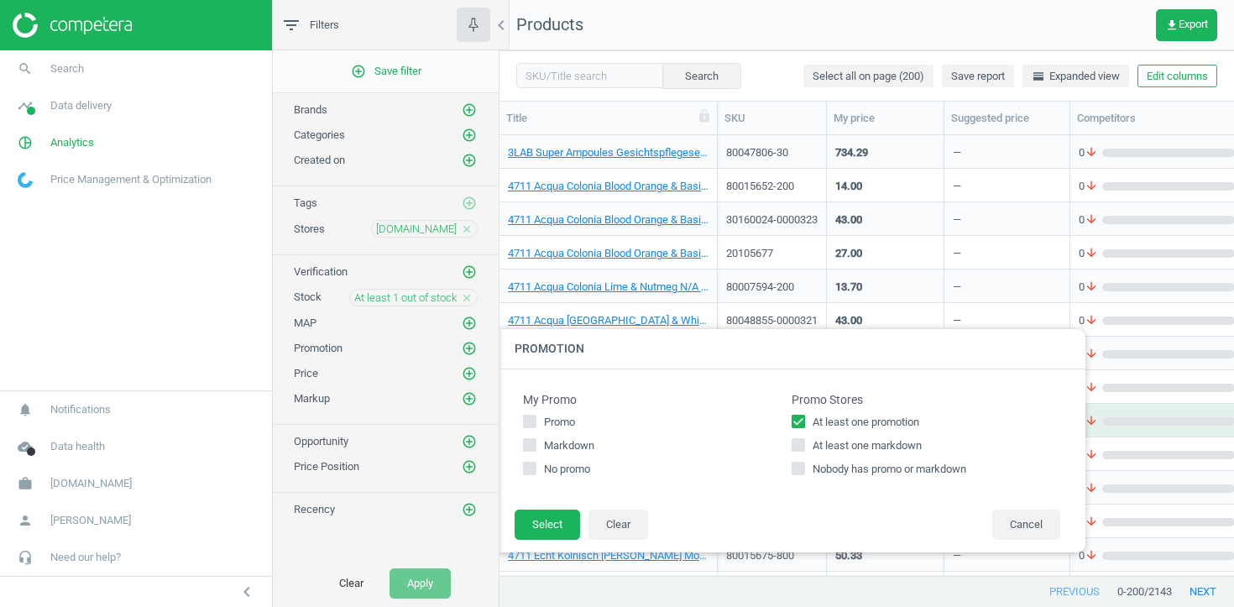
click at [804, 450] on input "At least one markdown" at bounding box center [798, 445] width 11 height 11
checkbox input "true"
click at [541, 525] on button "Select" at bounding box center [547, 525] width 65 height 30
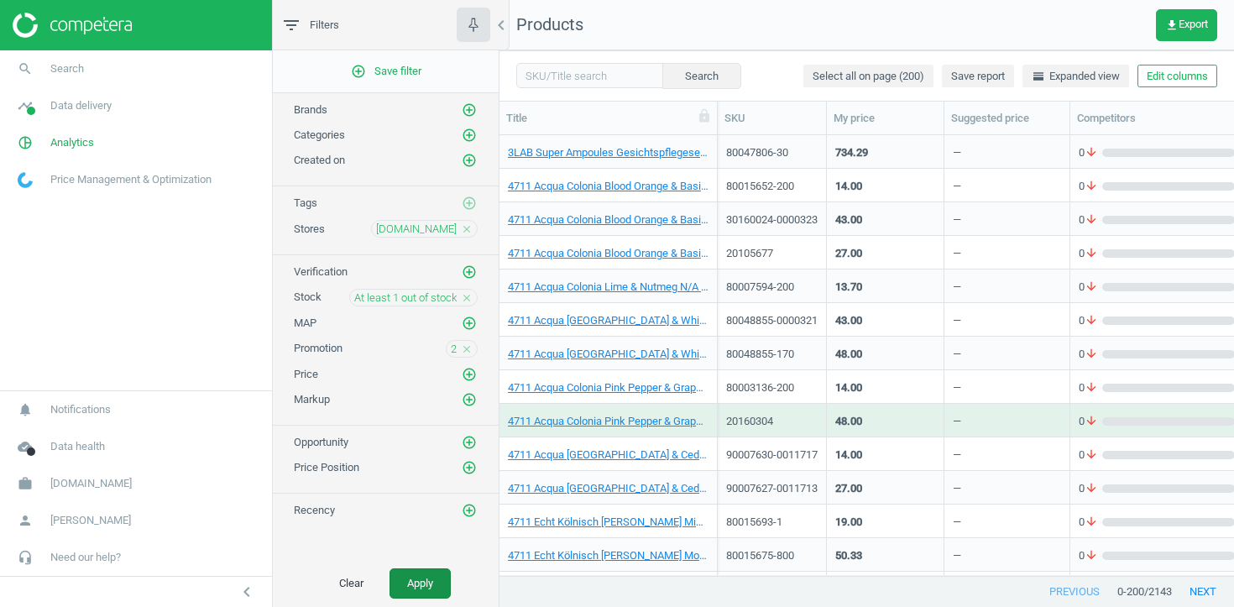
click at [430, 575] on button "Apply" at bounding box center [420, 583] width 61 height 30
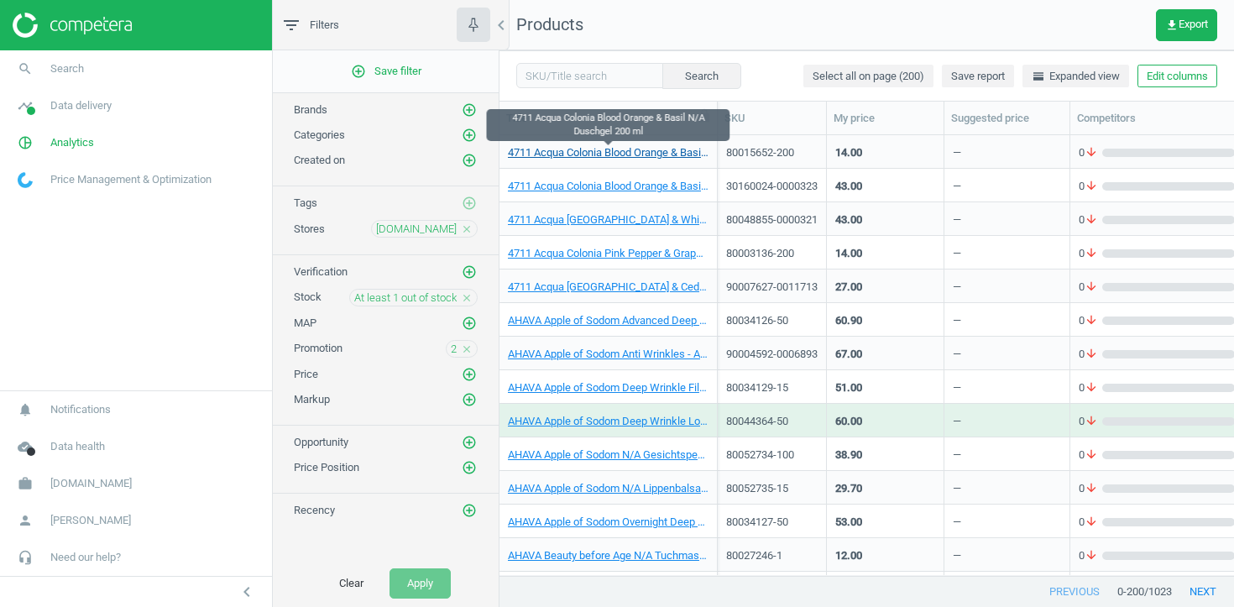
click at [672, 154] on link "4711 Acqua Colonia Blood Orange & Basil N/A Duschgel 200 ml" at bounding box center [608, 152] width 201 height 15
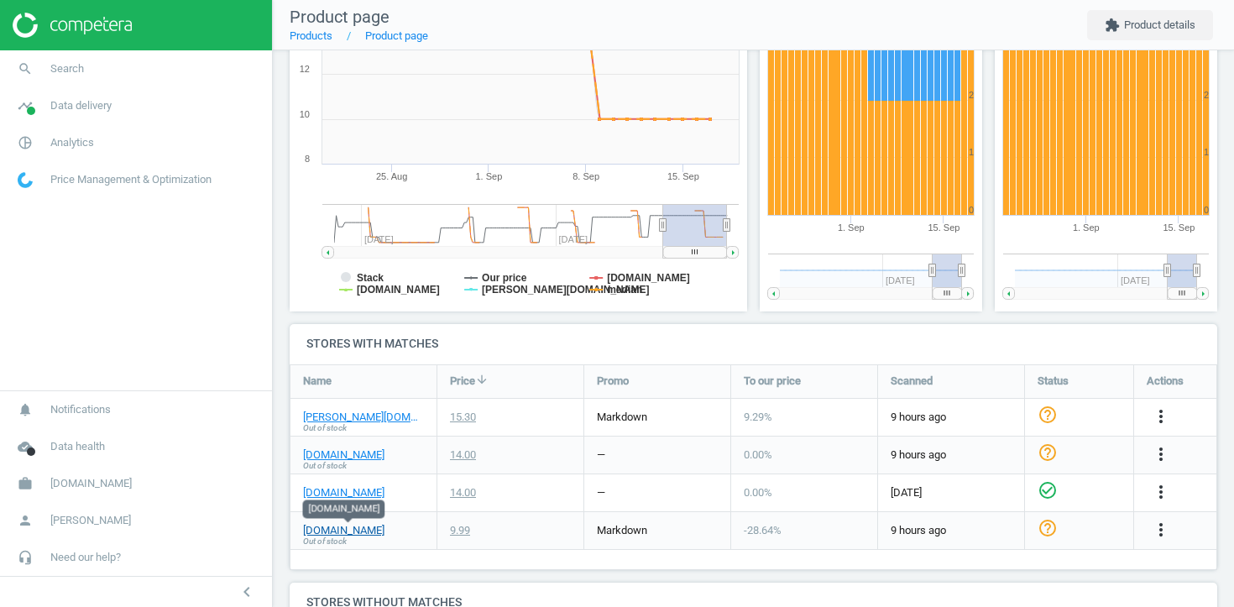
click at [357, 525] on link "[DOMAIN_NAME]" at bounding box center [343, 530] width 81 height 15
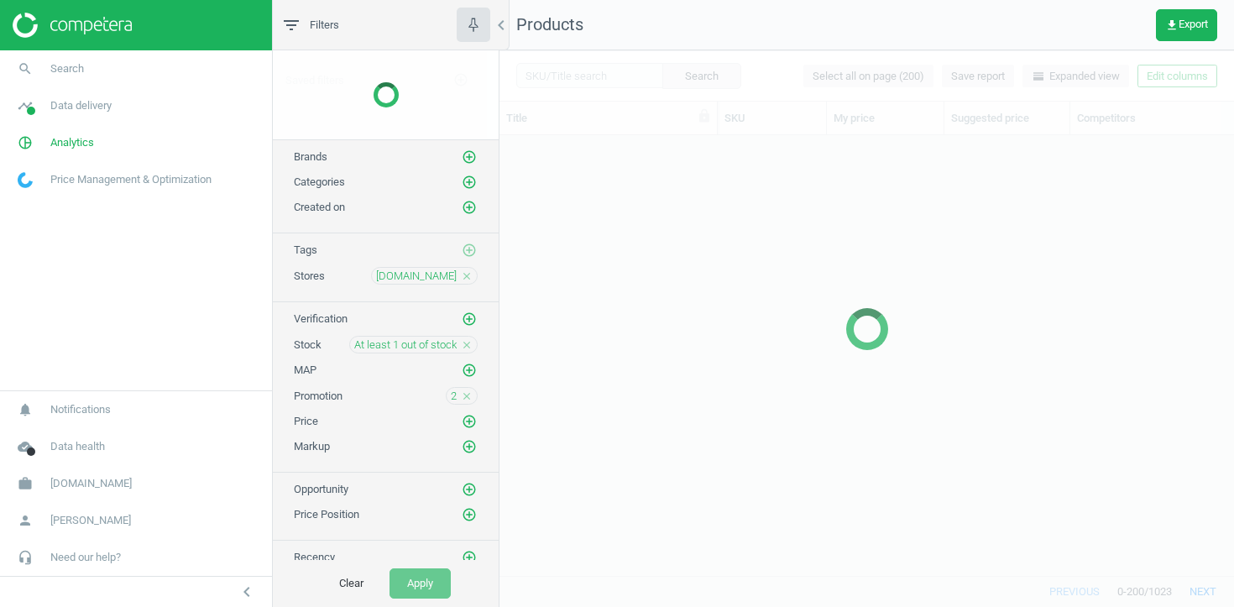
scroll to position [440, 735]
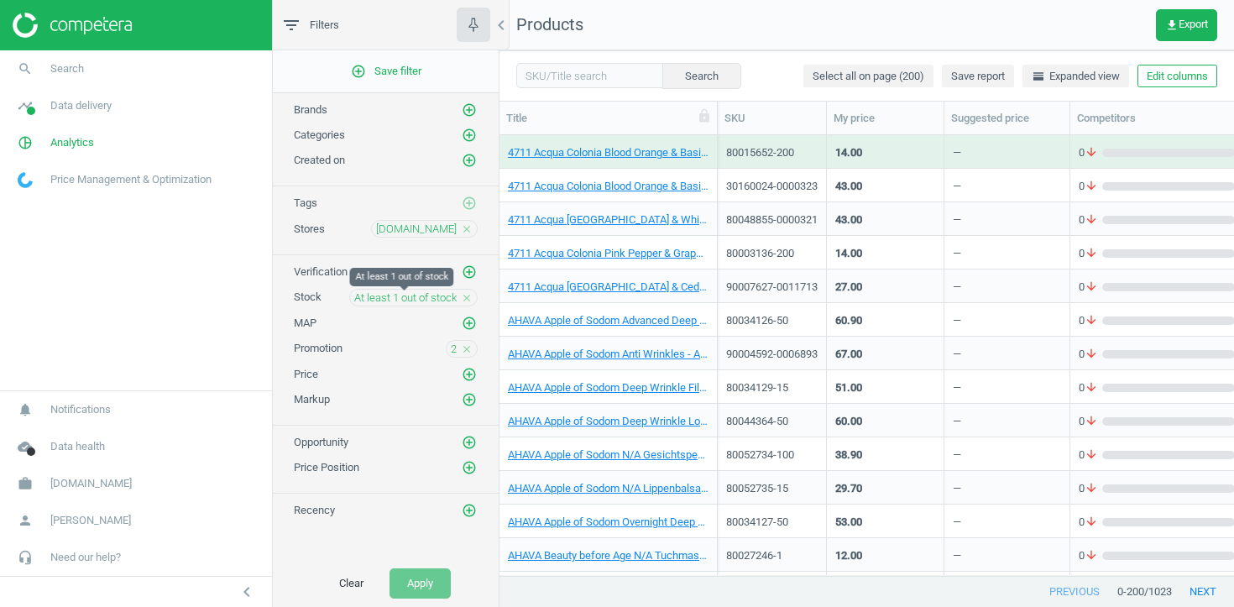
click at [416, 295] on span "At least 1 out of stock" at bounding box center [405, 297] width 102 height 15
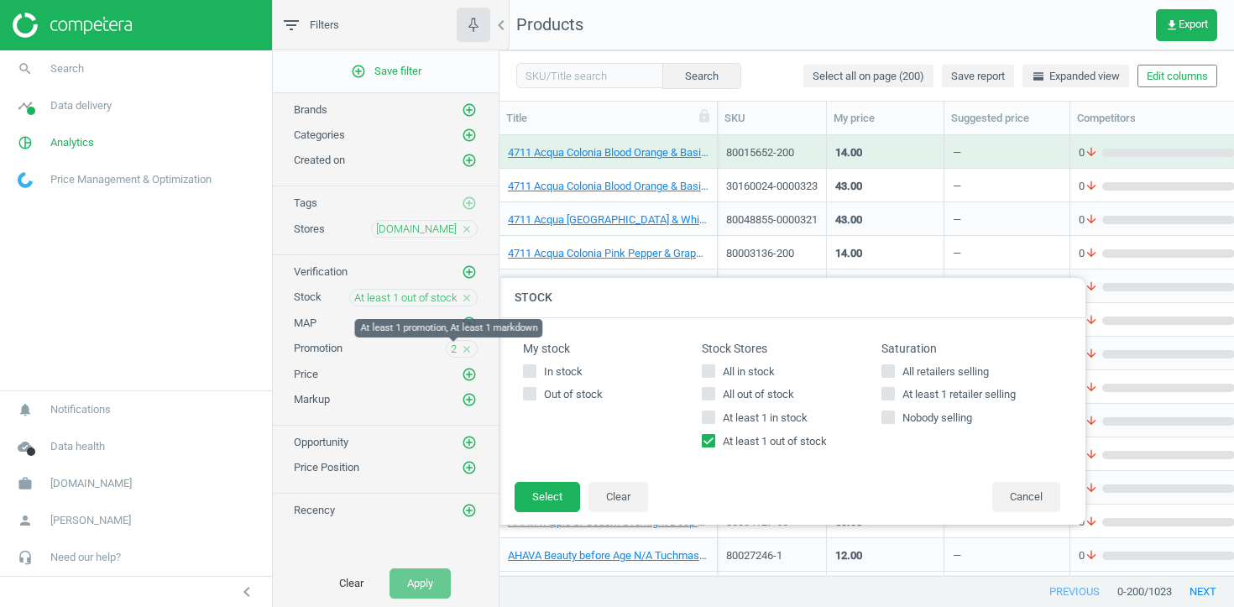
click at [456, 348] on span "2" at bounding box center [454, 349] width 6 height 15
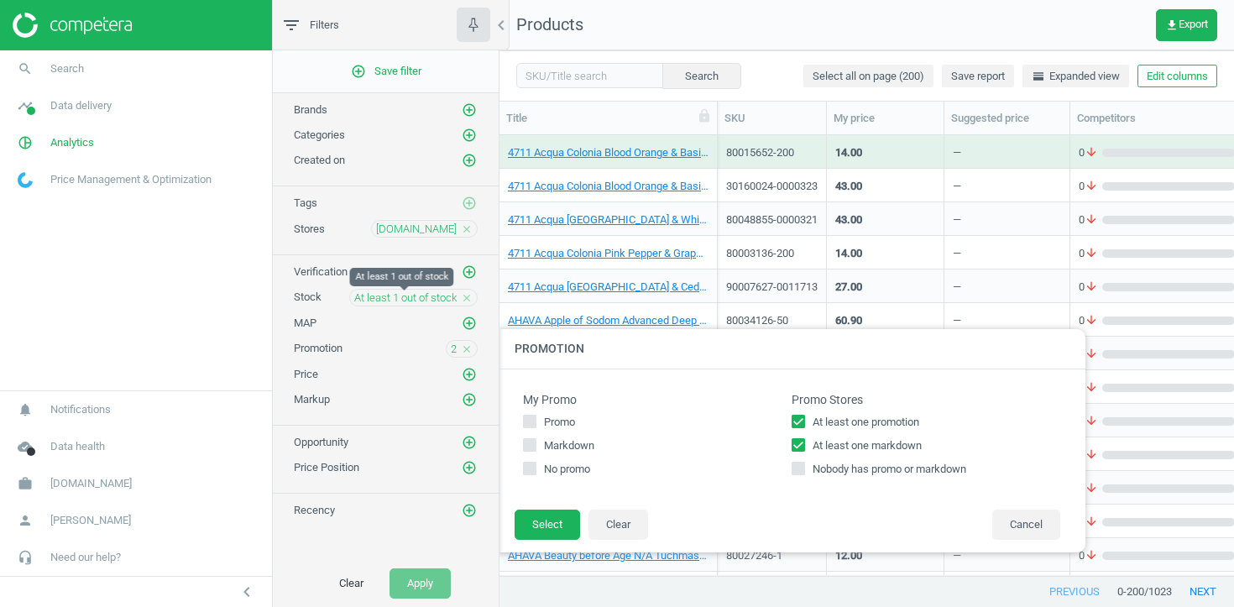
click at [419, 293] on span "At least 1 out of stock" at bounding box center [405, 297] width 102 height 15
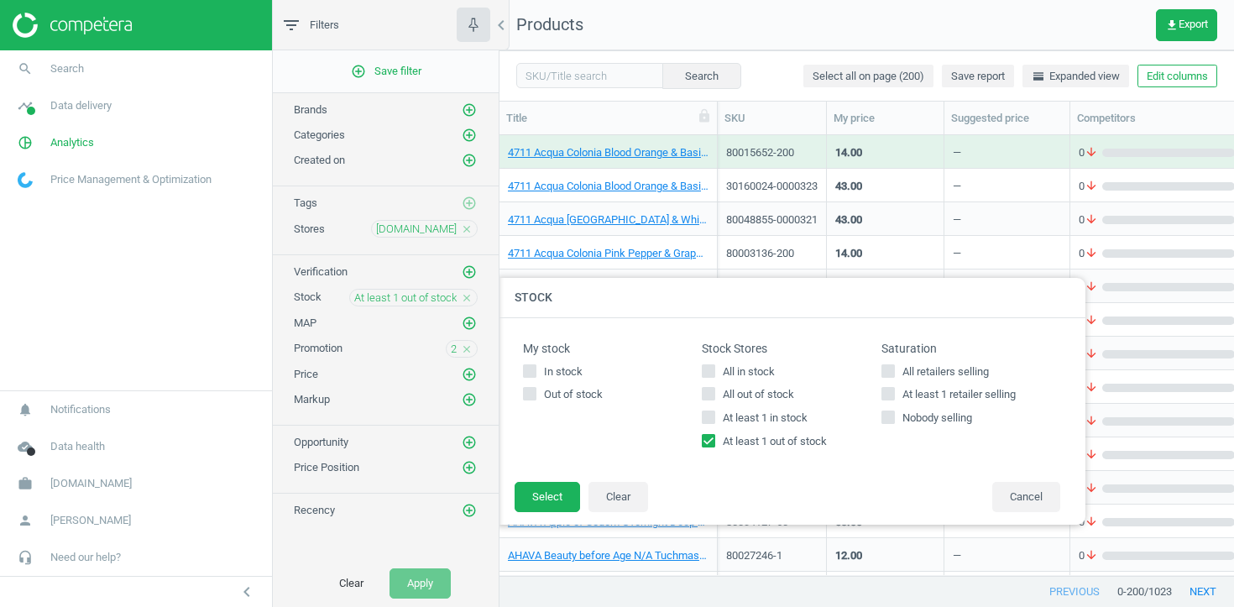
click at [468, 297] on icon "close" at bounding box center [467, 298] width 12 height 12
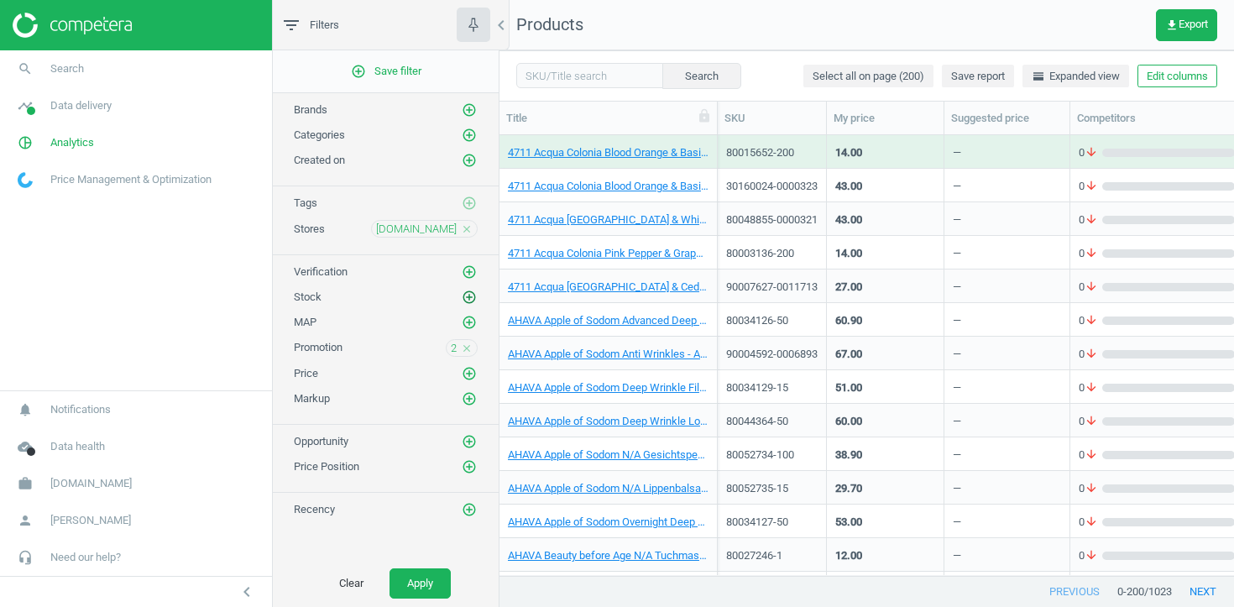
click at [470, 301] on icon "add_circle_outline" at bounding box center [469, 297] width 15 height 15
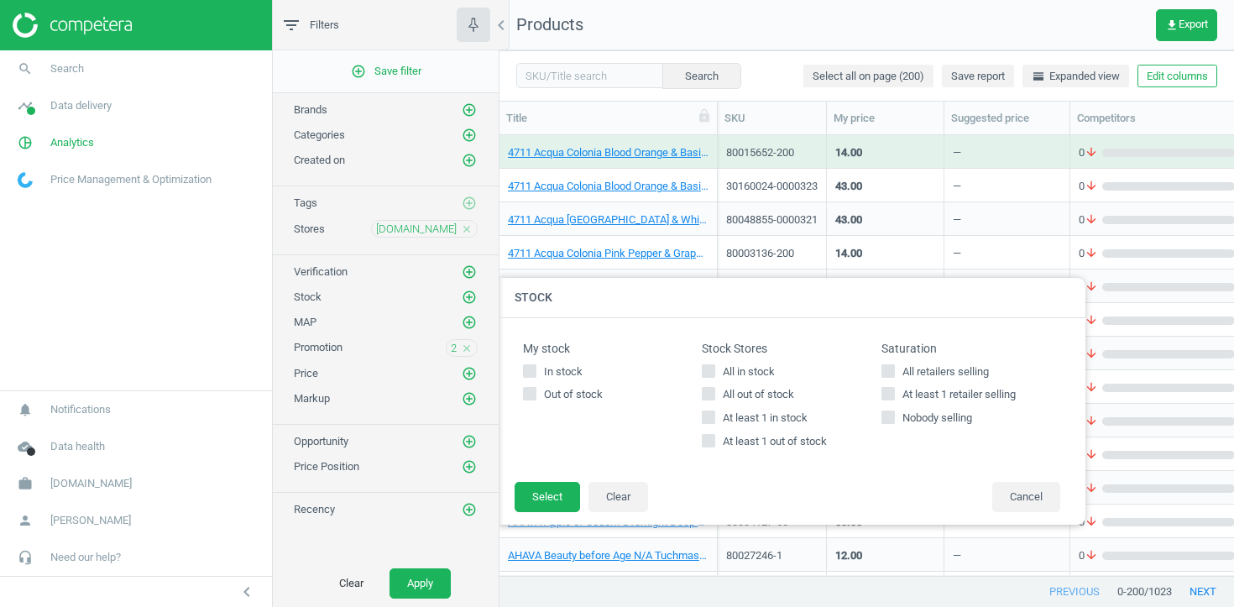
click at [732, 418] on span "At least 1 in stock" at bounding box center [765, 417] width 92 height 15
click at [714, 418] on input "At least 1 in stock" at bounding box center [708, 417] width 11 height 11
checkbox input "true"
click at [452, 350] on span "2" at bounding box center [454, 348] width 6 height 15
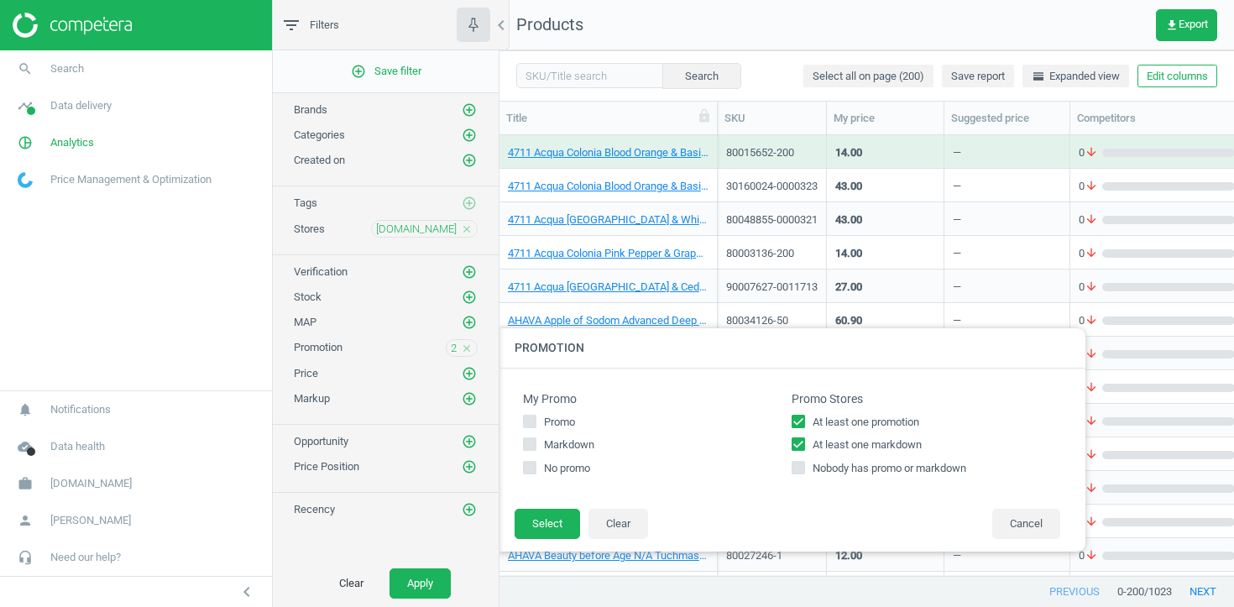
click at [796, 439] on input "At least one markdown" at bounding box center [798, 444] width 11 height 11
checkbox input "false"
click at [551, 510] on button "Select" at bounding box center [547, 524] width 65 height 30
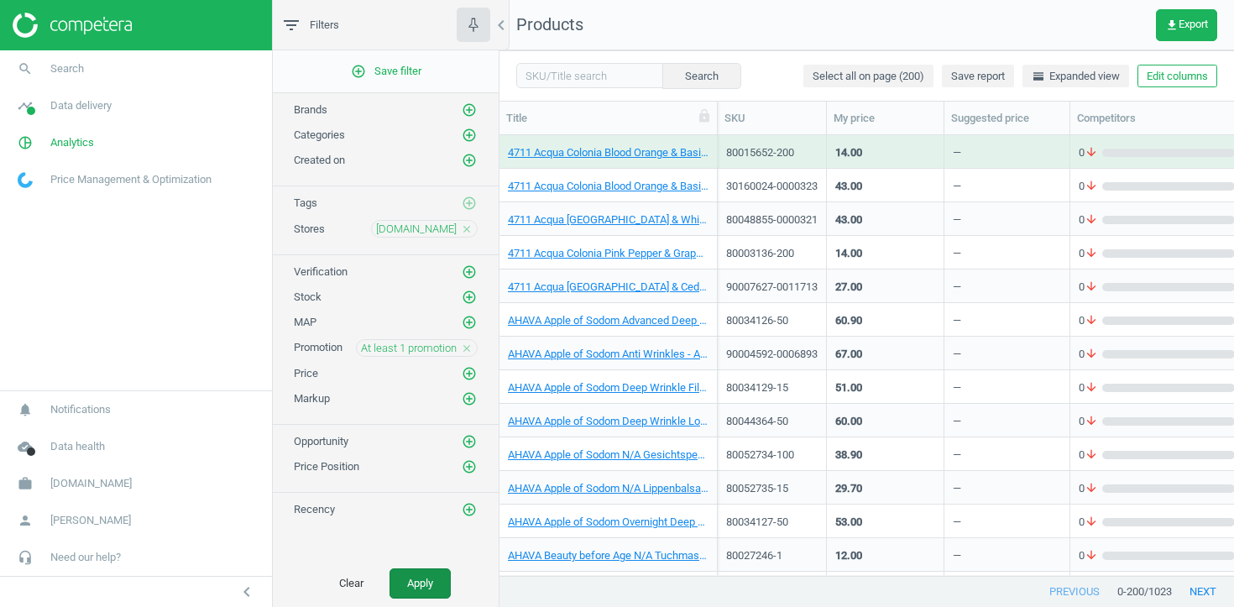
click at [428, 579] on button "Apply" at bounding box center [420, 583] width 61 height 30
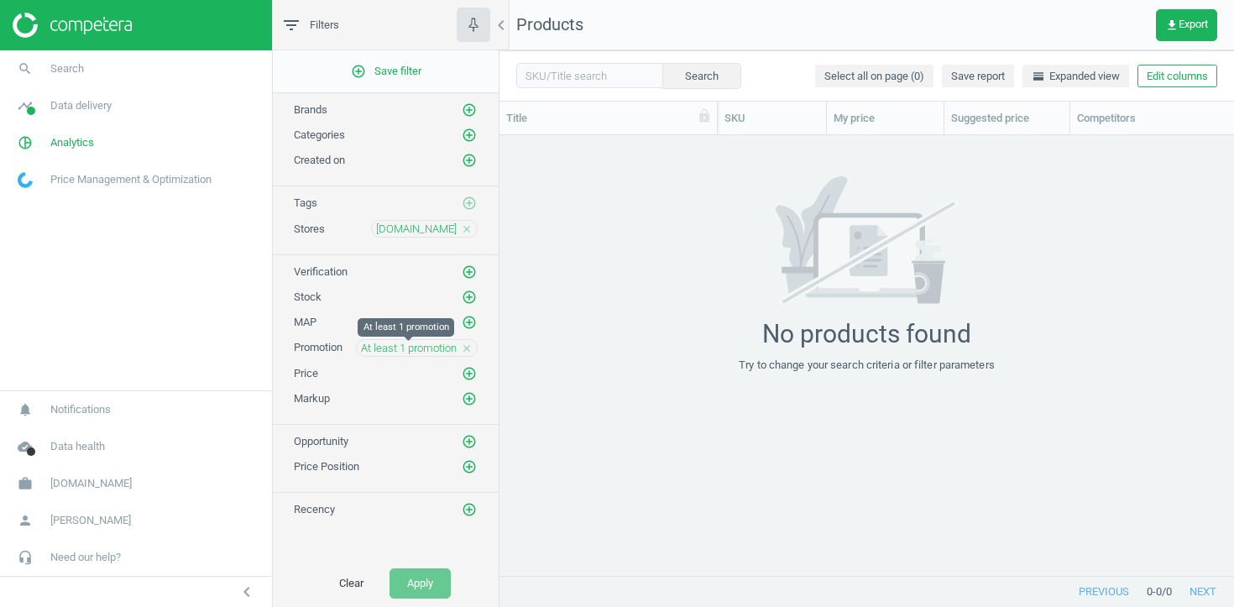
click at [435, 348] on span "At least 1 promotion" at bounding box center [409, 348] width 96 height 15
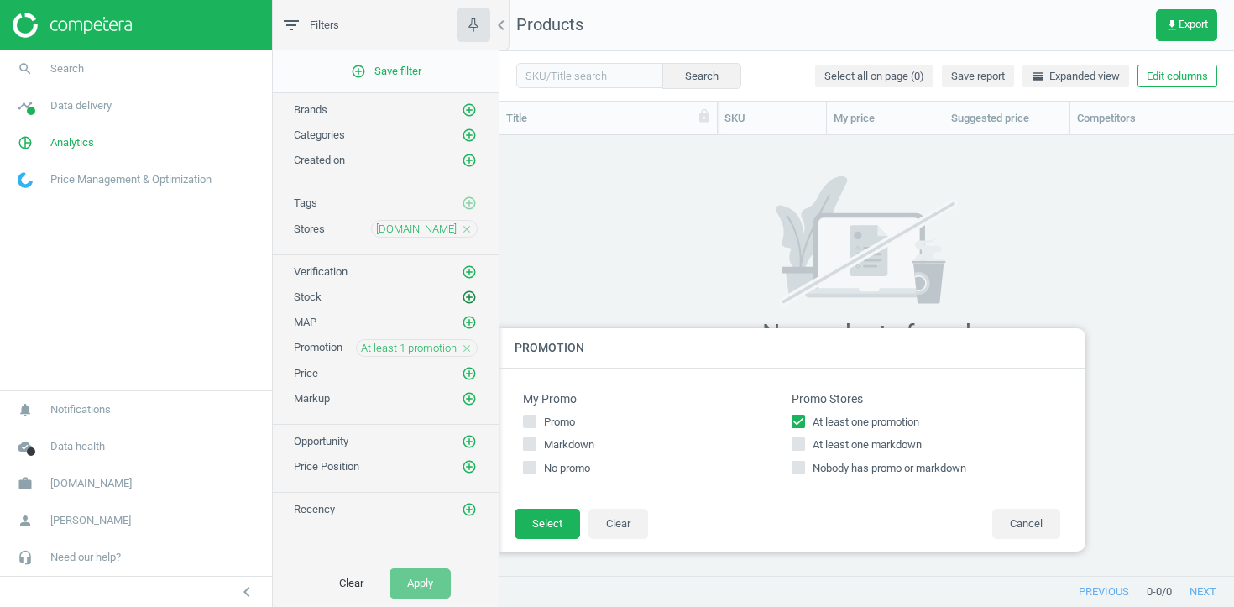
click at [472, 294] on icon "add_circle_outline" at bounding box center [469, 297] width 15 height 15
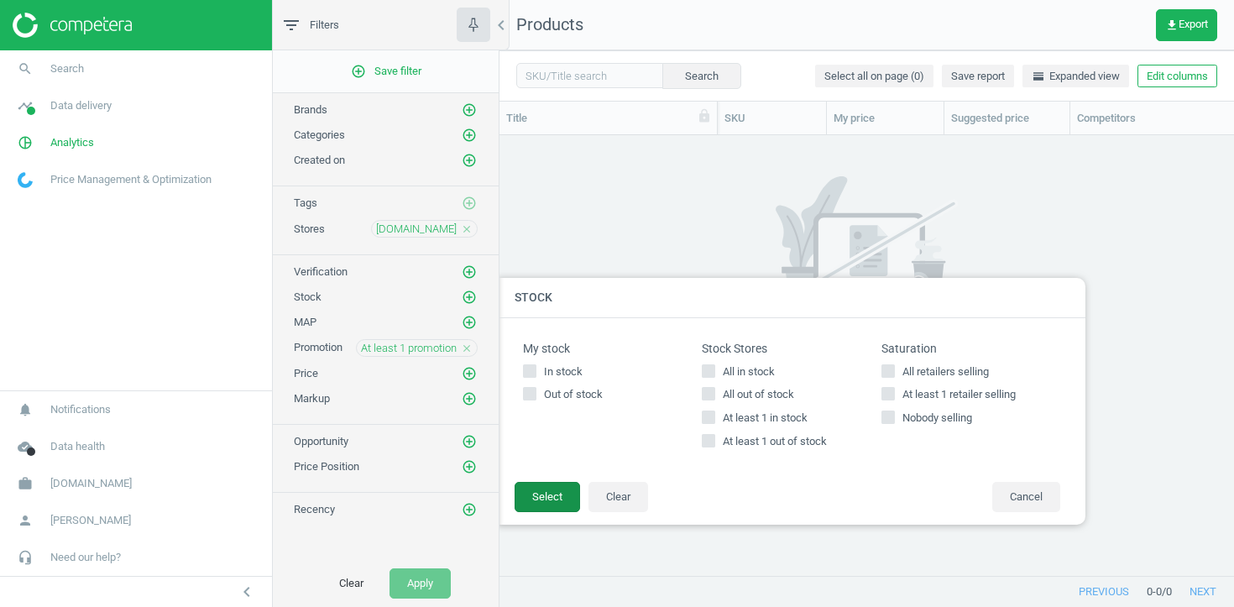
click at [539, 502] on button "Select" at bounding box center [547, 497] width 65 height 30
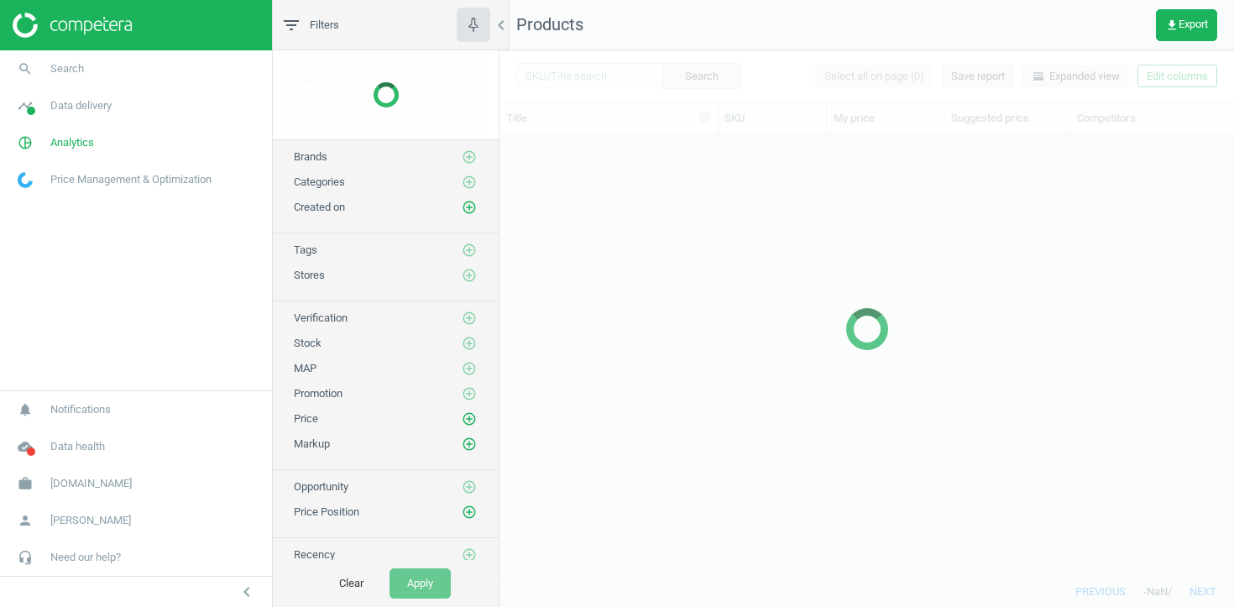
scroll to position [440, 735]
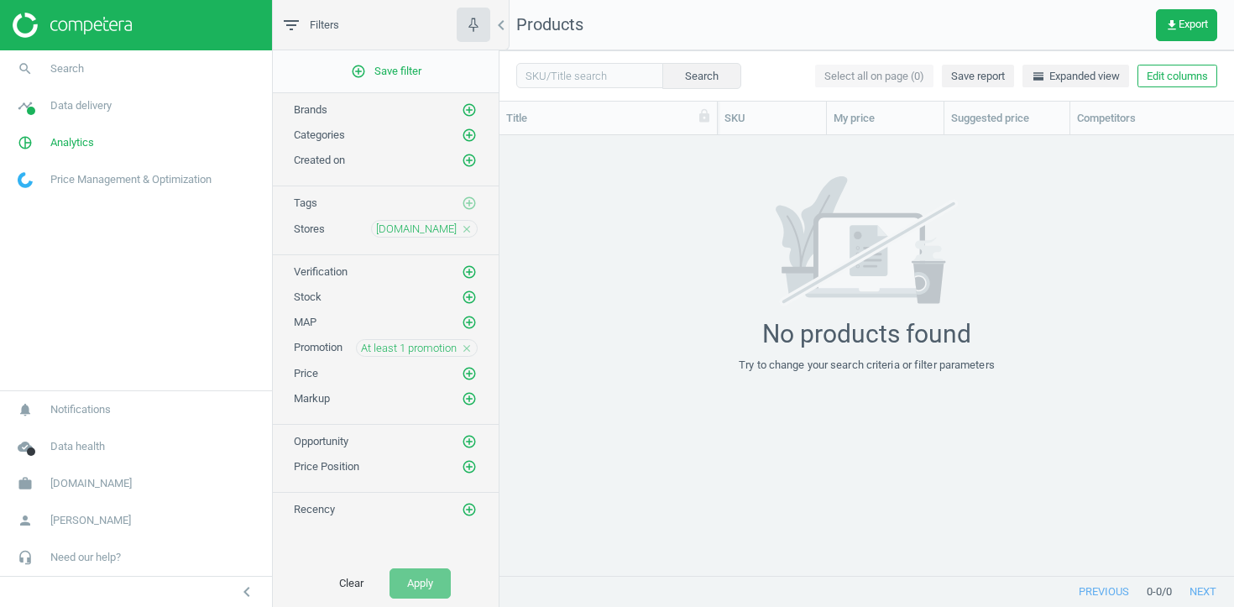
click at [463, 351] on icon "close" at bounding box center [467, 348] width 12 height 12
click at [428, 574] on button "Apply" at bounding box center [420, 583] width 61 height 30
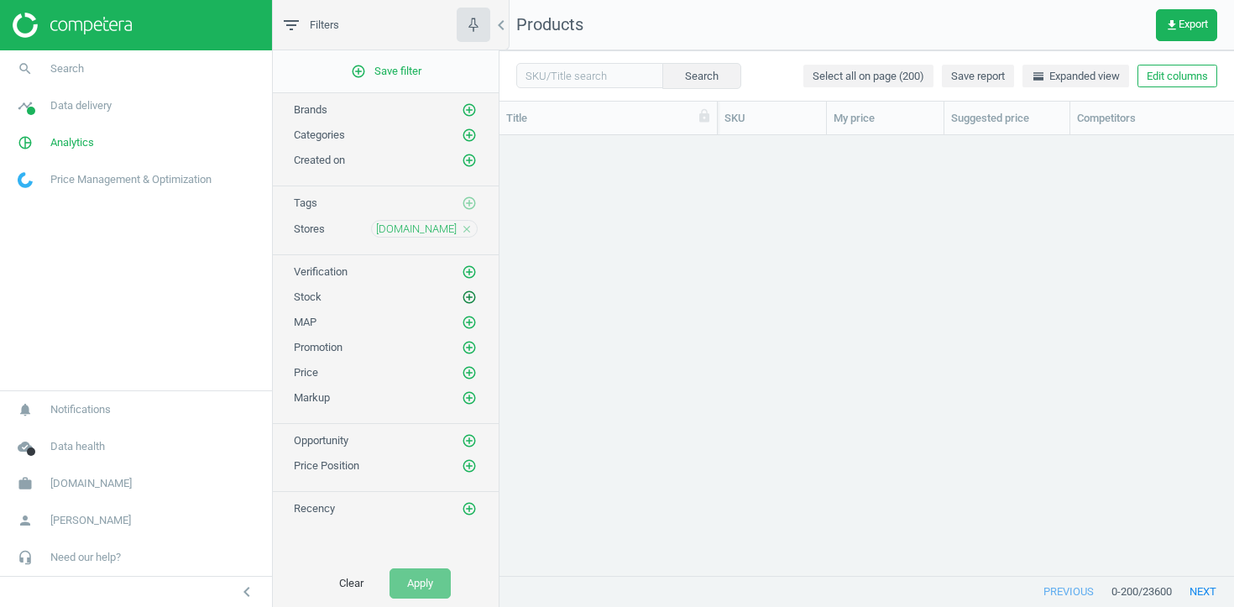
click at [470, 294] on icon "add_circle_outline" at bounding box center [469, 297] width 15 height 15
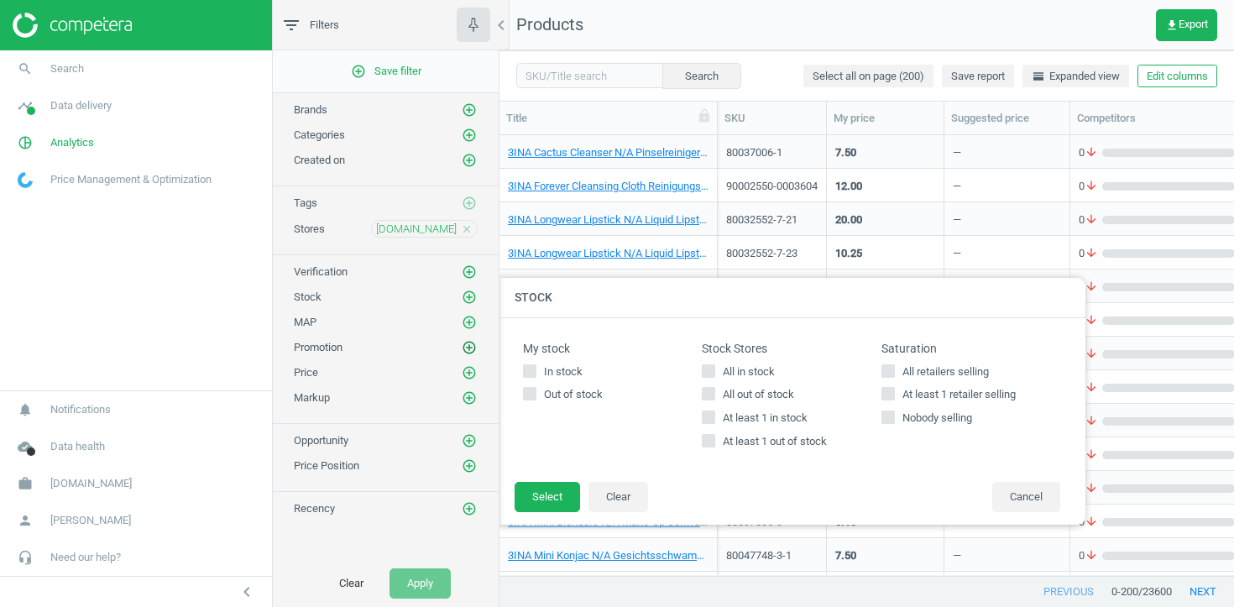
click at [468, 353] on icon "add_circle_outline" at bounding box center [469, 347] width 15 height 15
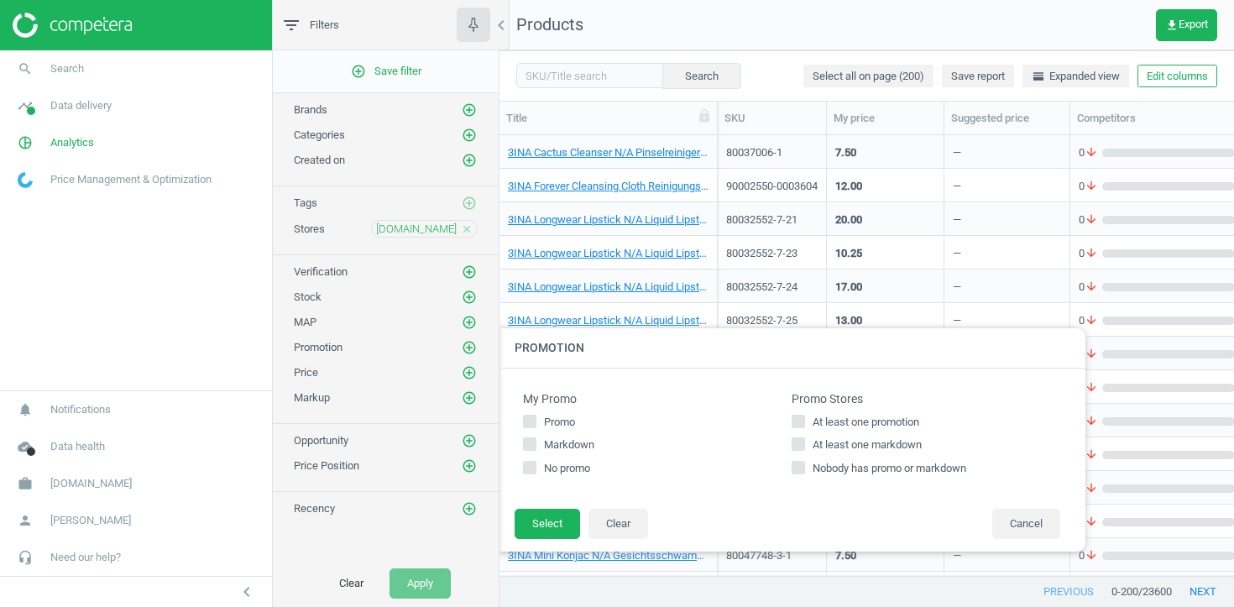
click at [798, 422] on input "At least one promotion" at bounding box center [798, 421] width 11 height 11
checkbox input "true"
click at [552, 539] on button "Select" at bounding box center [547, 524] width 65 height 30
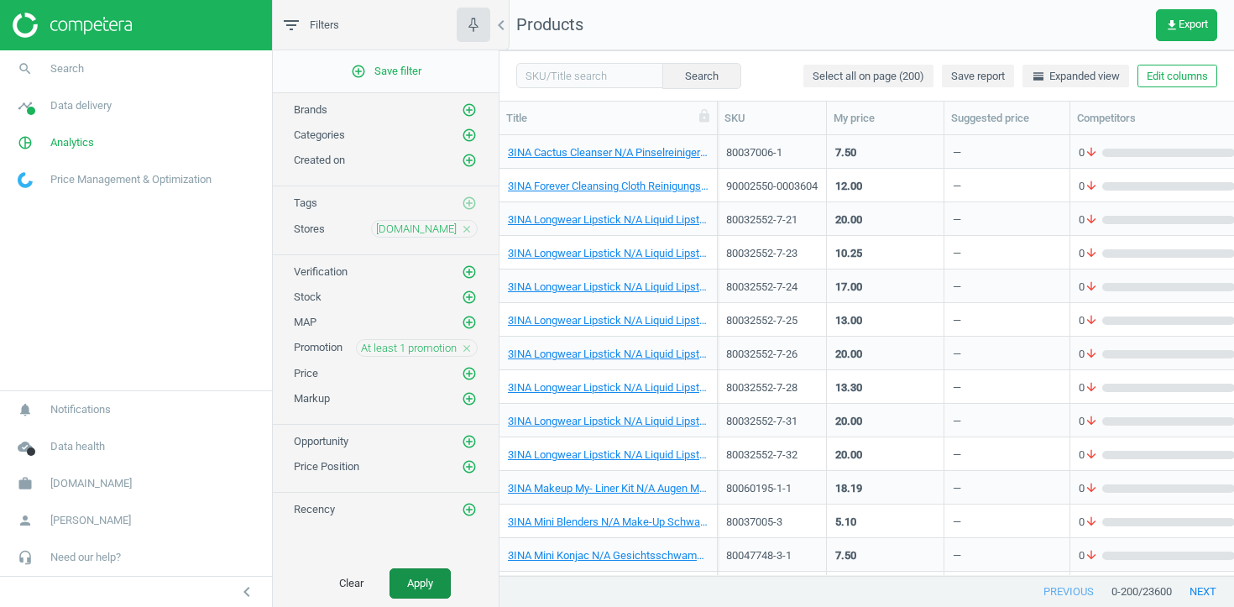
click at [431, 589] on button "Apply" at bounding box center [420, 583] width 61 height 30
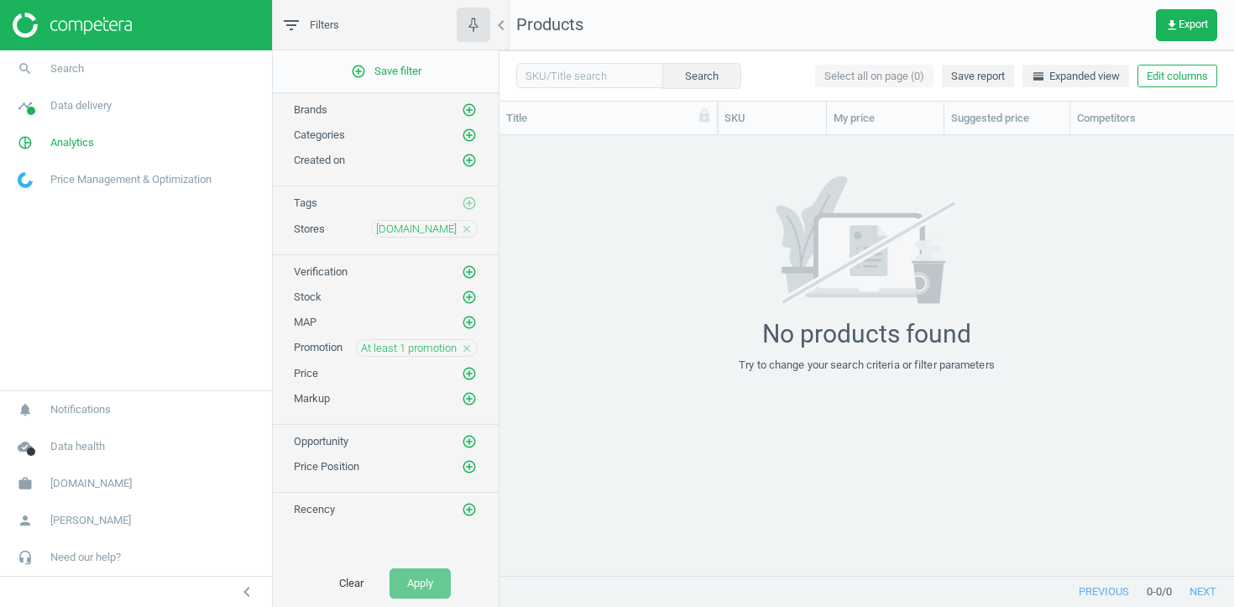
click at [467, 347] on icon "close" at bounding box center [467, 348] width 12 height 12
click at [468, 296] on icon "add_circle_outline" at bounding box center [469, 297] width 15 height 15
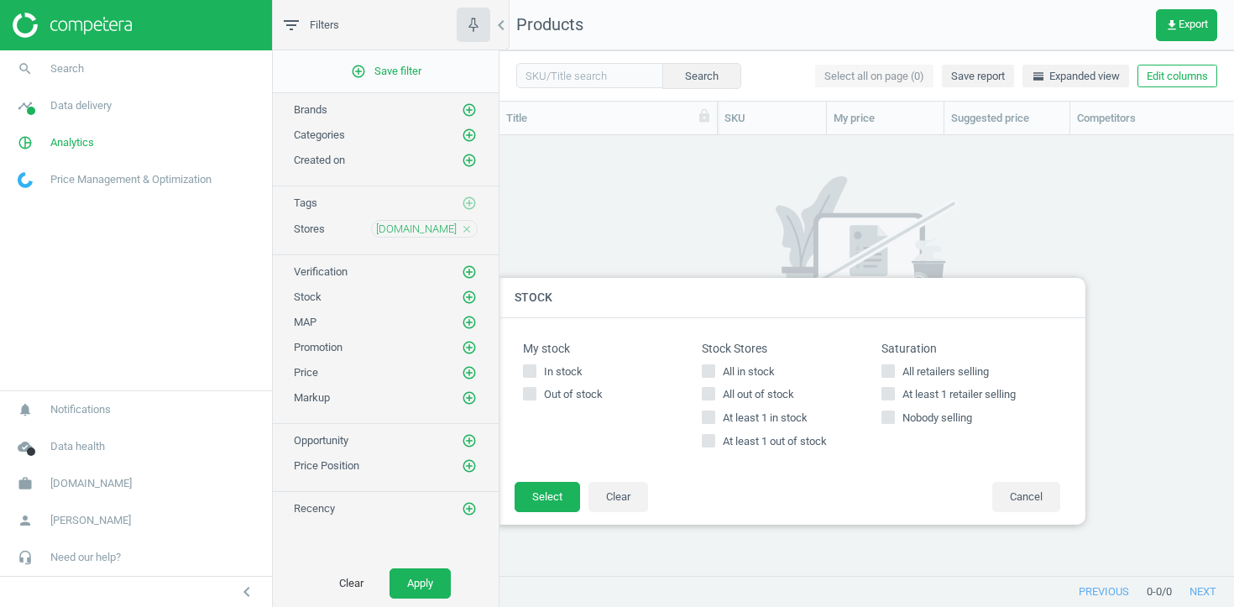
click at [716, 418] on label "At least 1 in stock" at bounding box center [791, 417] width 179 height 15
click at [714, 418] on input "At least 1 in stock" at bounding box center [708, 417] width 11 height 11
checkbox input "true"
click at [571, 499] on button "Select" at bounding box center [547, 497] width 65 height 30
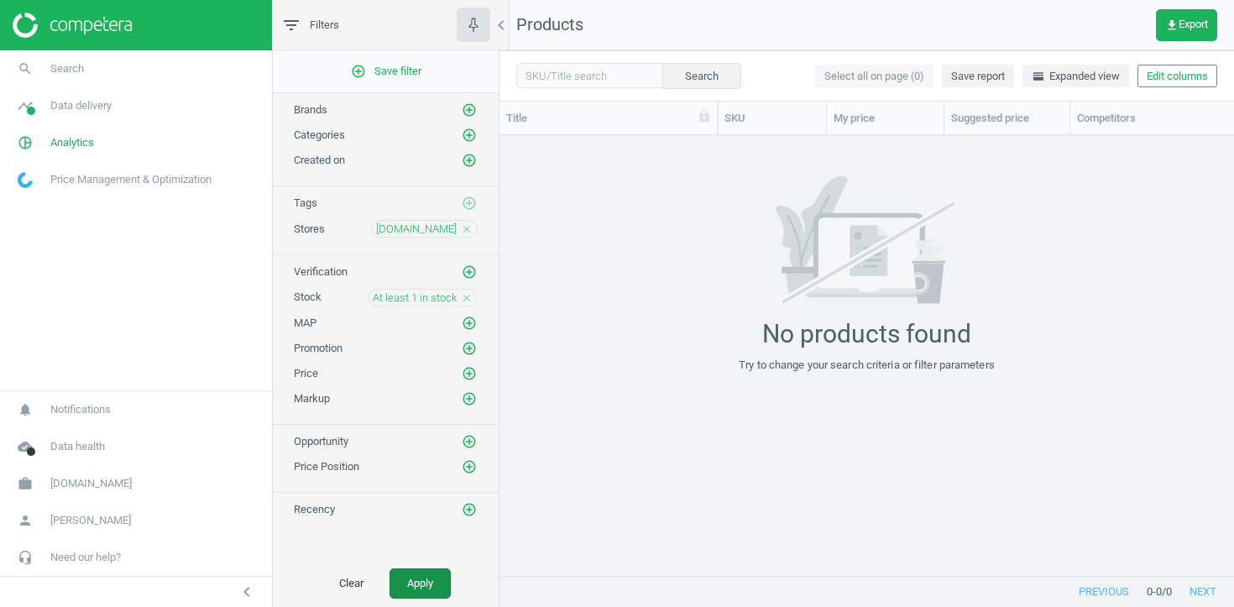
click at [433, 572] on button "Apply" at bounding box center [420, 583] width 61 height 30
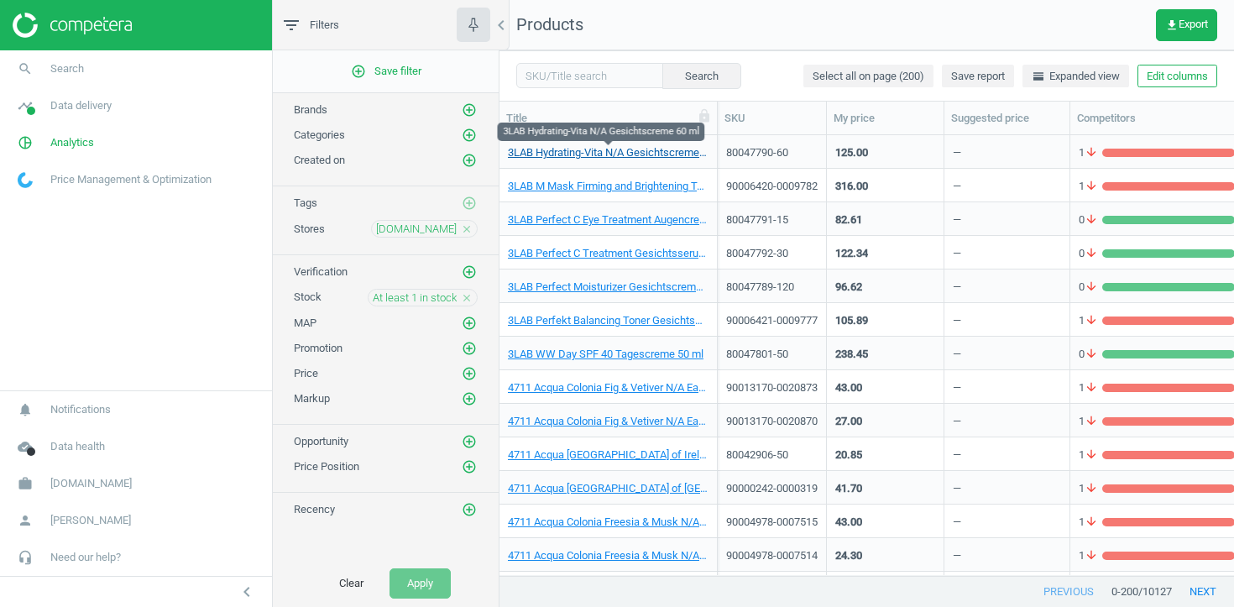
click at [574, 153] on link "3LAB Hydrating-Vita N/A Gesichtscreme 60 ml" at bounding box center [608, 152] width 201 height 15
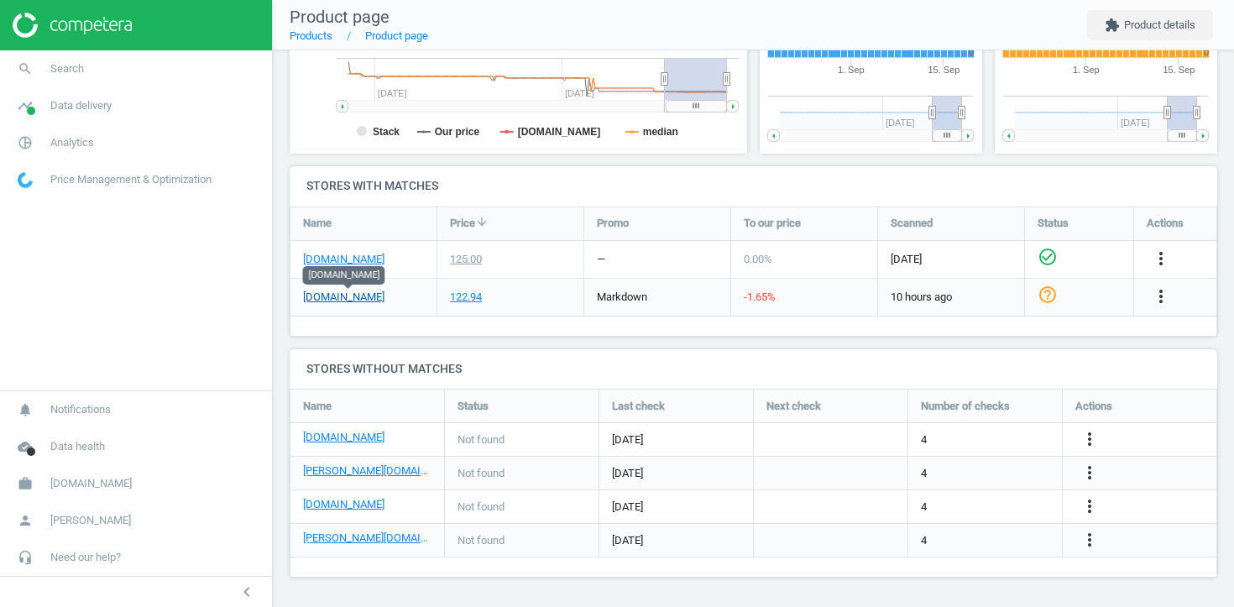
click at [323, 298] on link "[DOMAIN_NAME]" at bounding box center [343, 297] width 81 height 15
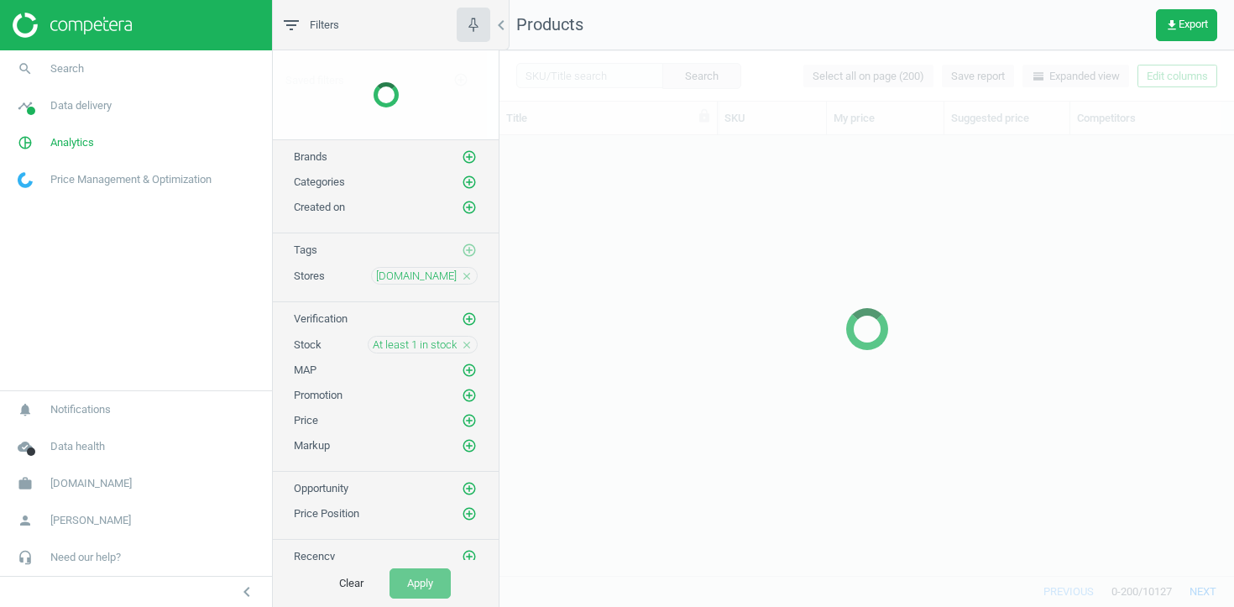
scroll to position [440, 735]
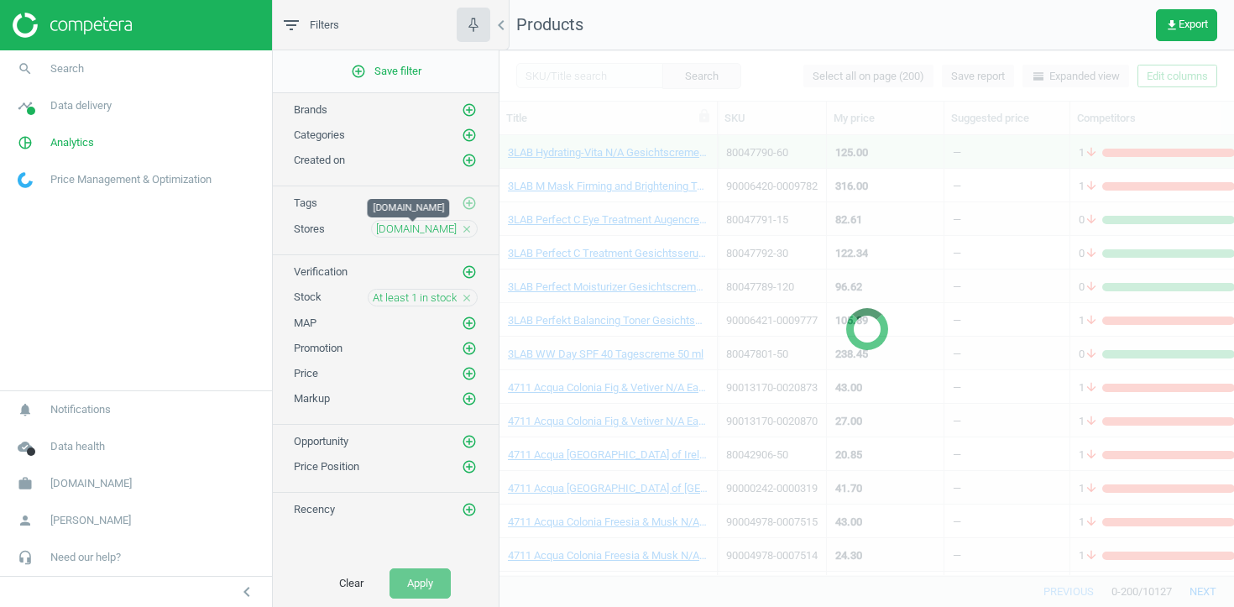
click at [439, 222] on span "[DOMAIN_NAME]" at bounding box center [416, 229] width 81 height 15
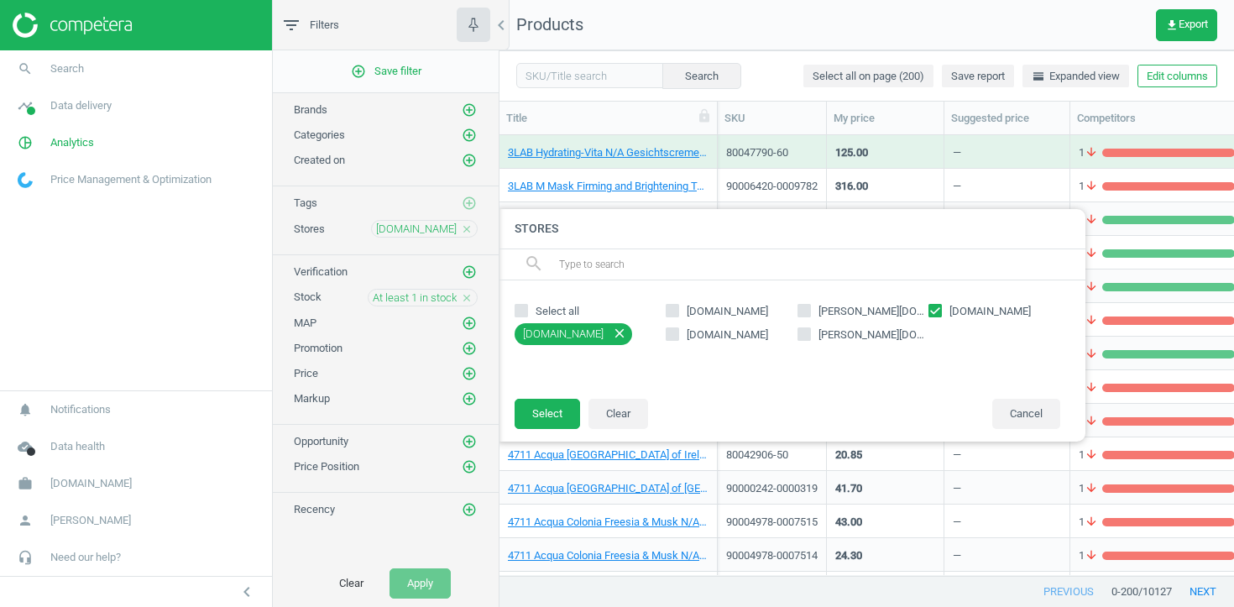
click at [935, 312] on input "[DOMAIN_NAME]" at bounding box center [935, 310] width 11 height 11
checkbox input "false"
click at [701, 327] on span "[DOMAIN_NAME]" at bounding box center [727, 334] width 88 height 15
click at [678, 328] on input "[DOMAIN_NAME]" at bounding box center [672, 333] width 11 height 11
checkbox input "true"
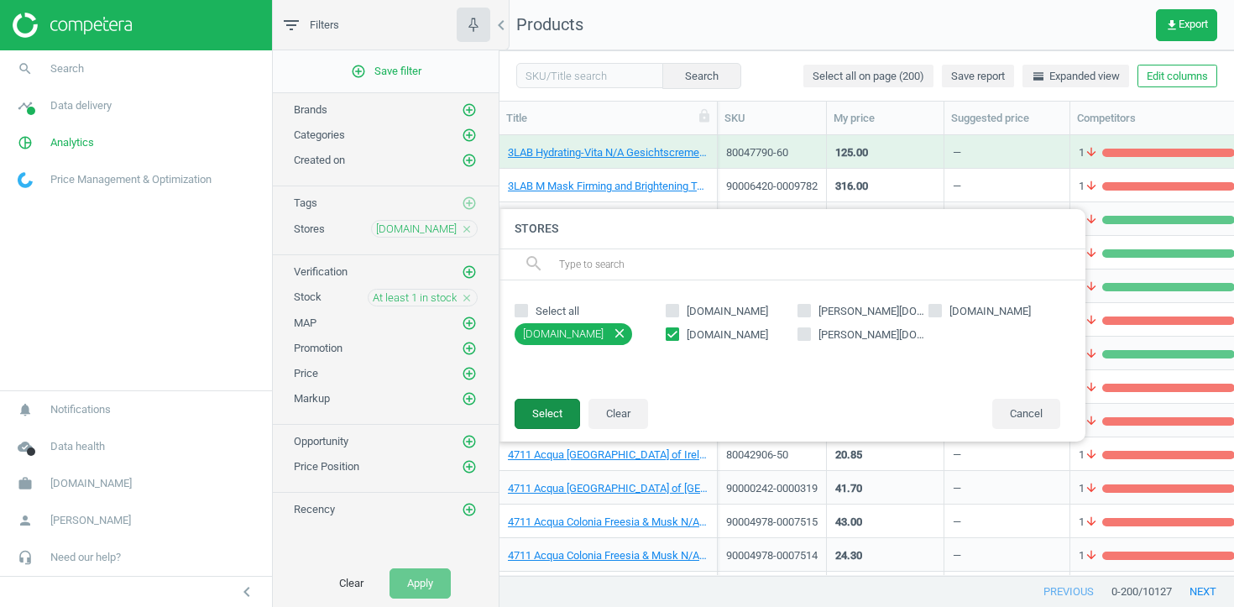
click at [562, 411] on button "Select" at bounding box center [547, 414] width 65 height 30
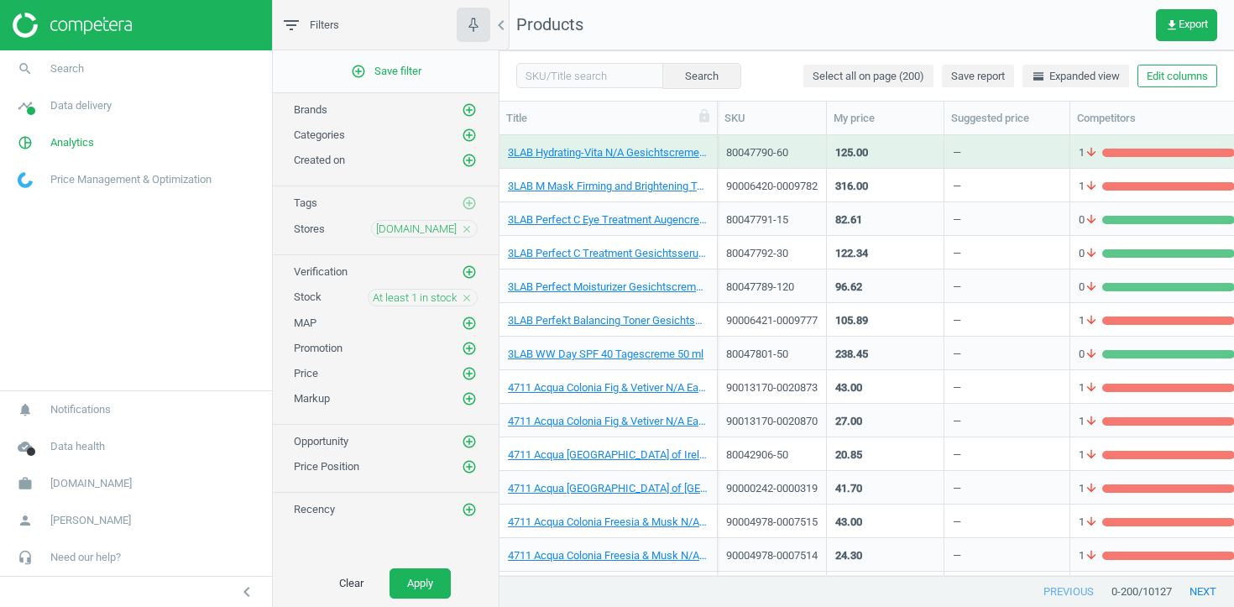
click at [460, 292] on div "At least 1 in stock close" at bounding box center [423, 298] width 110 height 18
click at [462, 294] on icon "close" at bounding box center [467, 298] width 12 height 12
click at [474, 349] on icon "add_circle_outline" at bounding box center [469, 347] width 15 height 15
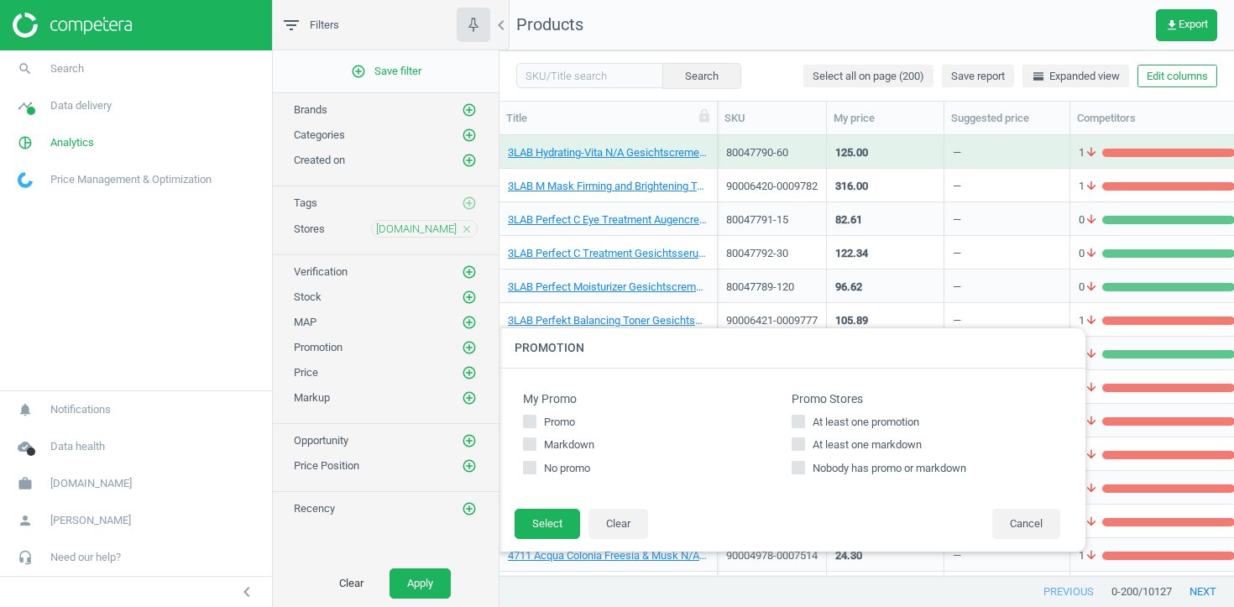
click at [839, 424] on span "At least one promotion" at bounding box center [865, 422] width 113 height 15
click at [804, 424] on input "At least one promotion" at bounding box center [798, 421] width 11 height 11
checkbox input "true"
click at [550, 526] on button "Select" at bounding box center [547, 524] width 65 height 30
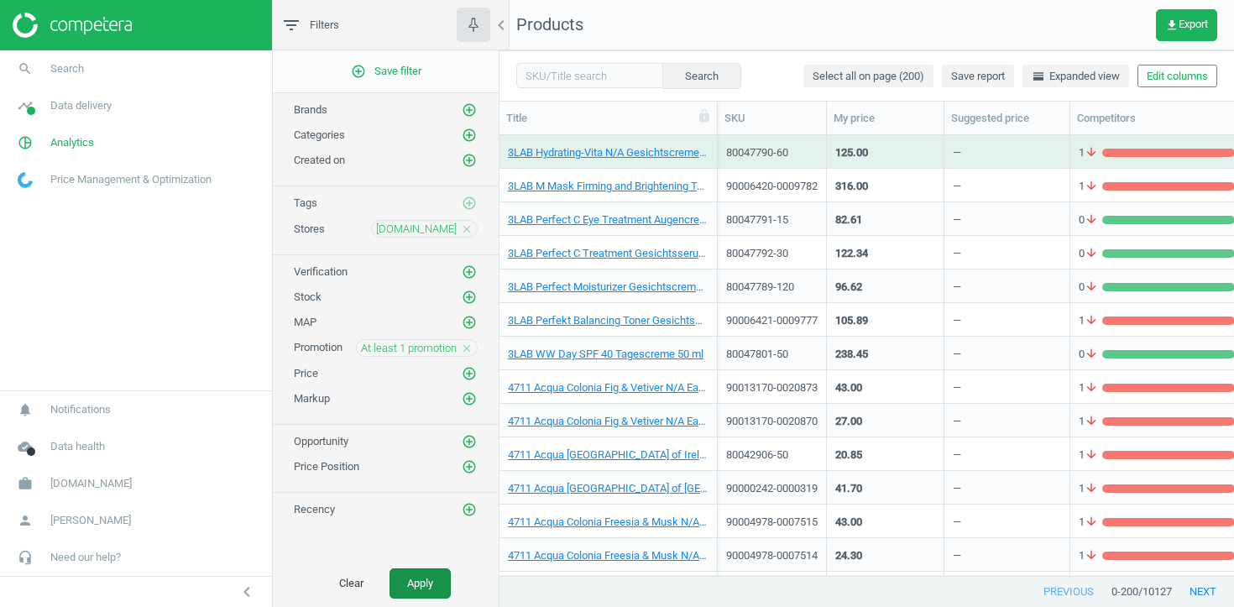
click at [435, 591] on button "Apply" at bounding box center [420, 583] width 61 height 30
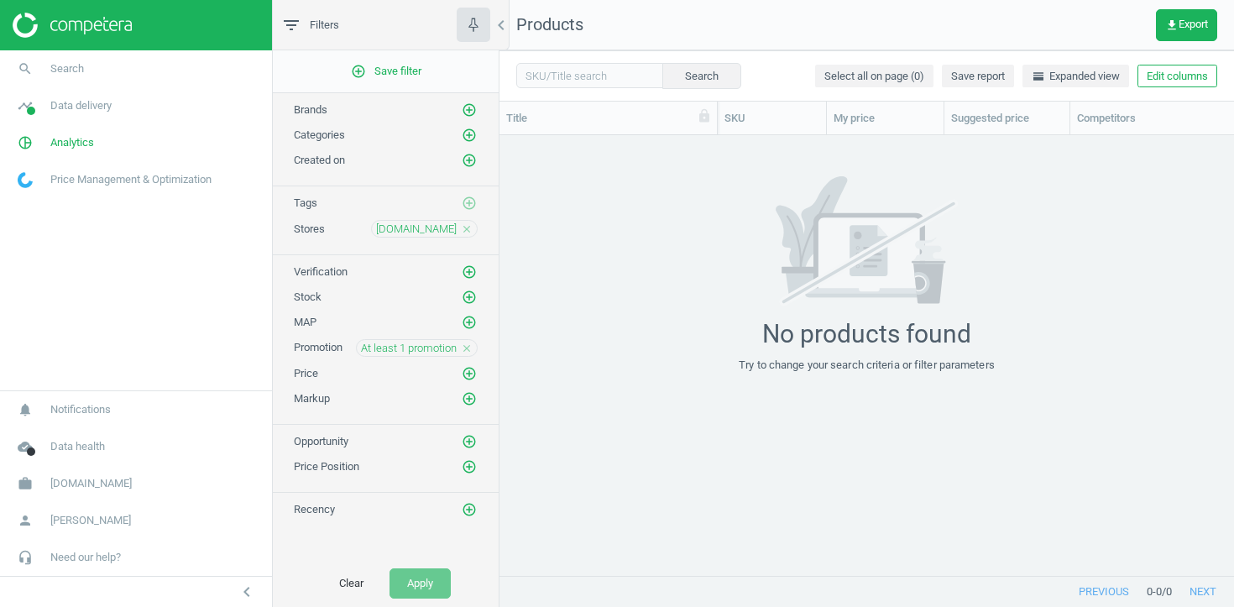
click at [469, 343] on icon "close" at bounding box center [467, 348] width 12 height 12
click at [469, 343] on icon "add_circle_outline" at bounding box center [469, 347] width 15 height 15
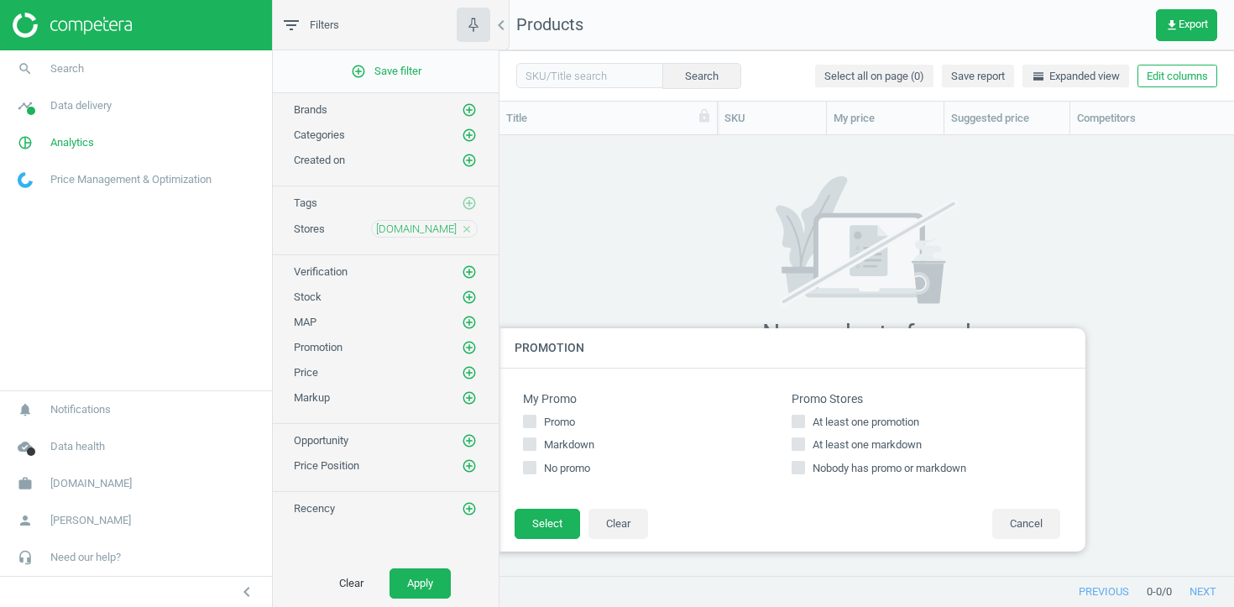
click at [848, 447] on span "At least one markdown" at bounding box center [867, 444] width 116 height 15
click at [804, 447] on input "At least one markdown" at bounding box center [798, 444] width 11 height 11
checkbox input "true"
click at [553, 528] on button "Select" at bounding box center [547, 524] width 65 height 30
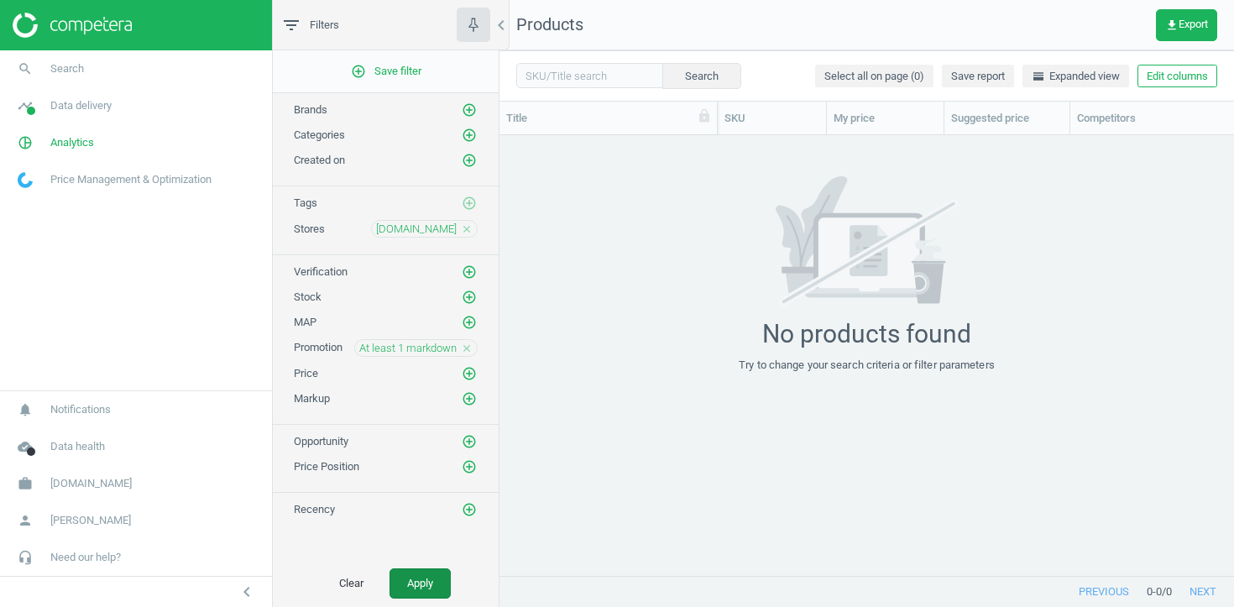
click at [444, 580] on button "Apply" at bounding box center [420, 583] width 61 height 30
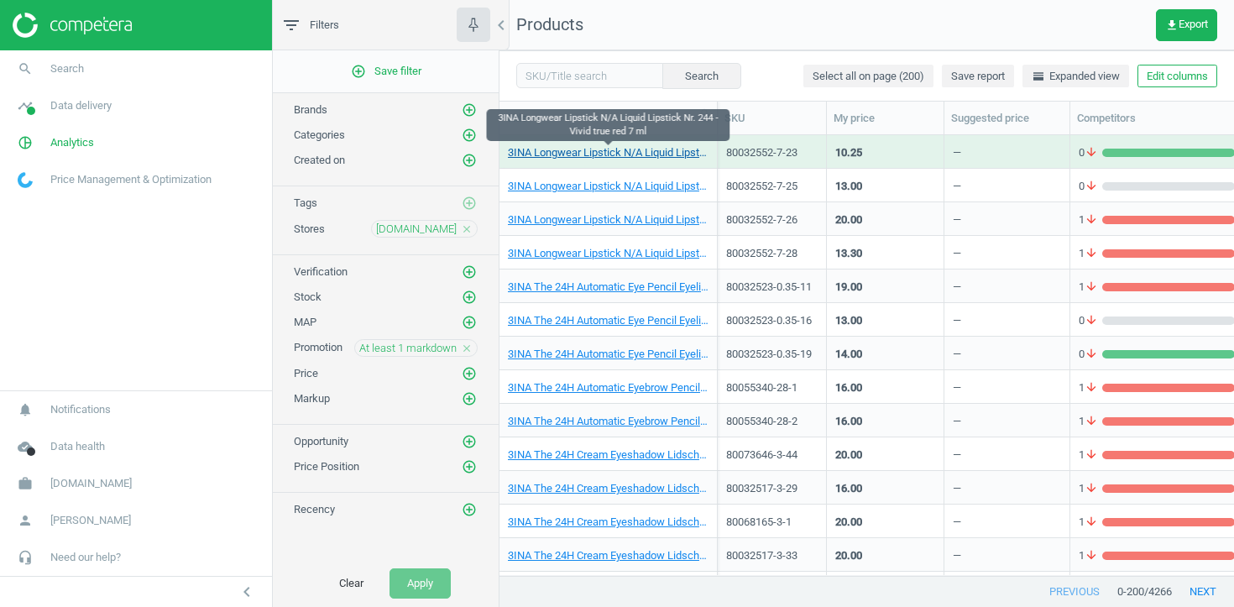
click at [620, 158] on link "3INA Longwear Lipstick N/A Liquid Lipstick Nr. 244 - Vivid true red 7 ml" at bounding box center [608, 152] width 201 height 15
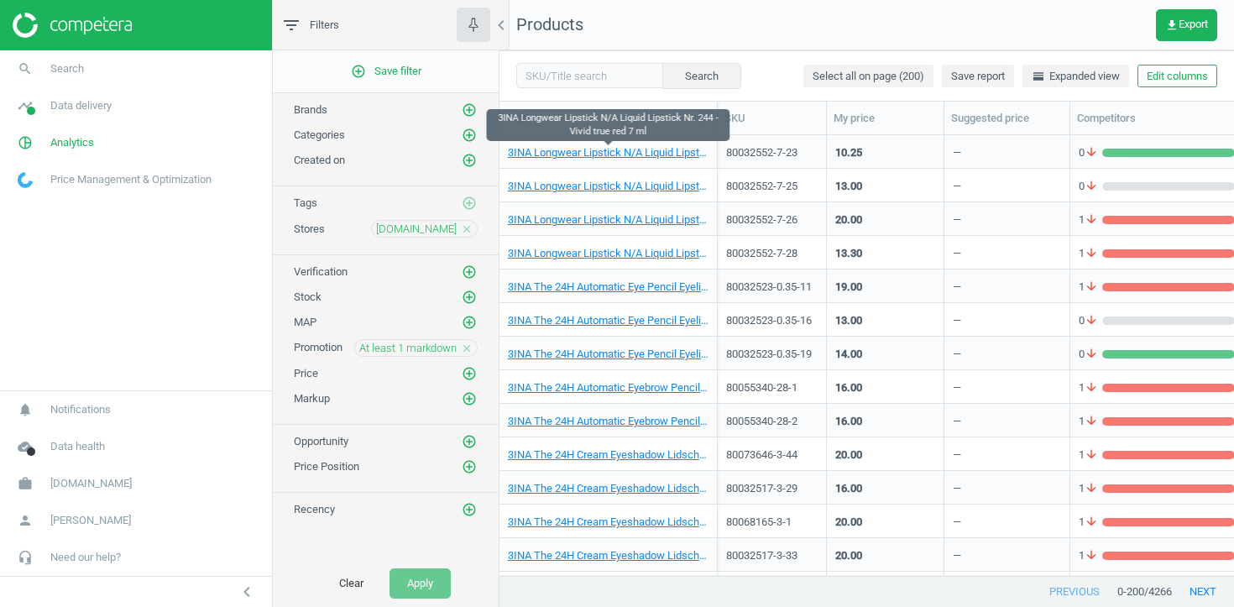
click at [465, 342] on icon "close" at bounding box center [467, 348] width 12 height 12
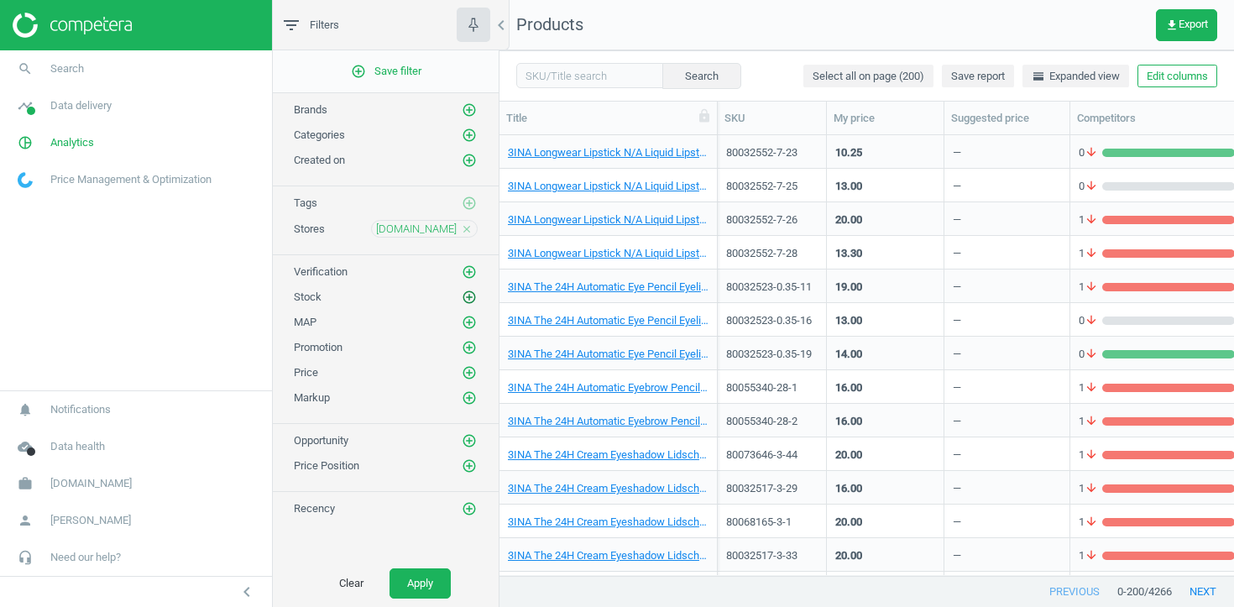
click at [470, 297] on icon "add_circle_outline" at bounding box center [469, 297] width 15 height 15
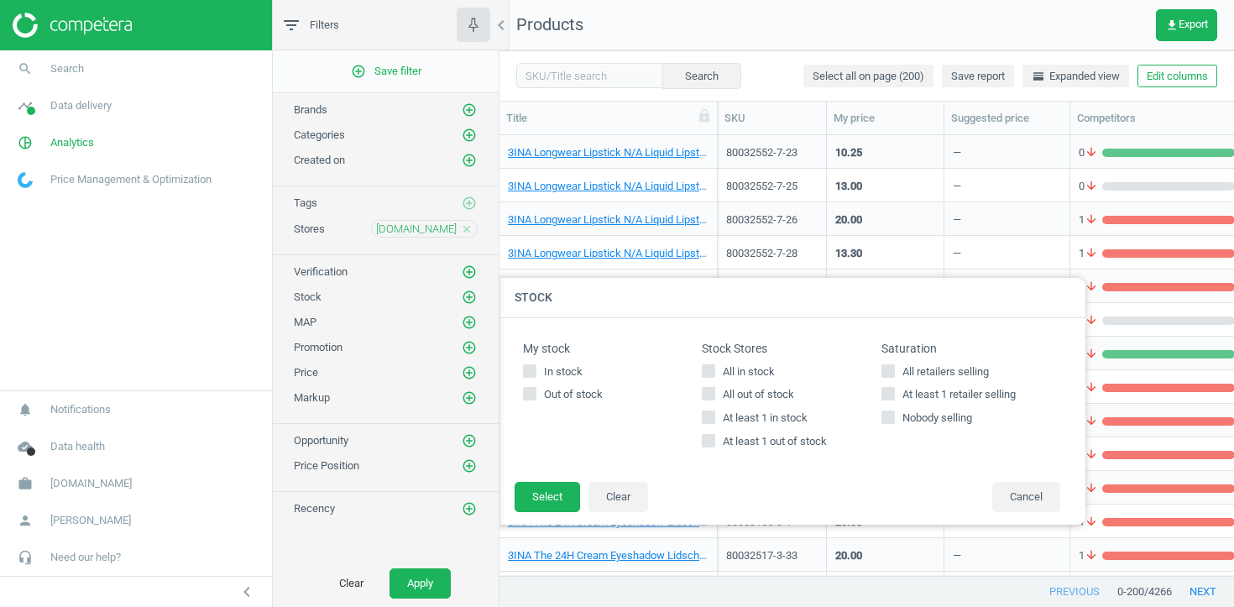
click at [772, 438] on span "At least 1 out of stock" at bounding box center [774, 441] width 111 height 15
click at [714, 438] on input "At least 1 out of stock" at bounding box center [708, 441] width 11 height 11
checkbox input "true"
click at [540, 502] on button "Select" at bounding box center [547, 497] width 65 height 30
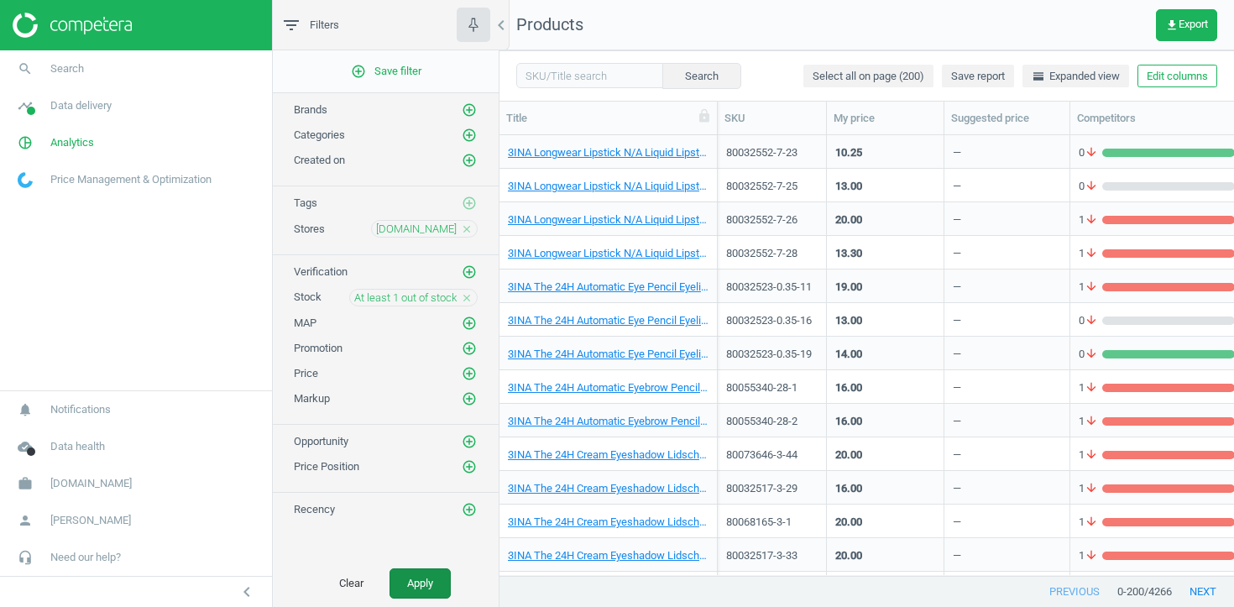
click at [431, 585] on button "Apply" at bounding box center [420, 583] width 61 height 30
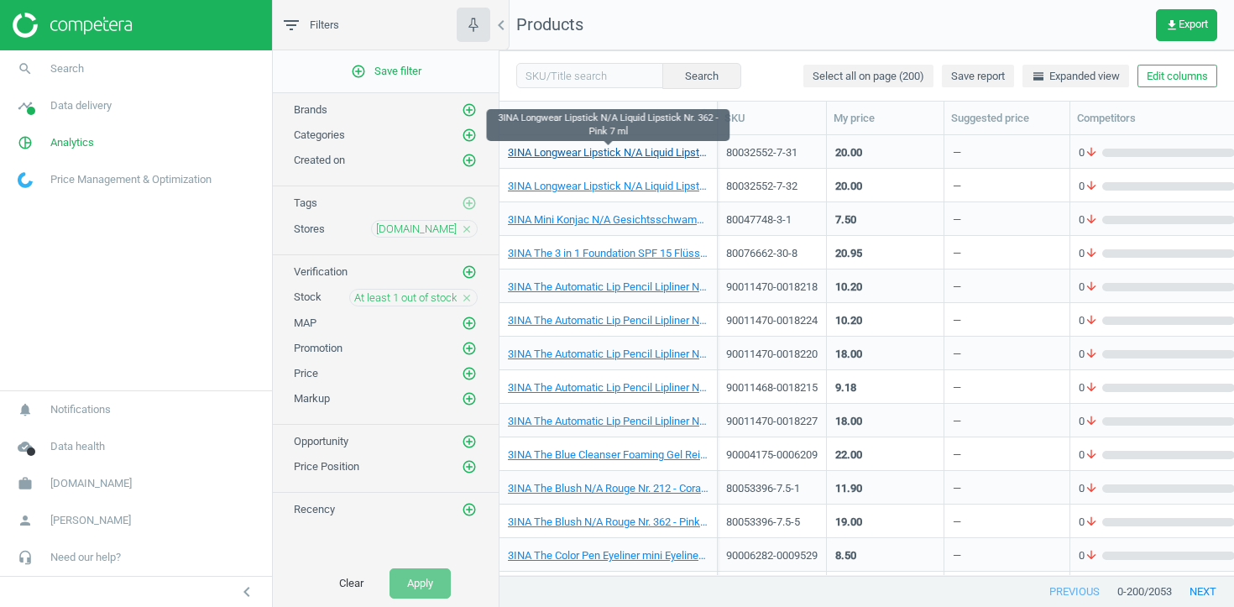
click at [638, 150] on link "3INA Longwear Lipstick N/A Liquid Lipstick Nr. 362 - Pink 7 ml" at bounding box center [608, 152] width 201 height 15
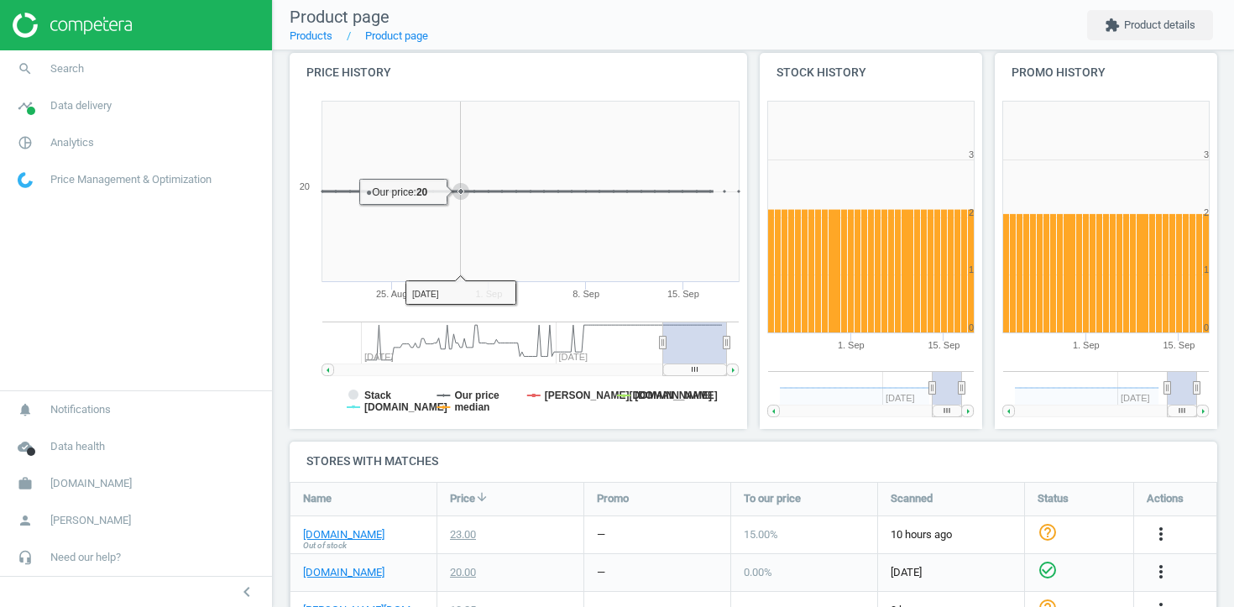
scroll to position [190, 0]
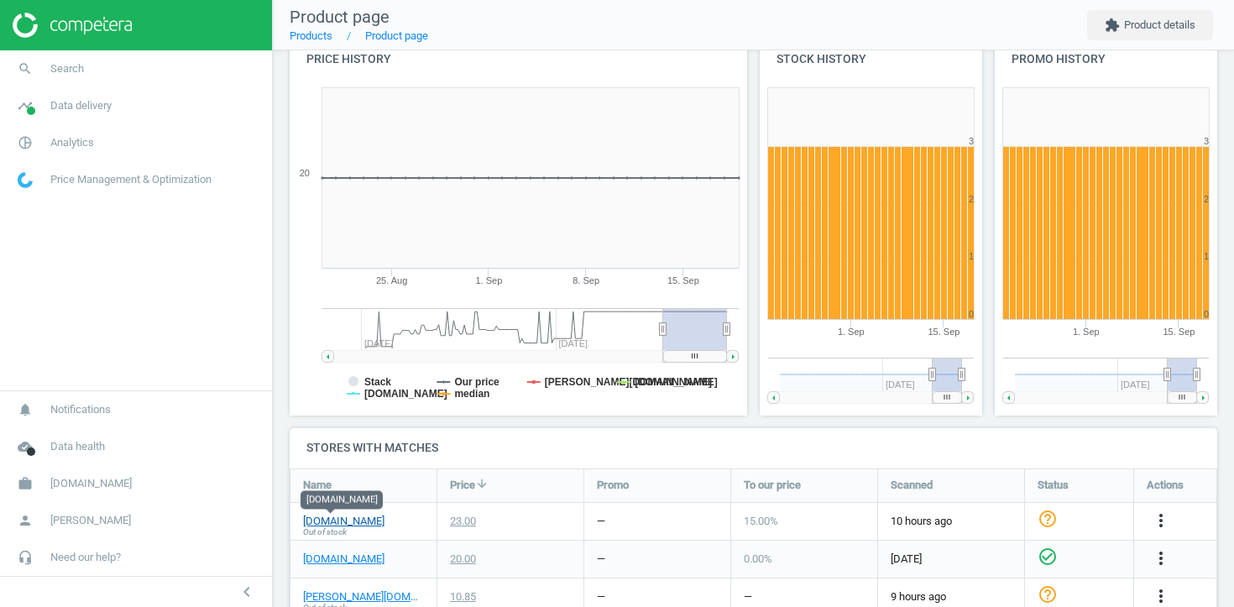
click at [352, 520] on link "[DOMAIN_NAME]" at bounding box center [343, 521] width 81 height 15
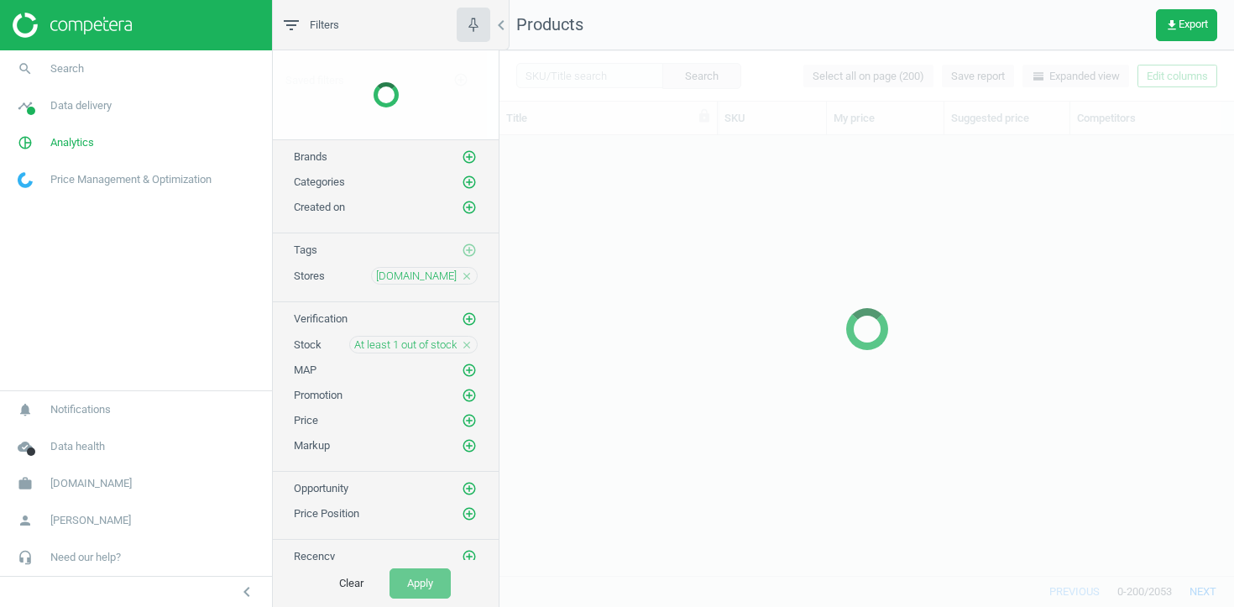
scroll to position [440, 735]
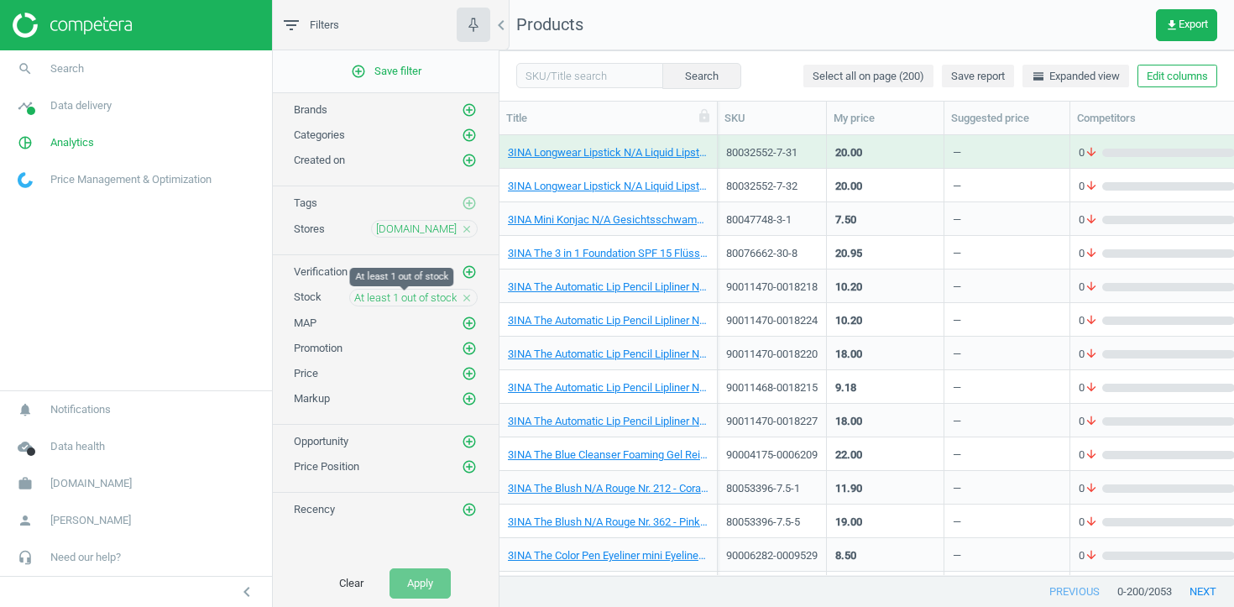
click at [450, 305] on span "At least 1 out of stock" at bounding box center [405, 297] width 102 height 15
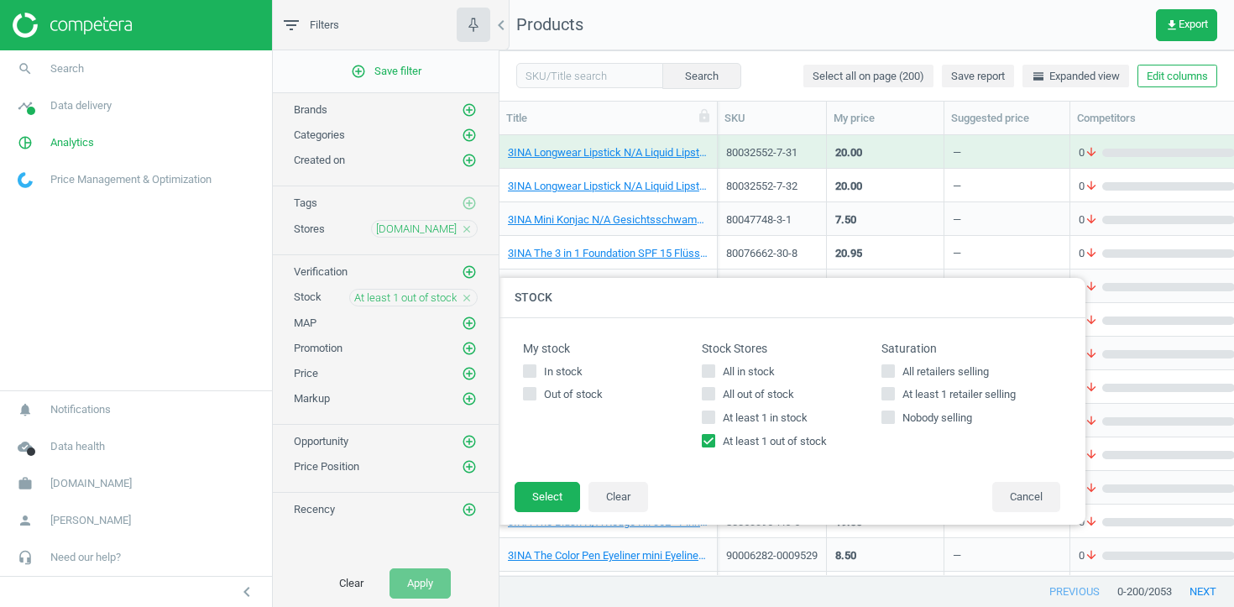
click at [472, 300] on icon "close" at bounding box center [467, 298] width 12 height 12
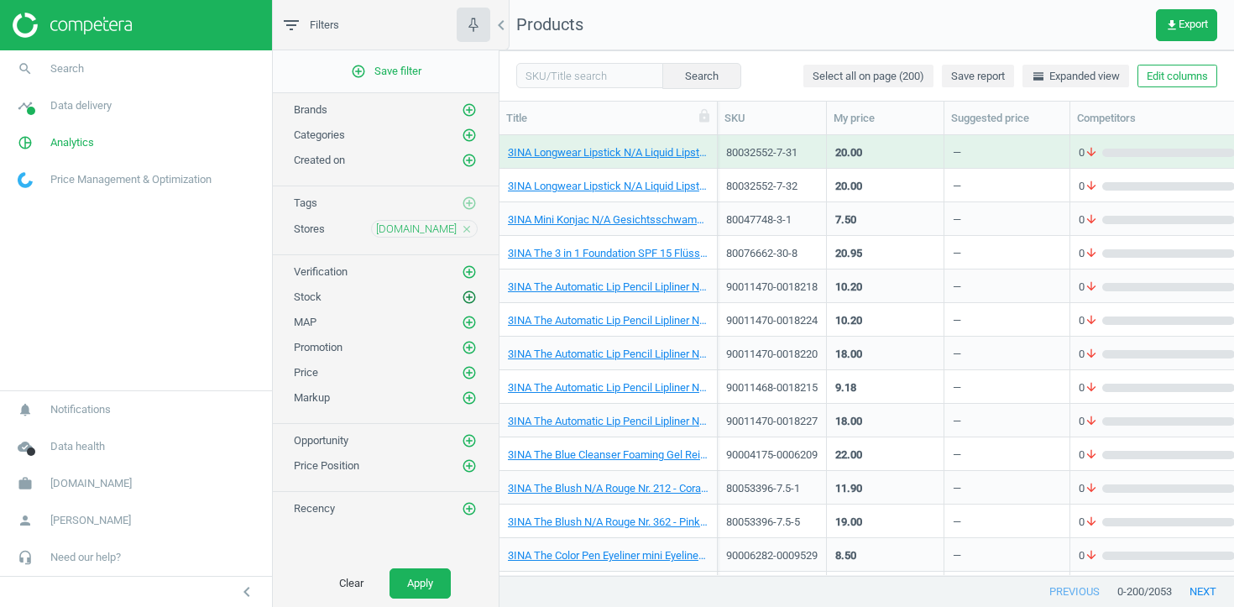
click at [471, 302] on icon "add_circle_outline" at bounding box center [469, 297] width 15 height 15
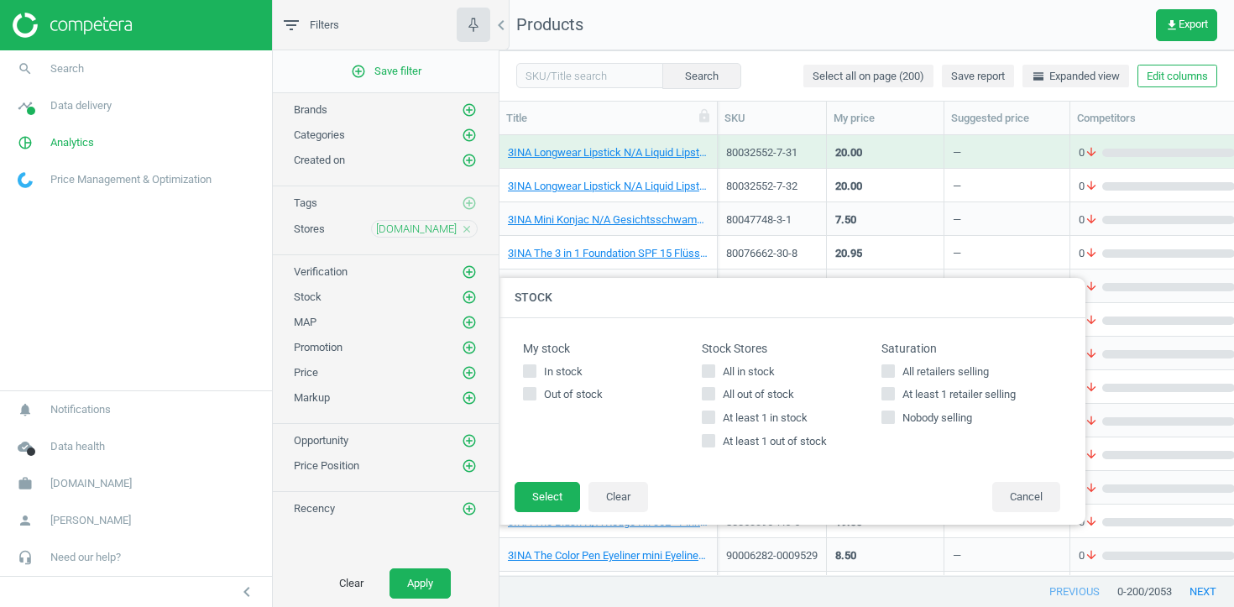
click at [789, 441] on span "At least 1 out of stock" at bounding box center [774, 441] width 111 height 15
click at [714, 441] on input "At least 1 out of stock" at bounding box center [708, 441] width 11 height 11
checkbox input "true"
click at [560, 499] on button "Select" at bounding box center [547, 497] width 65 height 30
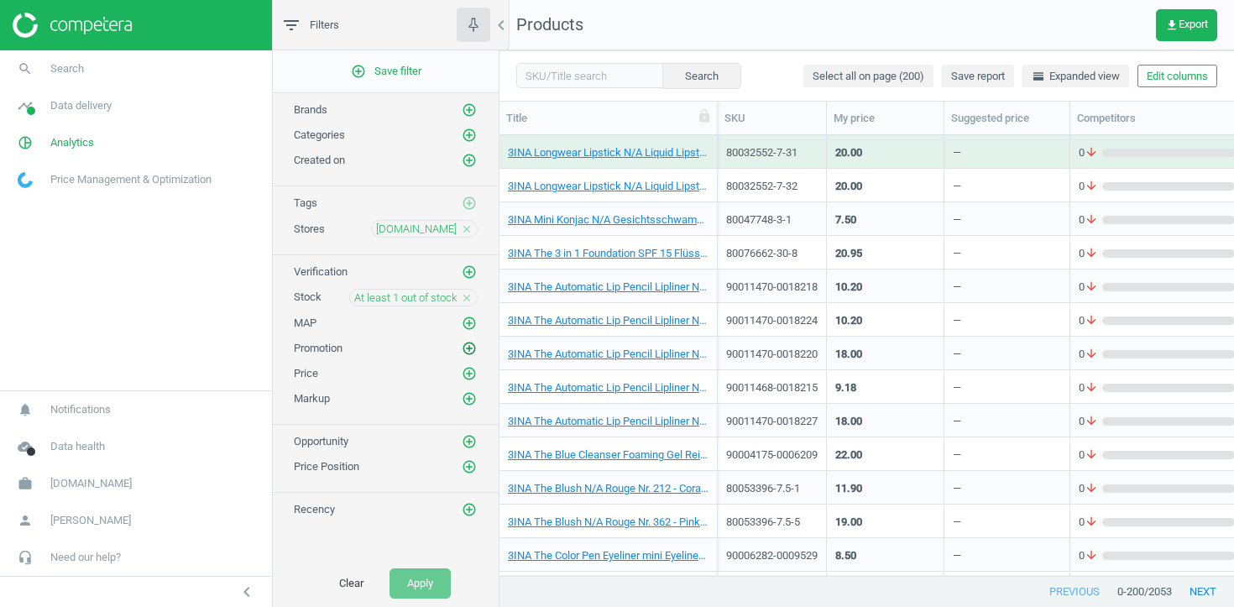
click at [468, 342] on icon "add_circle_outline" at bounding box center [469, 348] width 15 height 15
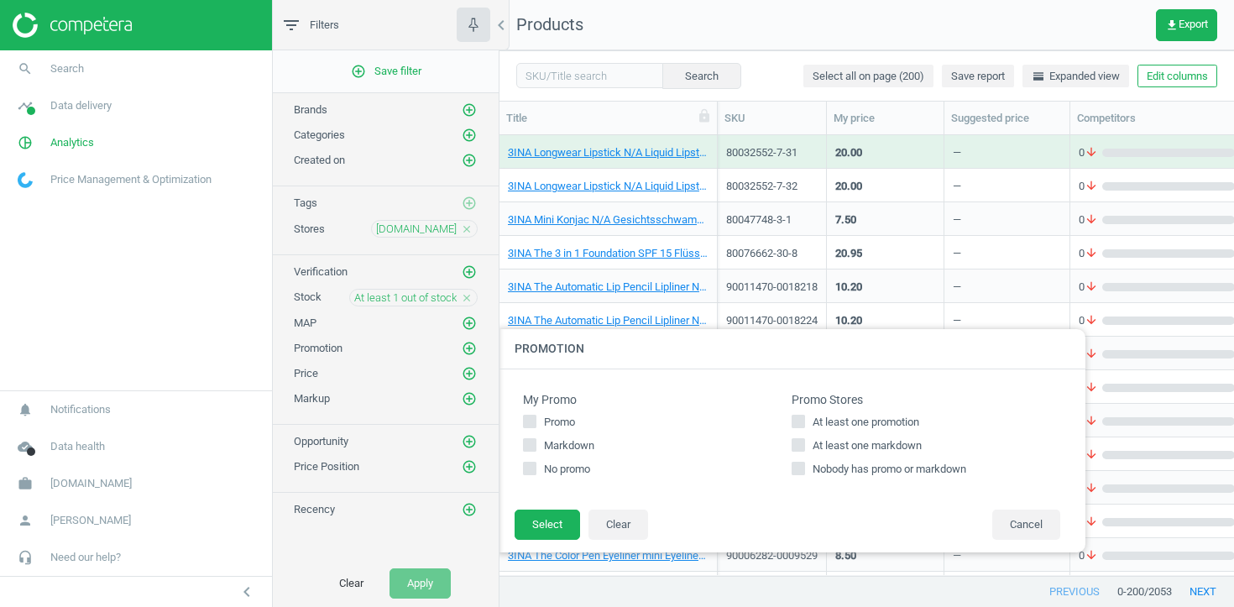
click at [869, 443] on span "At least one markdown" at bounding box center [867, 445] width 116 height 15
click at [804, 443] on input "At least one markdown" at bounding box center [798, 445] width 11 height 11
checkbox input "true"
click at [862, 416] on span "At least one promotion" at bounding box center [865, 422] width 113 height 15
click at [804, 416] on input "At least one promotion" at bounding box center [798, 421] width 11 height 11
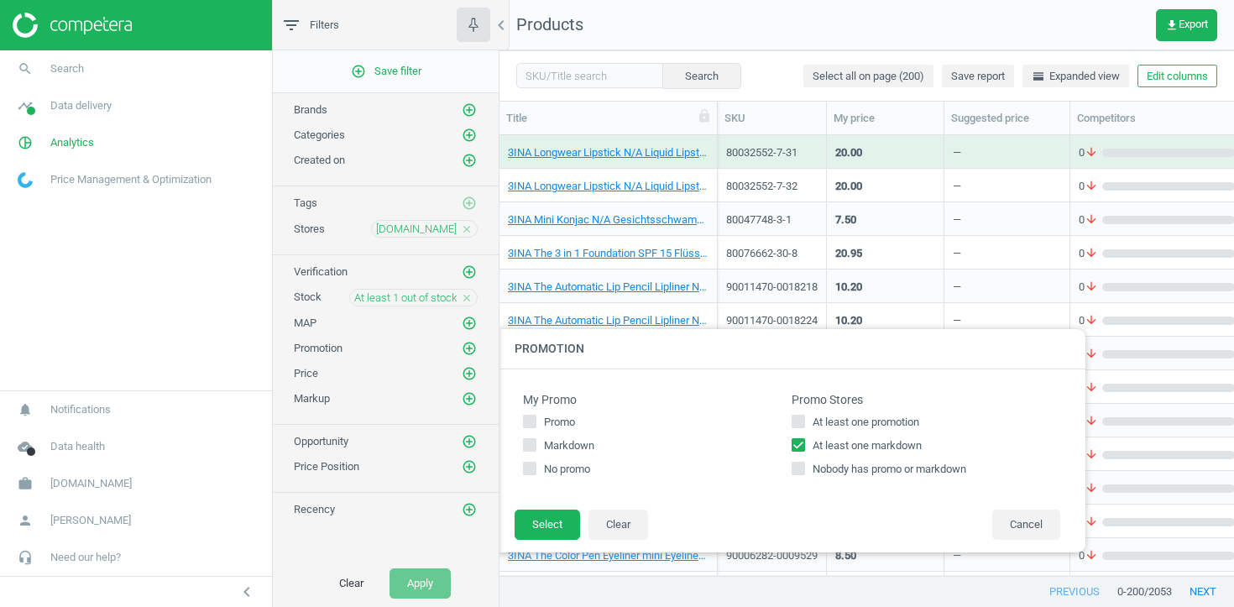
checkbox input "true"
click at [531, 534] on button "Select" at bounding box center [547, 525] width 65 height 30
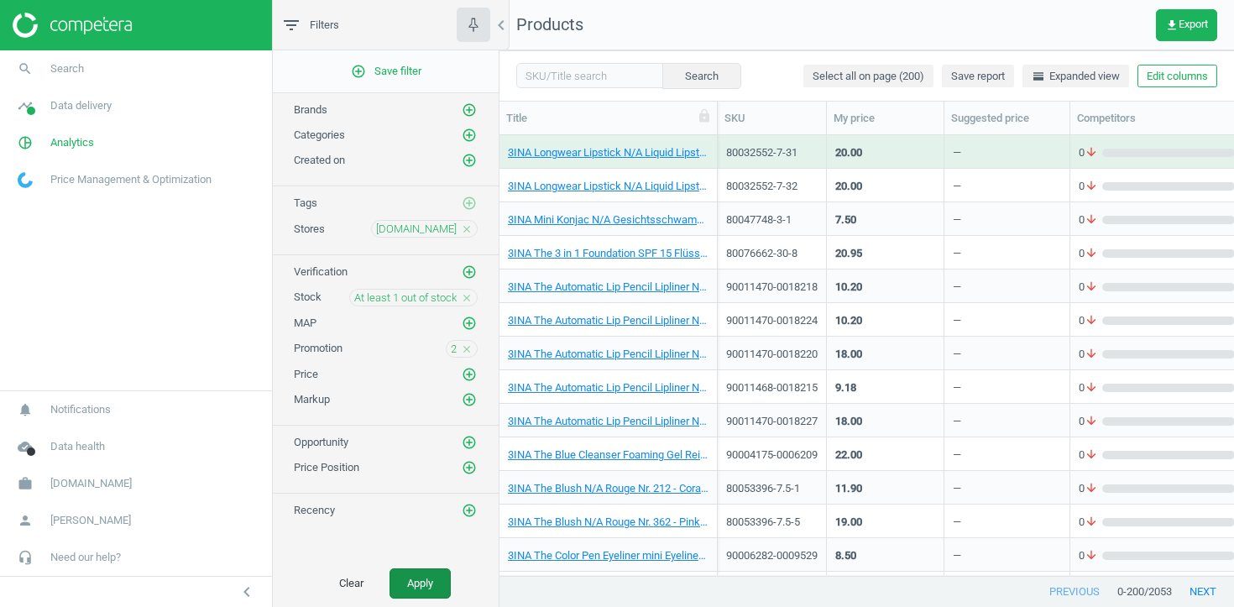
click at [437, 580] on button "Apply" at bounding box center [420, 583] width 61 height 30
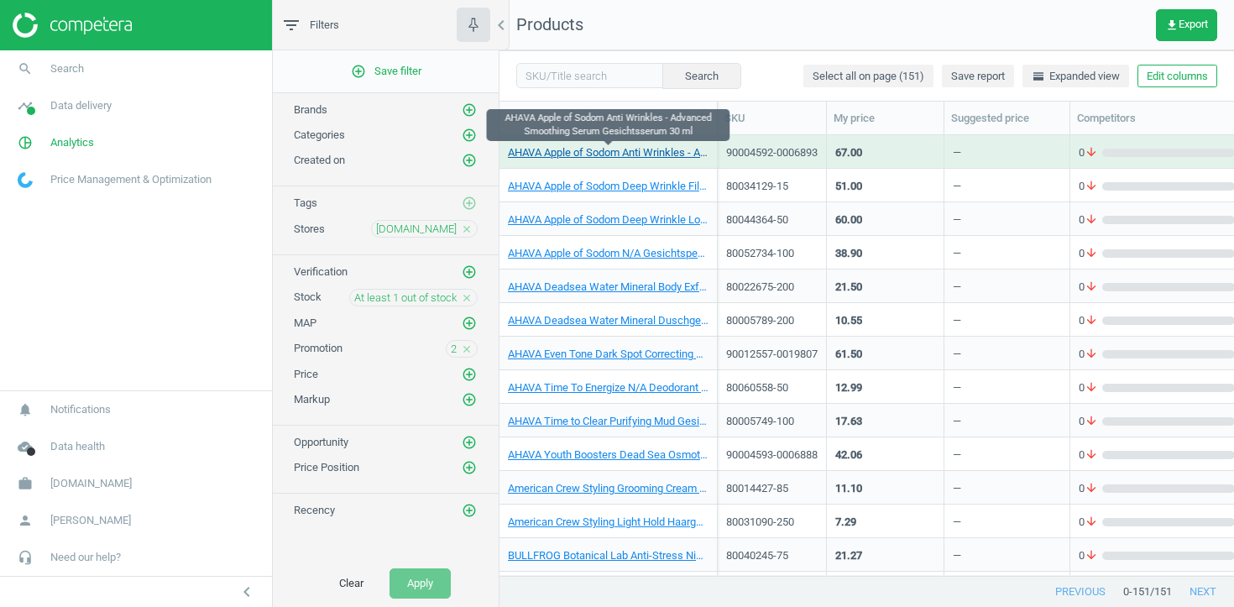
click at [640, 155] on link "AHAVA Apple of Sodom Anti Wrinkles - Advanced Smoothing Serum Gesichtsserum 30 …" at bounding box center [608, 152] width 201 height 15
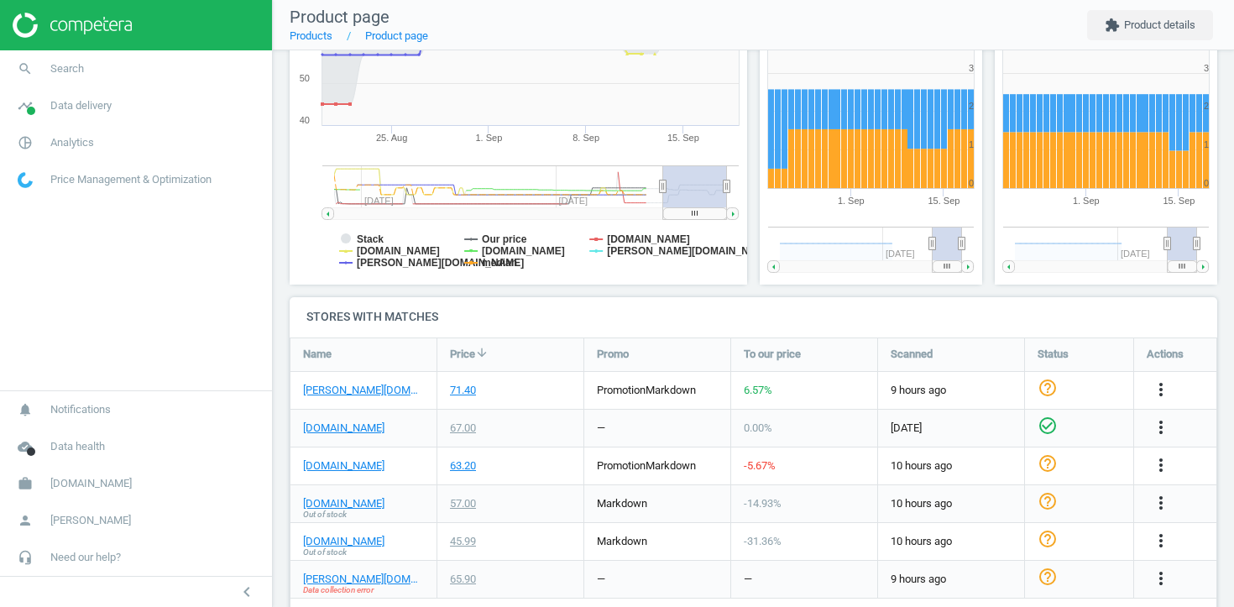
scroll to position [323, 0]
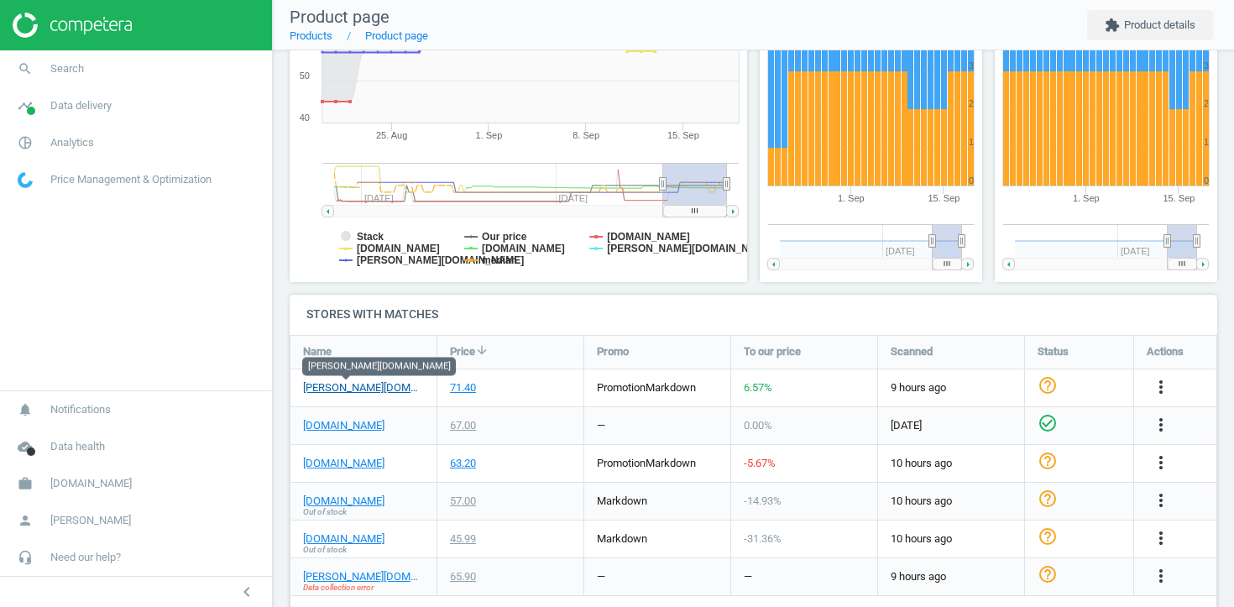
click at [372, 385] on link "[PERSON_NAME][DOMAIN_NAME]" at bounding box center [363, 387] width 121 height 15
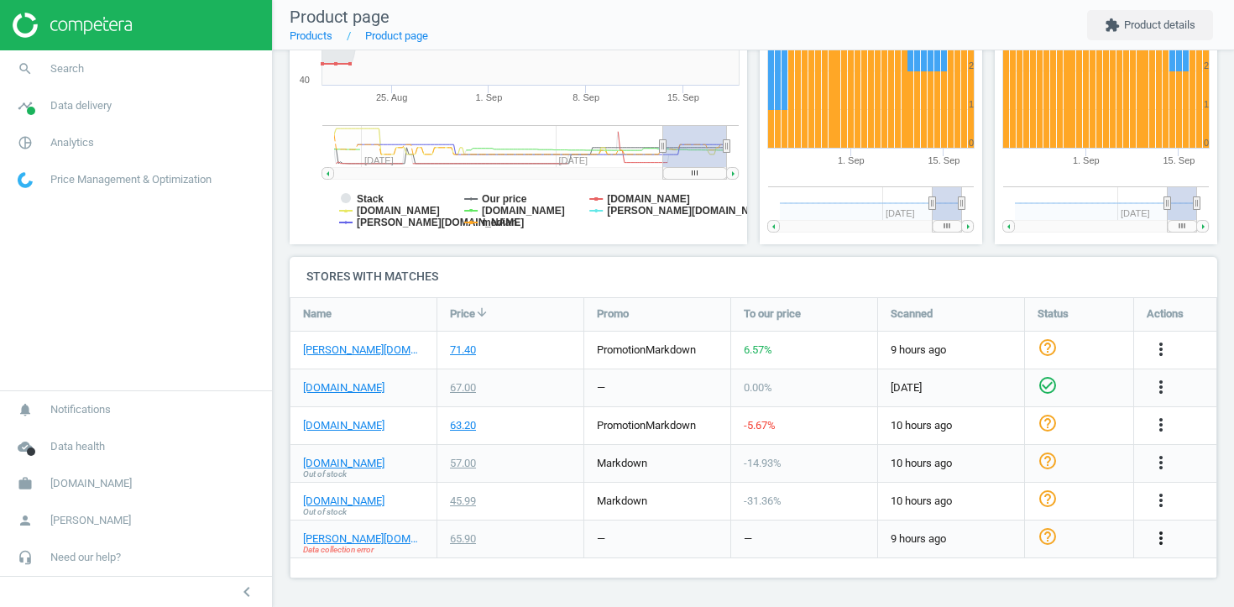
click at [1158, 538] on icon "more_vert" at bounding box center [1161, 538] width 20 height 20
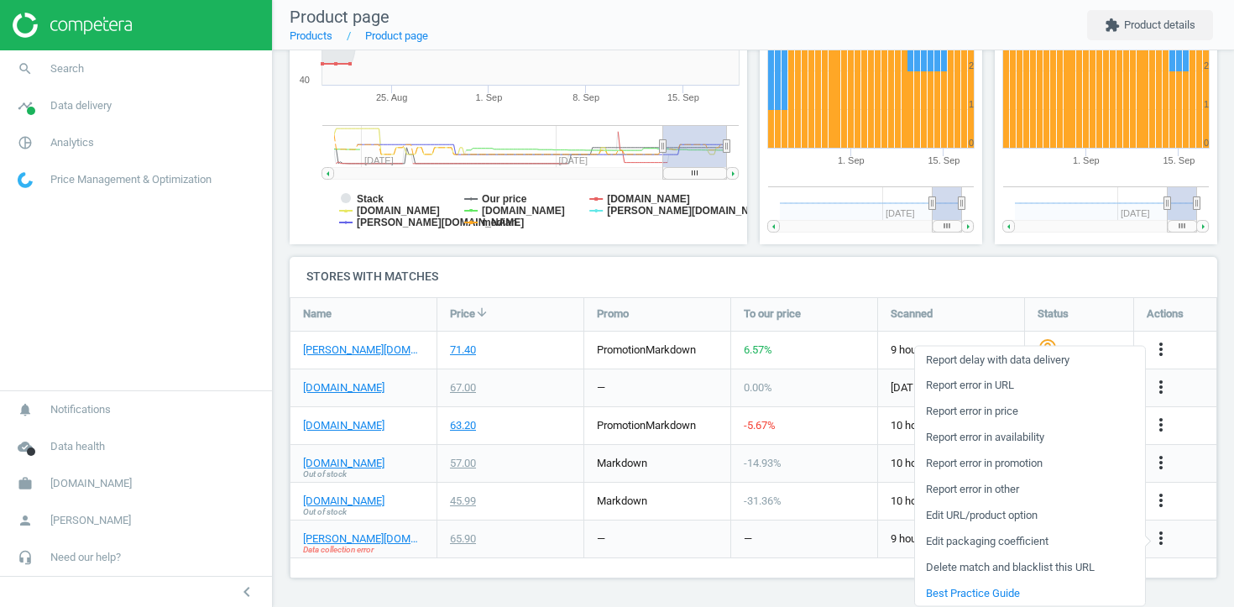
click at [500, 543] on div "65.90" at bounding box center [510, 538] width 146 height 37
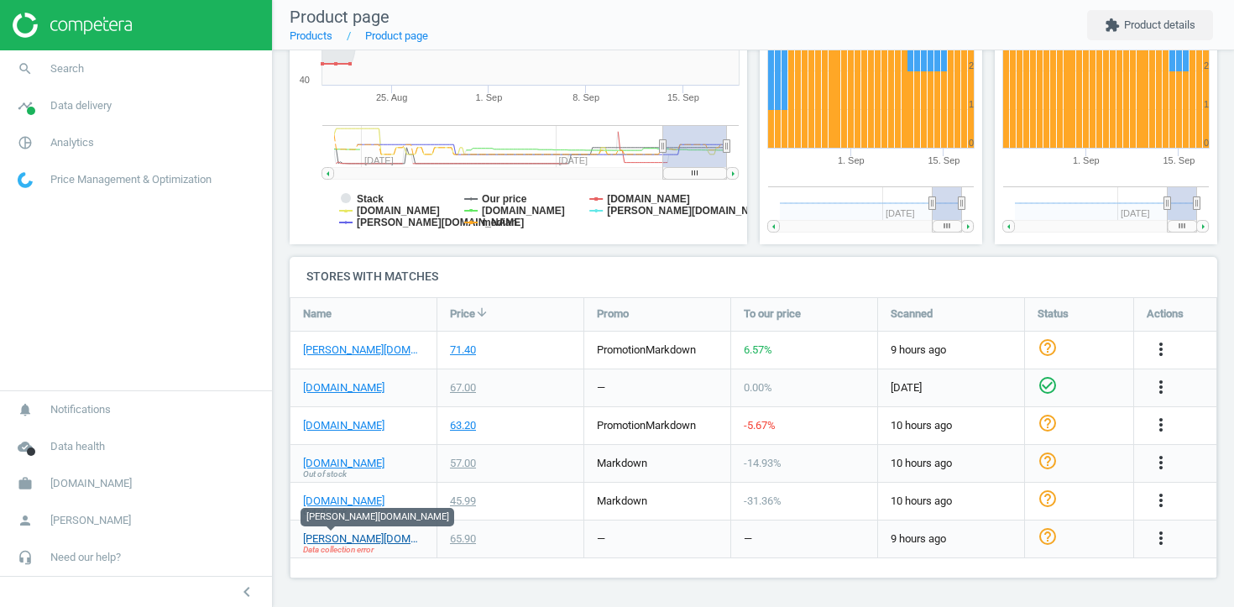
click at [311, 535] on link "[PERSON_NAME][DOMAIN_NAME]" at bounding box center [363, 538] width 121 height 15
click at [97, 111] on span "Data delivery" at bounding box center [80, 105] width 61 height 15
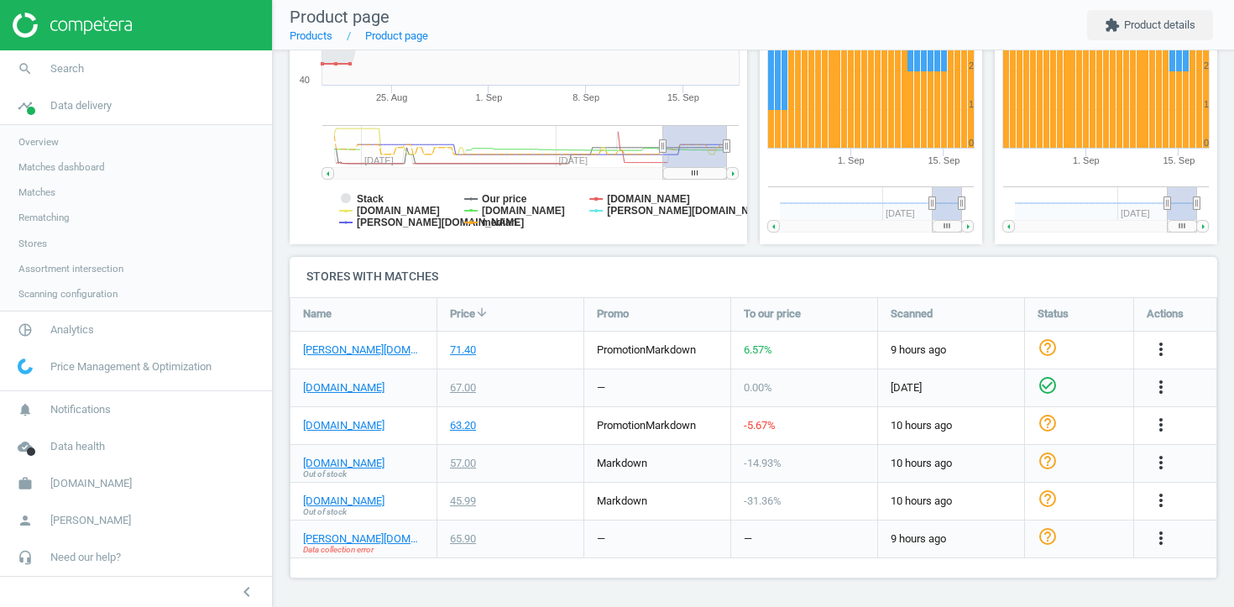
click at [44, 239] on span "Stores" at bounding box center [32, 243] width 29 height 13
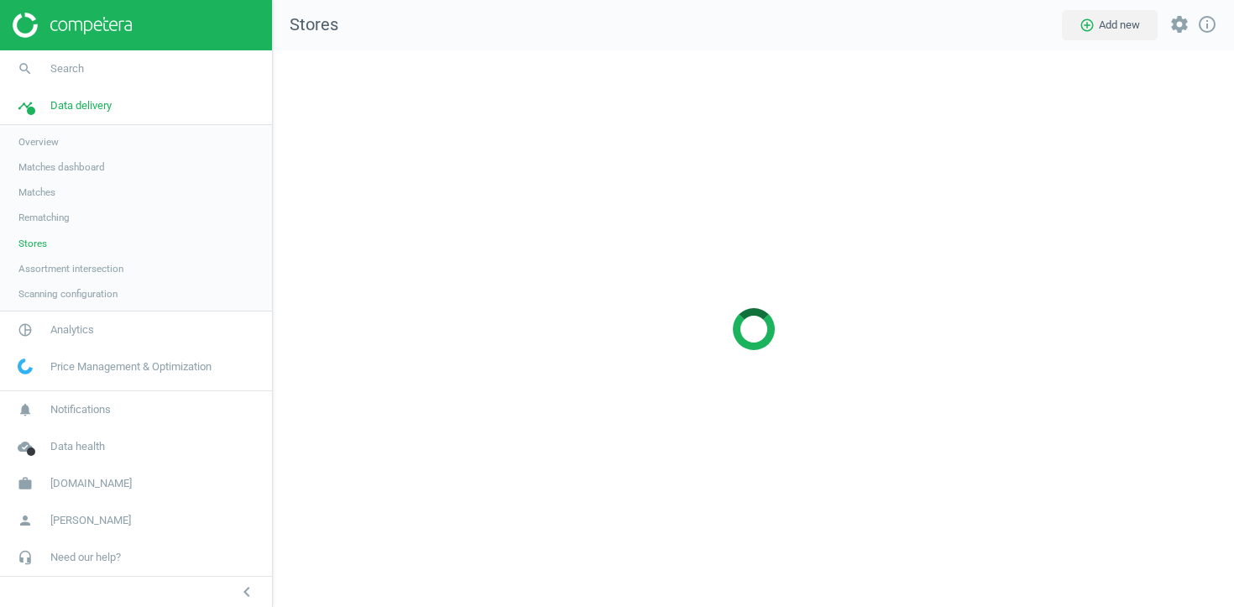
scroll to position [557, 962]
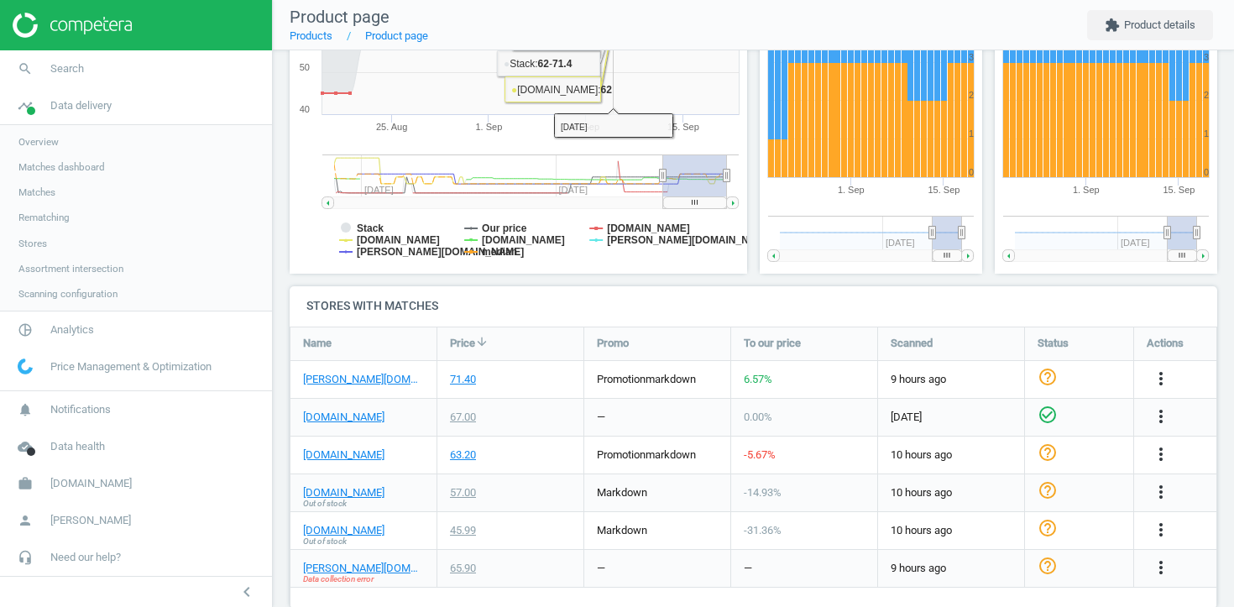
scroll to position [361, 0]
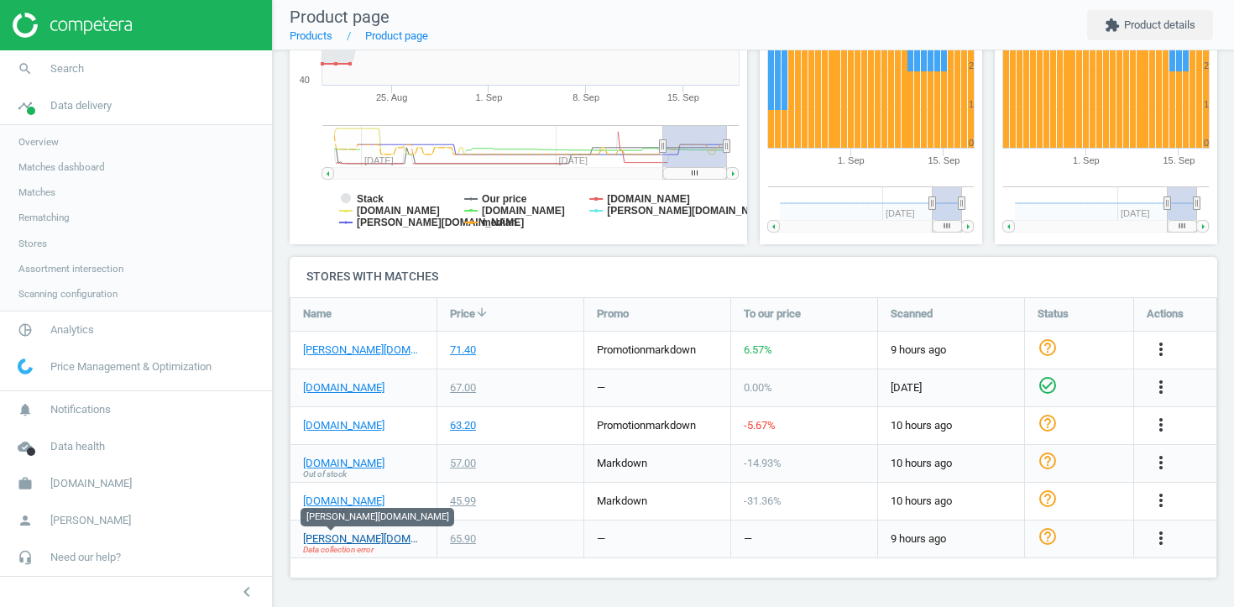
click at [337, 535] on link "[PERSON_NAME][DOMAIN_NAME]" at bounding box center [363, 538] width 121 height 15
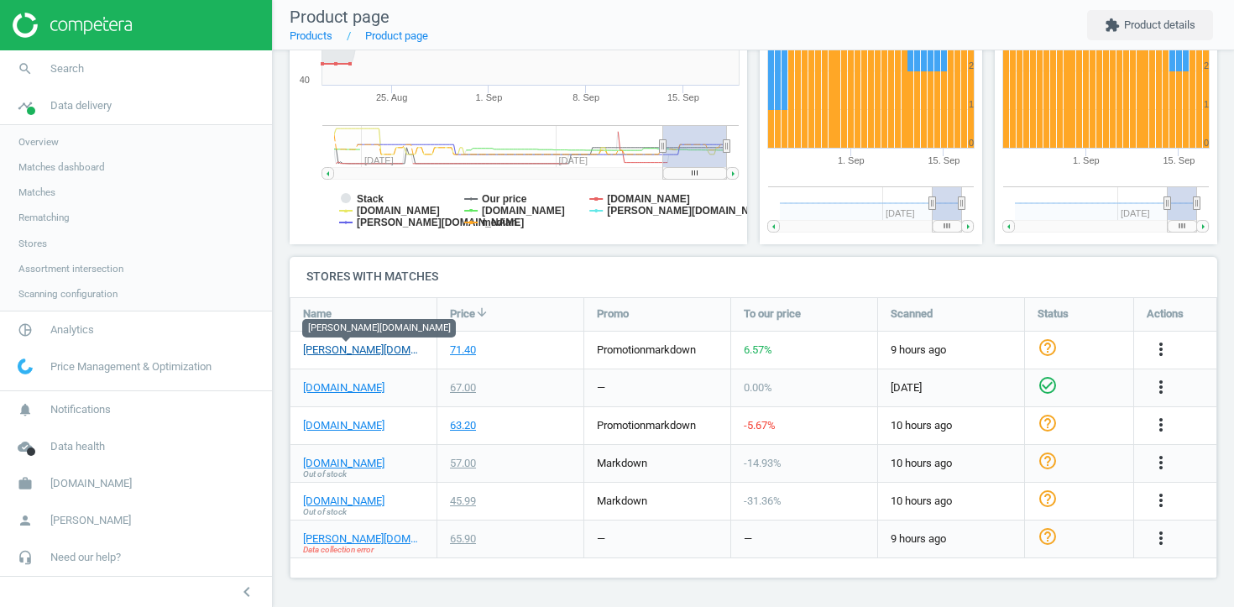
click at [368, 348] on link "[PERSON_NAME][DOMAIN_NAME]" at bounding box center [363, 349] width 121 height 15
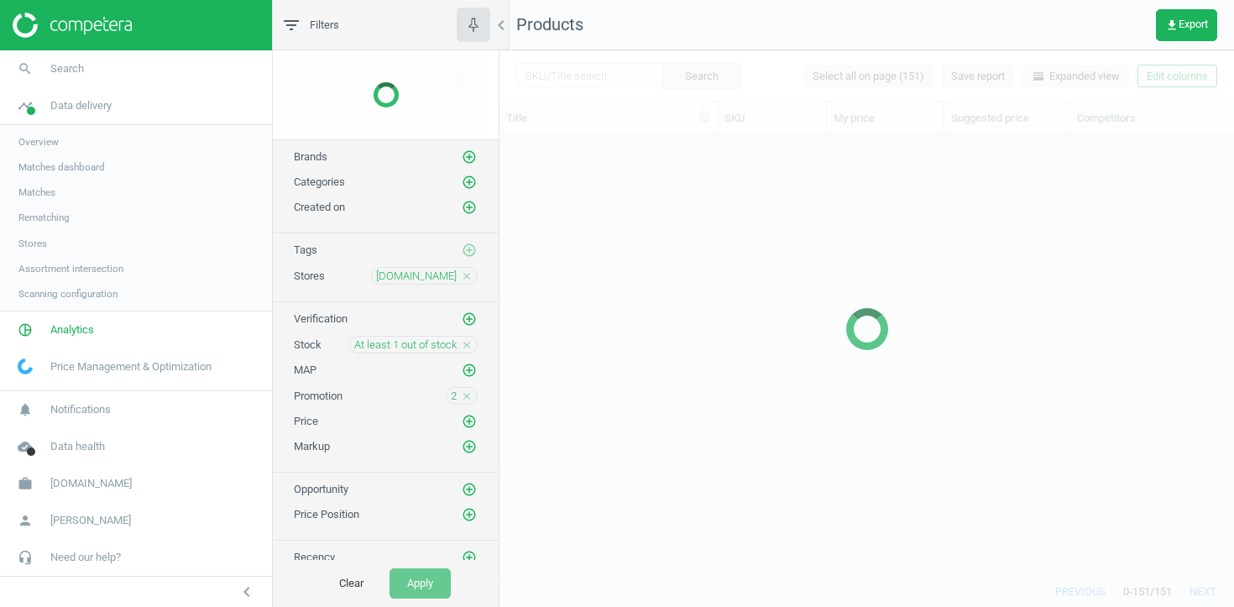
scroll to position [440, 735]
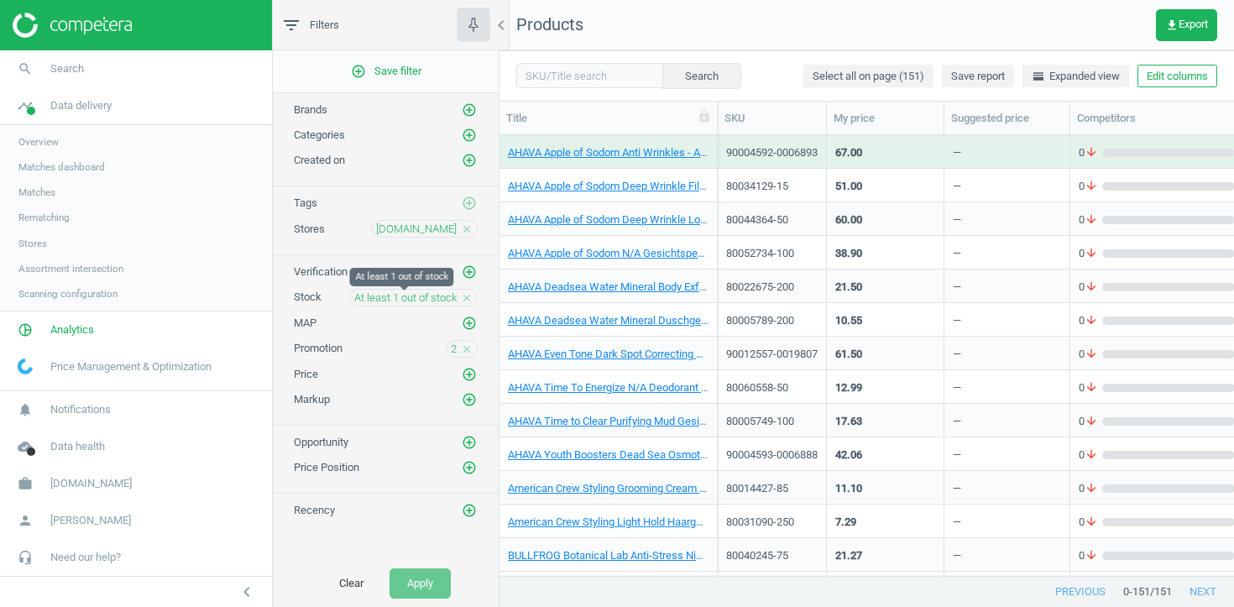
click at [441, 295] on span "At least 1 out of stock" at bounding box center [405, 297] width 102 height 15
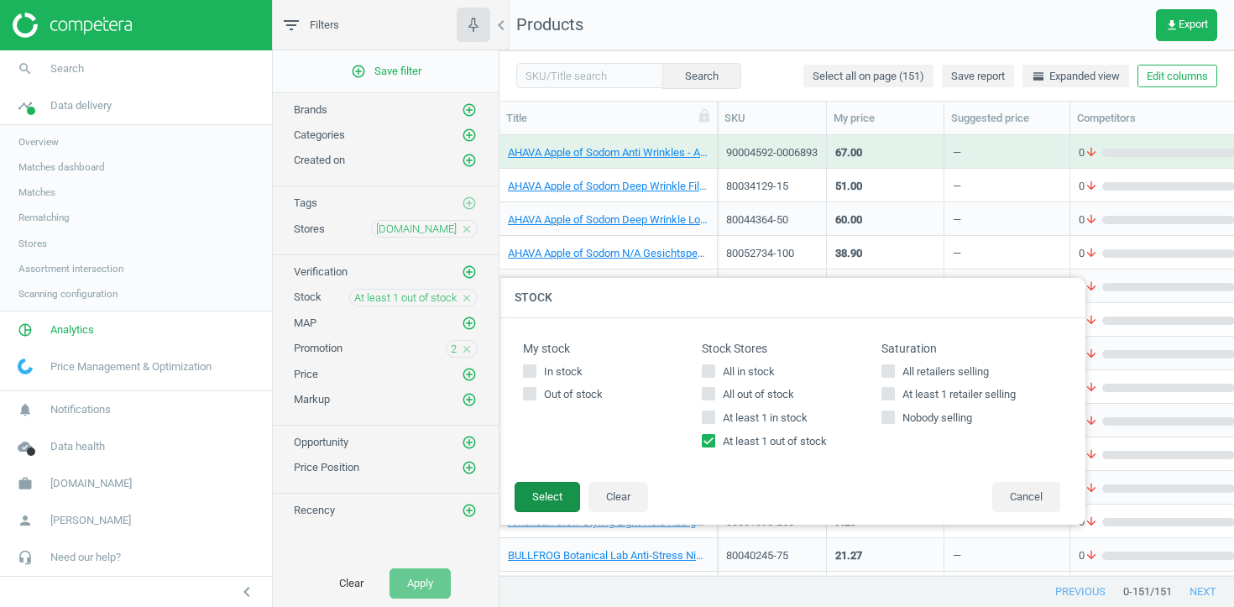
click at [562, 492] on button "Select" at bounding box center [547, 497] width 65 height 30
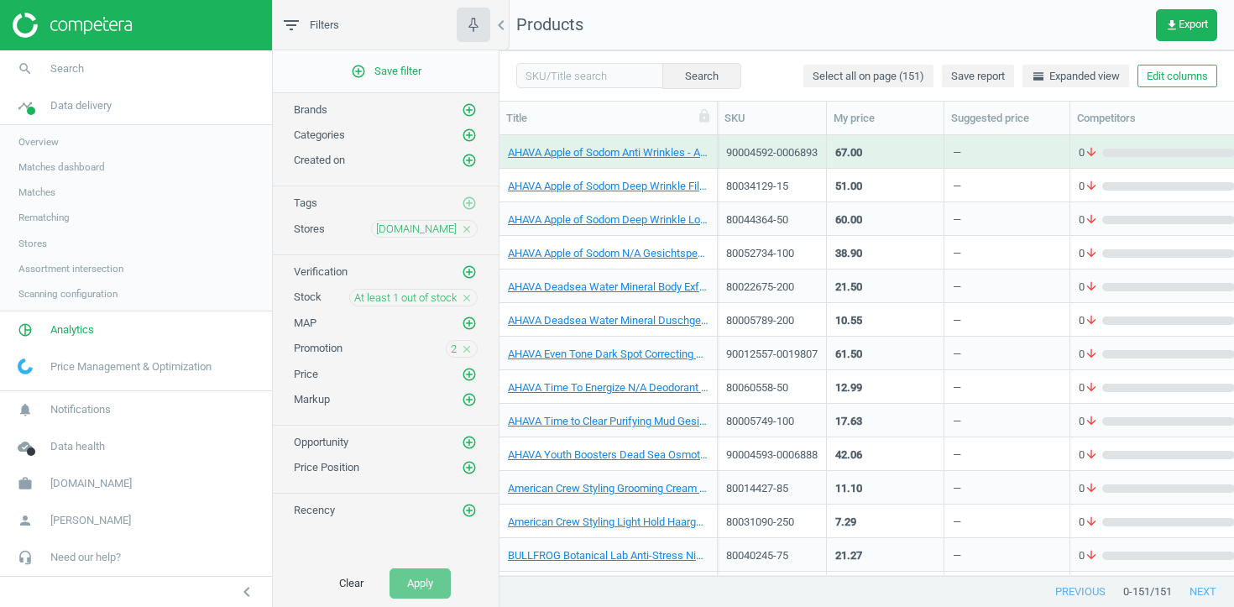
click at [659, 193] on div "AHAVA Apple of Sodom Deep Wrinkle Filler Faltenfüller 15 ml" at bounding box center [608, 189] width 201 height 21
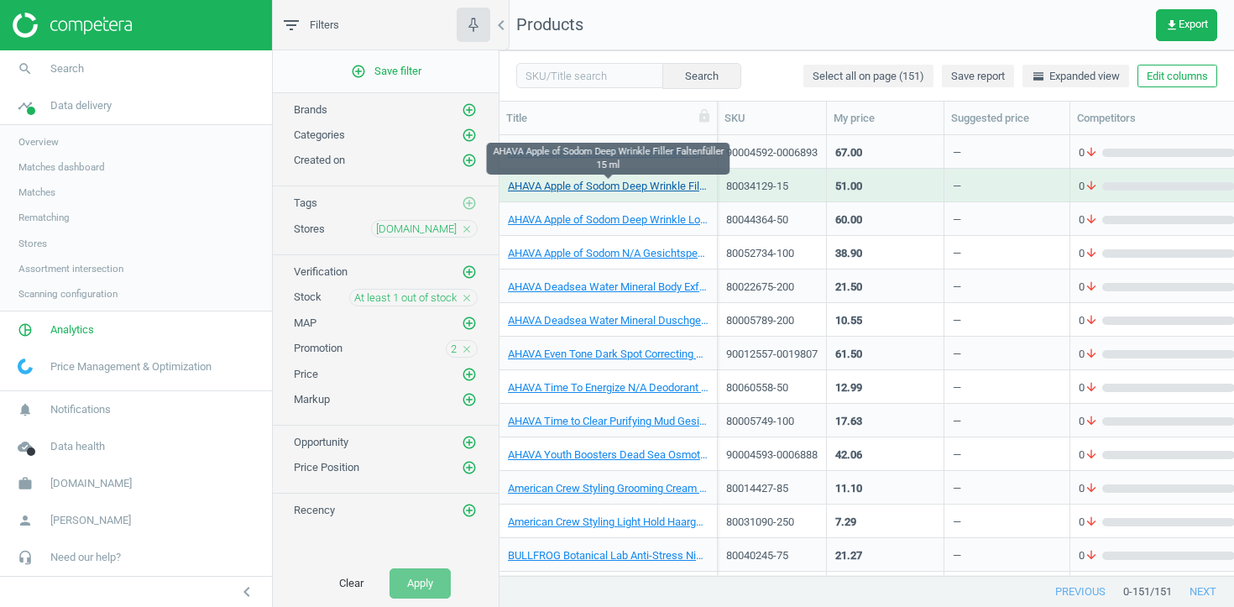
click at [656, 182] on link "AHAVA Apple of Sodom Deep Wrinkle Filler Faltenfüller 15 ml" at bounding box center [608, 186] width 201 height 15
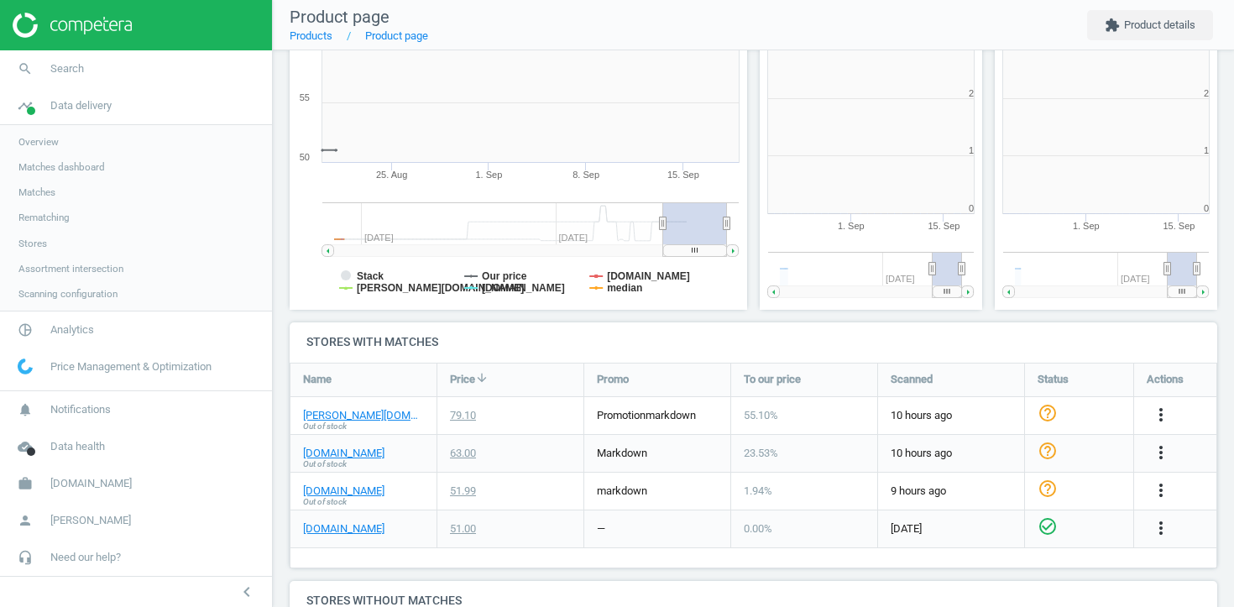
scroll to position [8, 8]
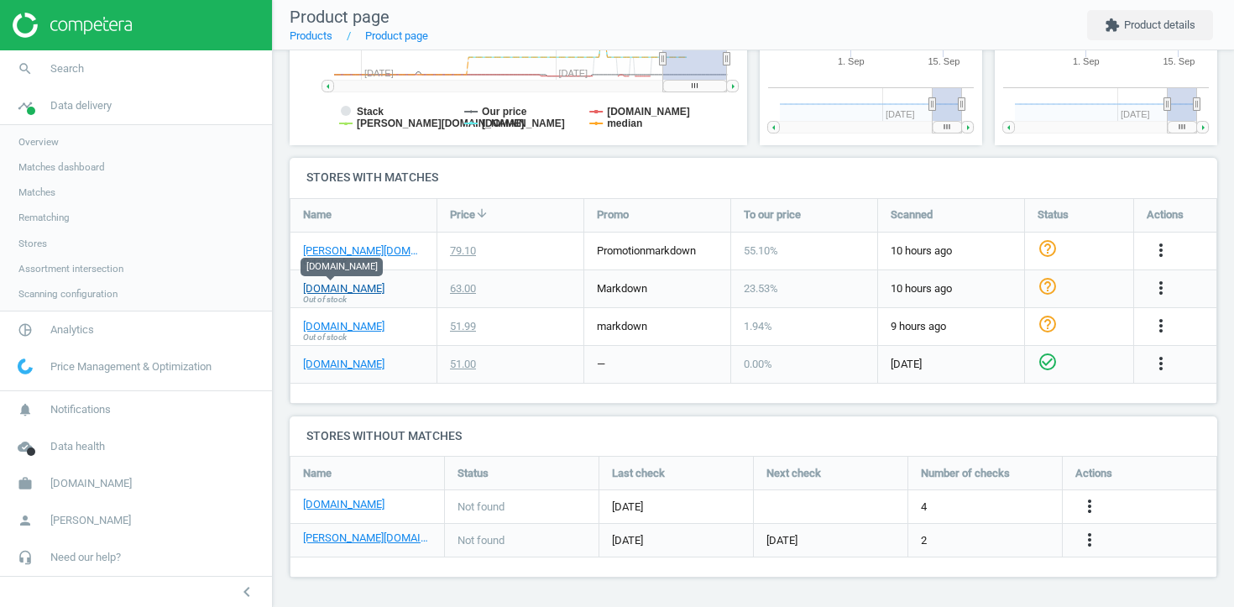
click at [341, 287] on link "[DOMAIN_NAME]" at bounding box center [343, 288] width 81 height 15
click at [353, 253] on link "[PERSON_NAME][DOMAIN_NAME]" at bounding box center [363, 250] width 121 height 15
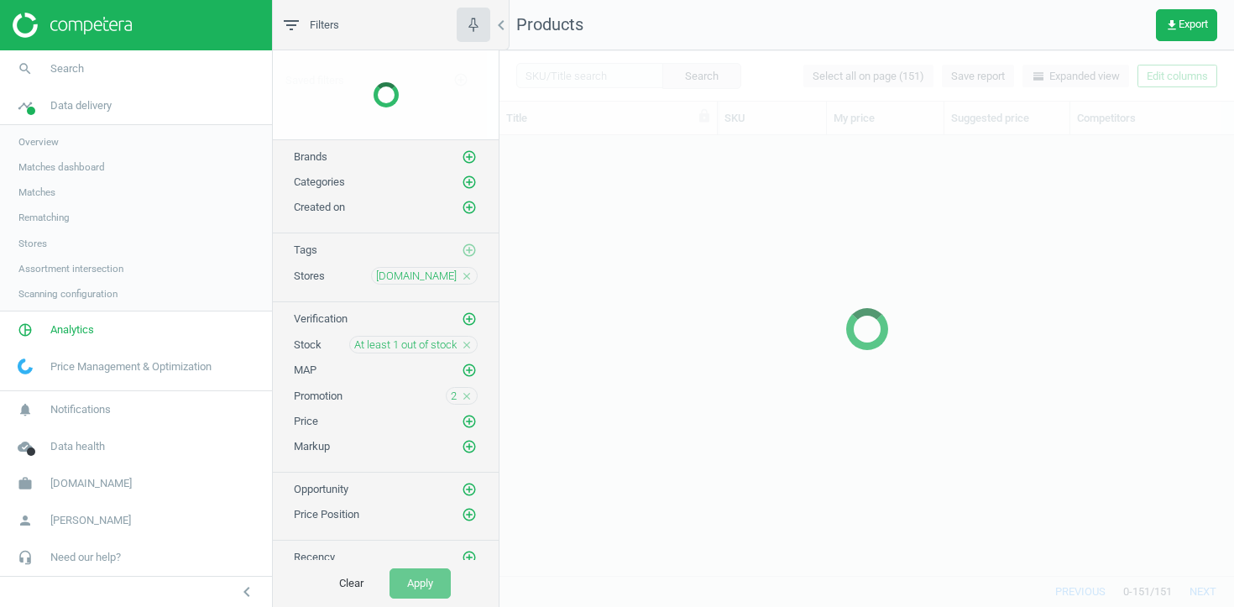
scroll to position [440, 735]
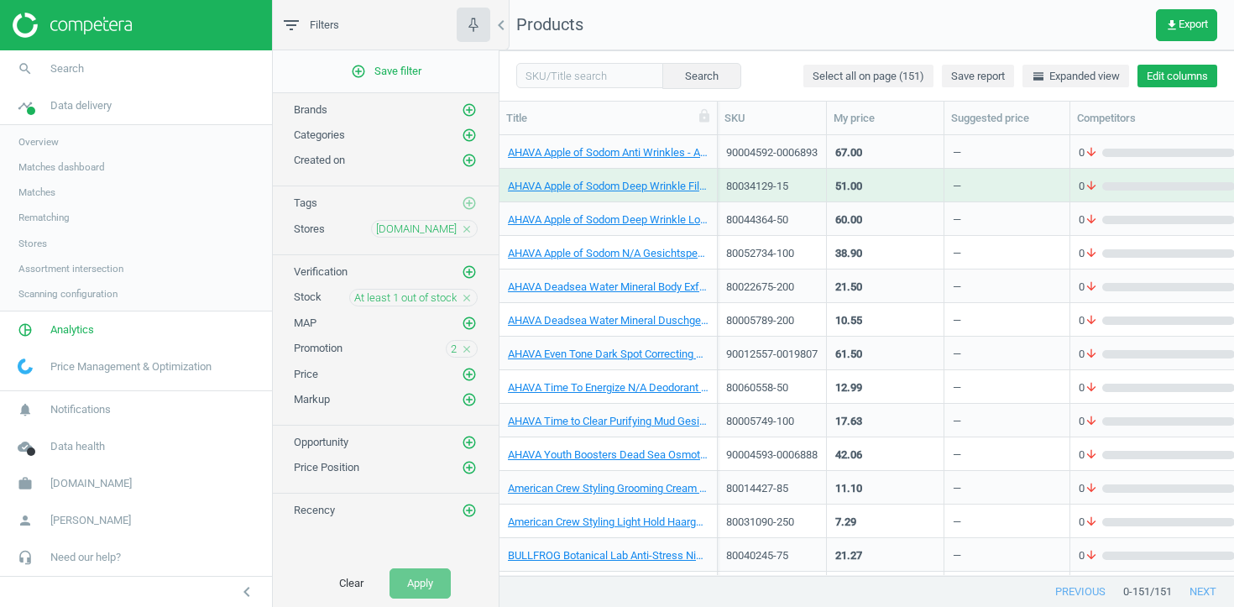
click at [1201, 74] on button "Edit columns" at bounding box center [1177, 77] width 80 height 24
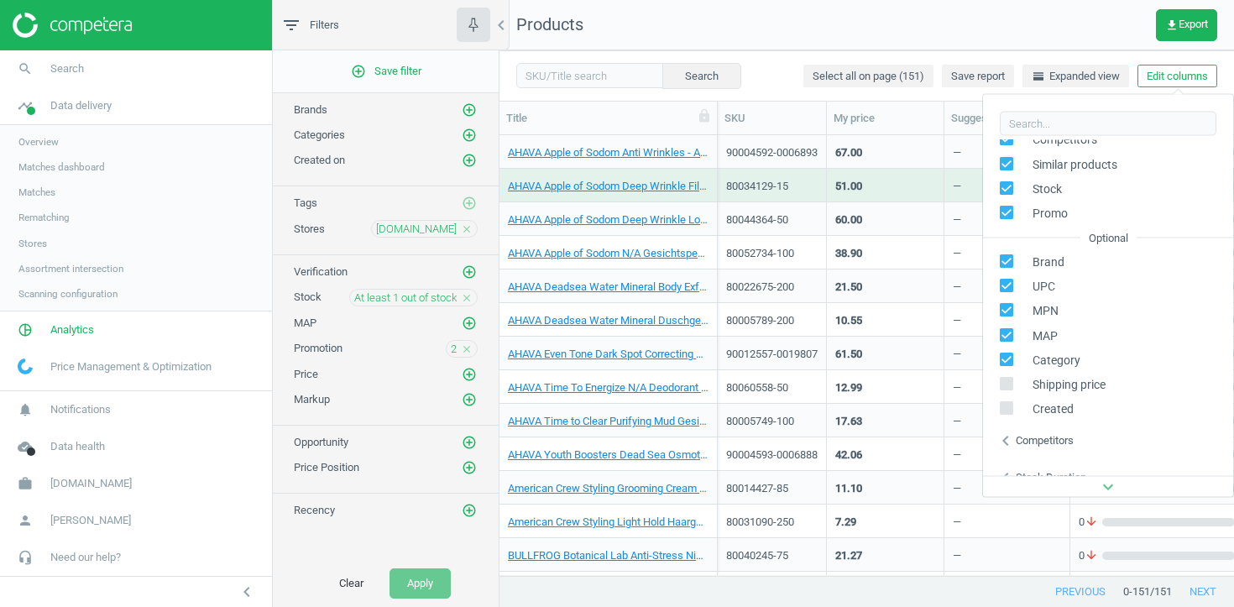
scroll to position [154, 0]
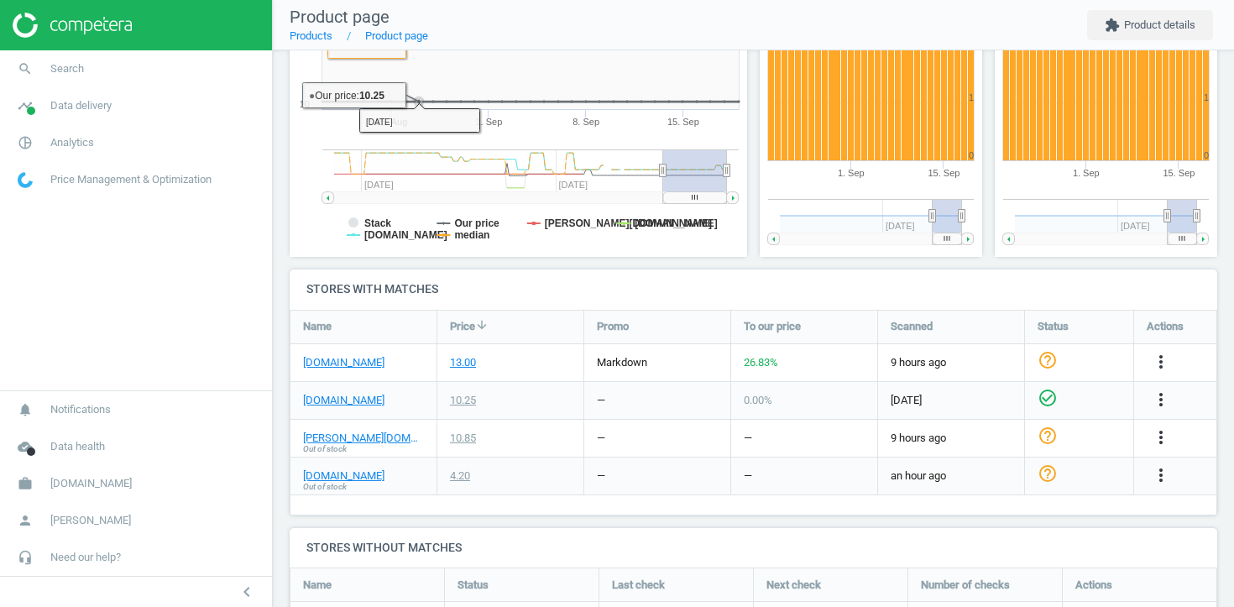
scroll to position [370, 0]
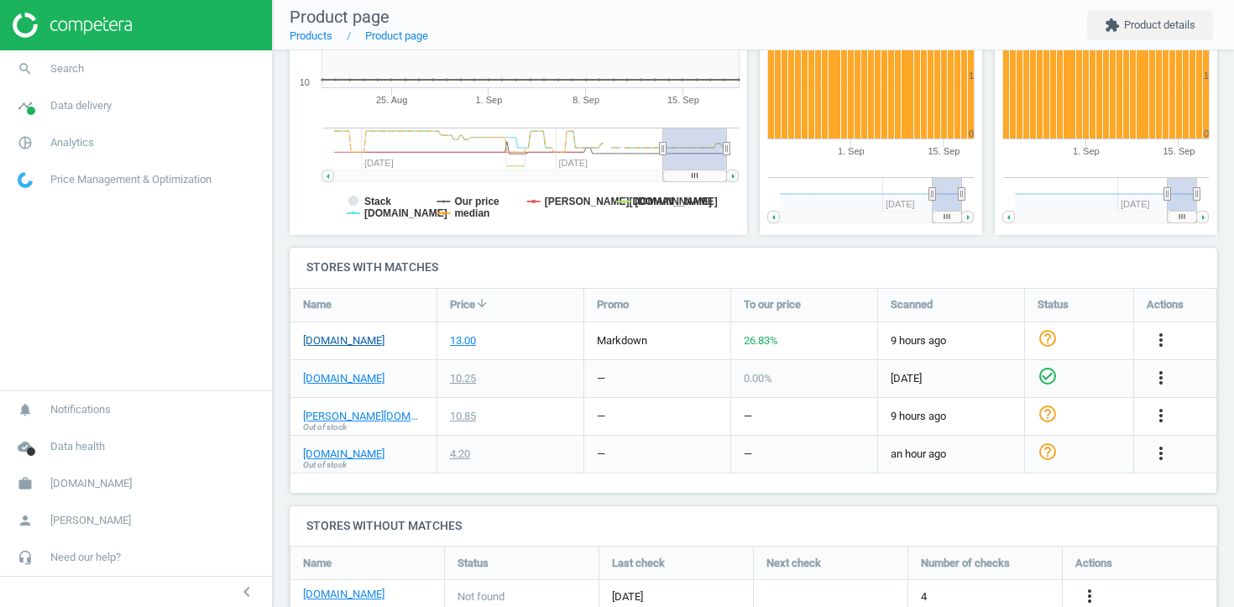
click at [344, 333] on link "[DOMAIN_NAME]" at bounding box center [343, 340] width 81 height 15
